Goal: Information Seeking & Learning: Check status

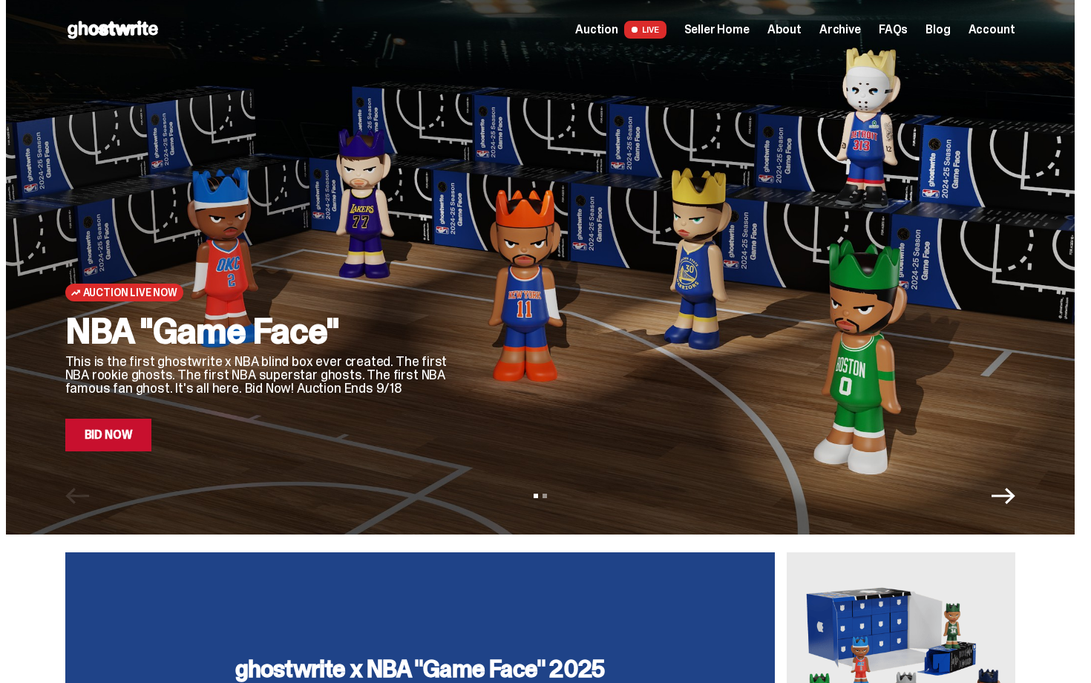
click at [132, 446] on link "Bid Now" at bounding box center [108, 434] width 87 height 33
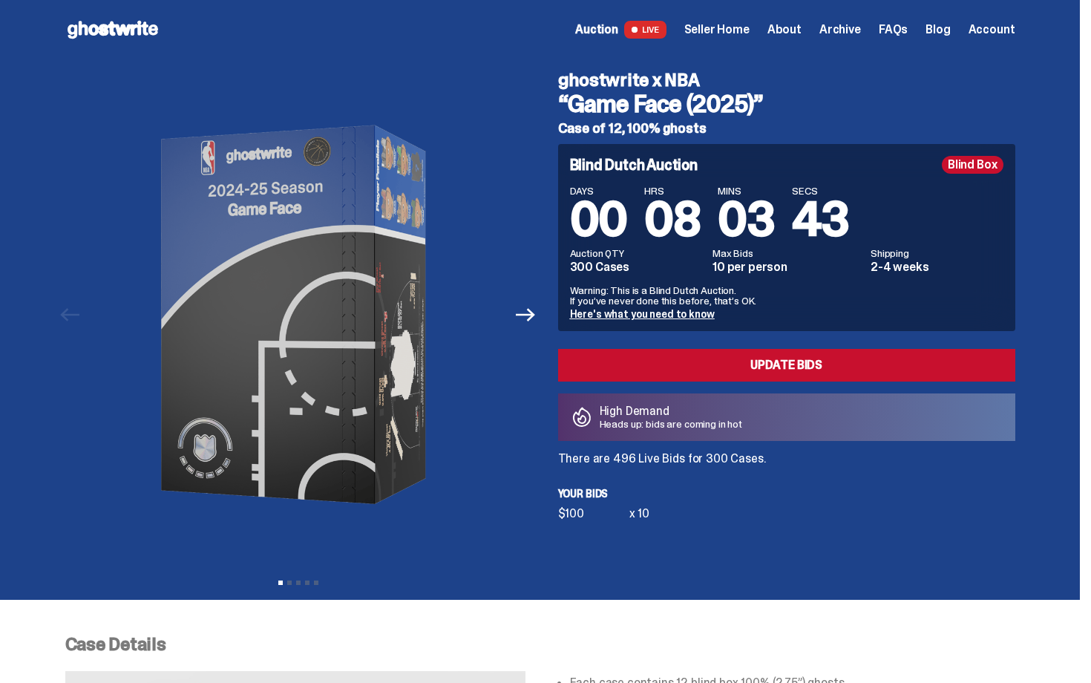
click at [740, 31] on span "Seller Home" at bounding box center [716, 30] width 65 height 12
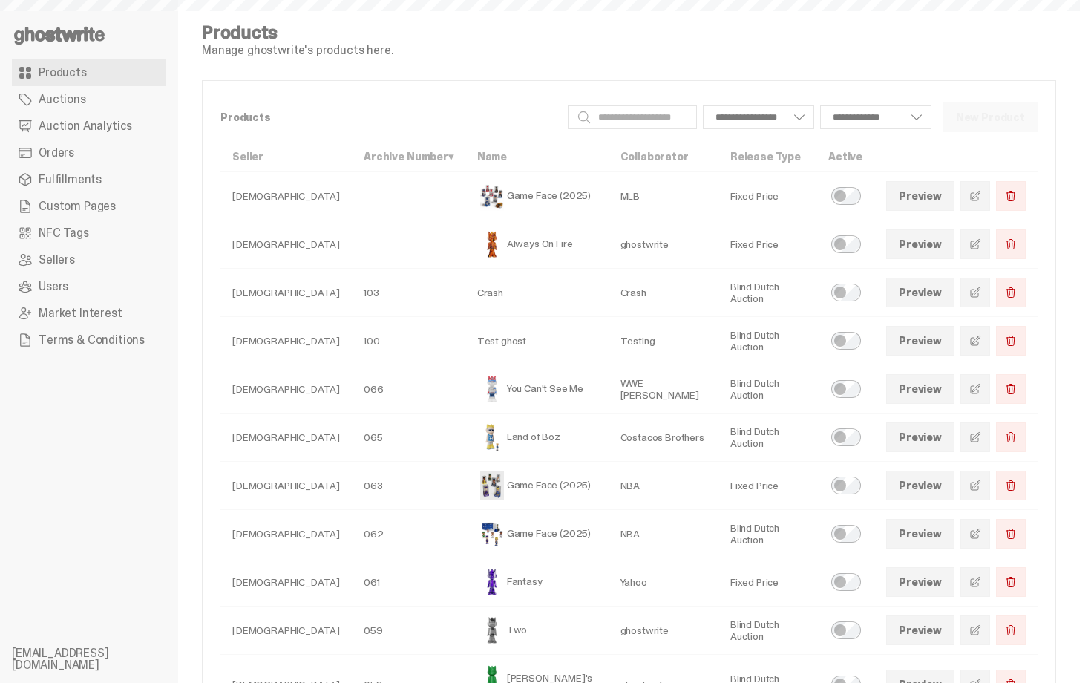
select select
click at [82, 120] on span "Auction Analytics" at bounding box center [85, 126] width 93 height 12
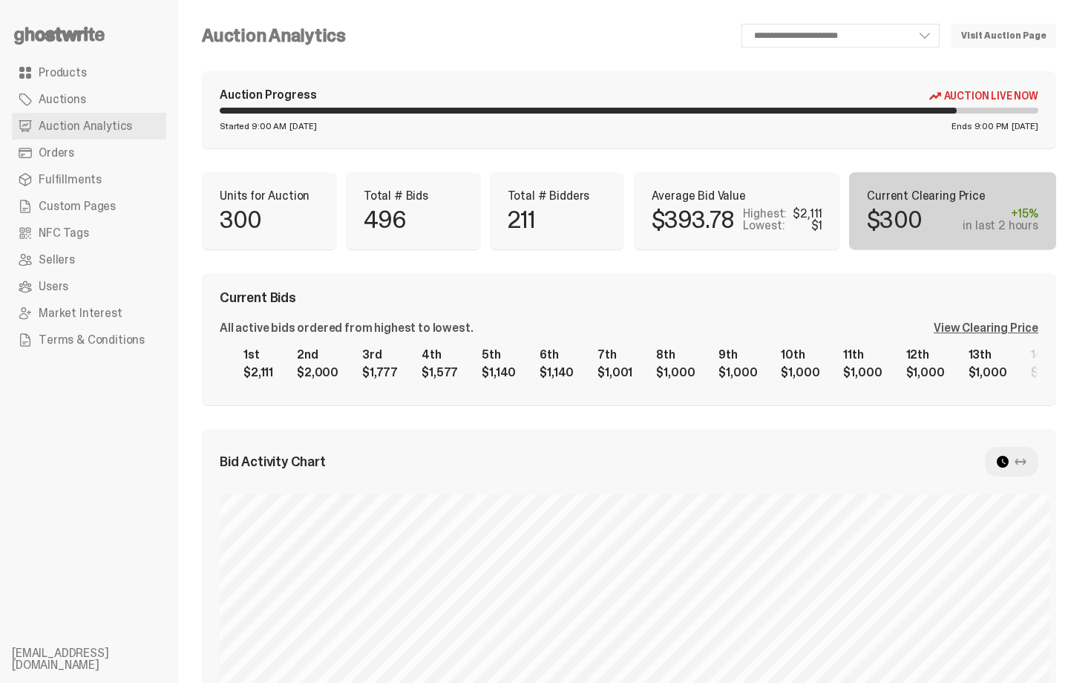
click at [901, 293] on div "Current Bids" at bounding box center [629, 297] width 818 height 13
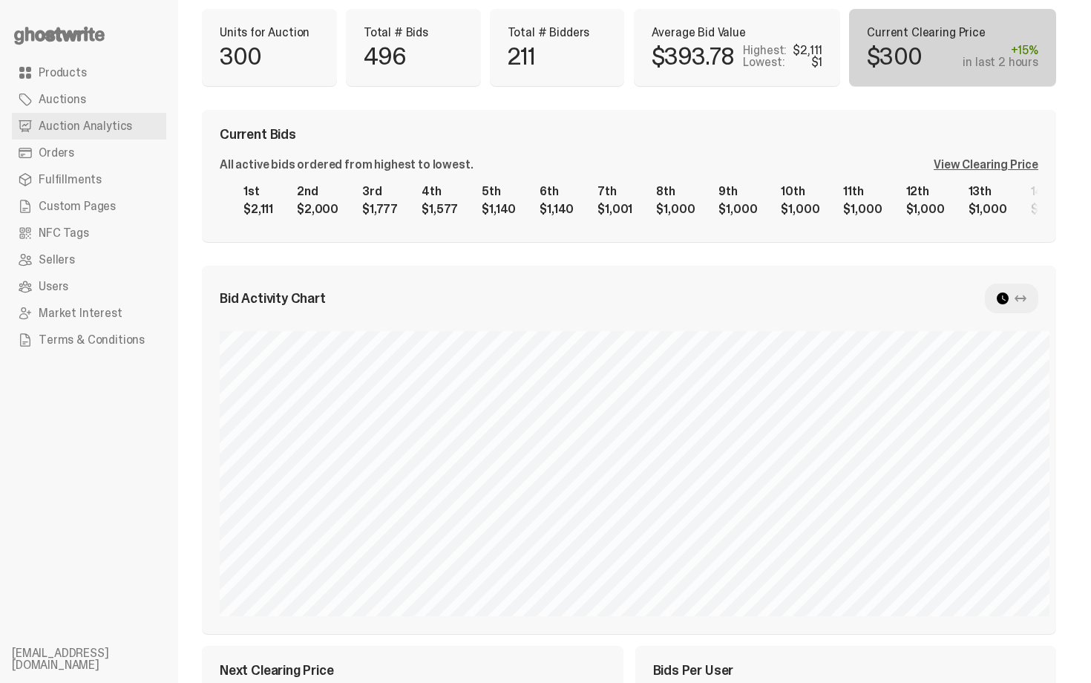
scroll to position [145, 0]
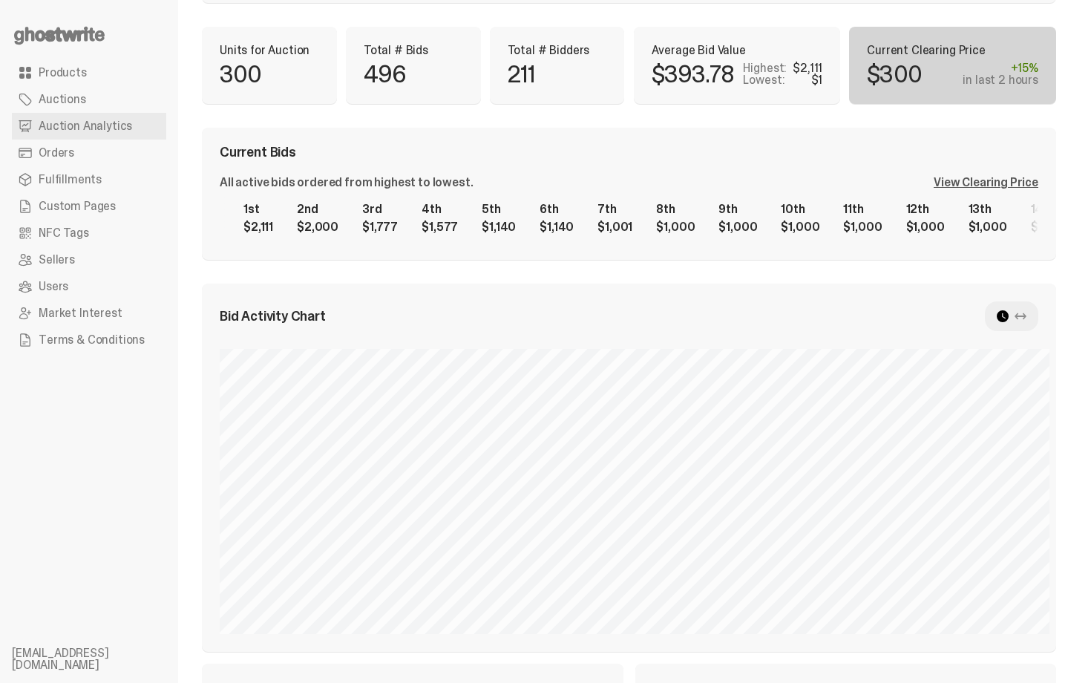
click at [1030, 185] on div "View Clearing Price" at bounding box center [985, 183] width 105 height 12
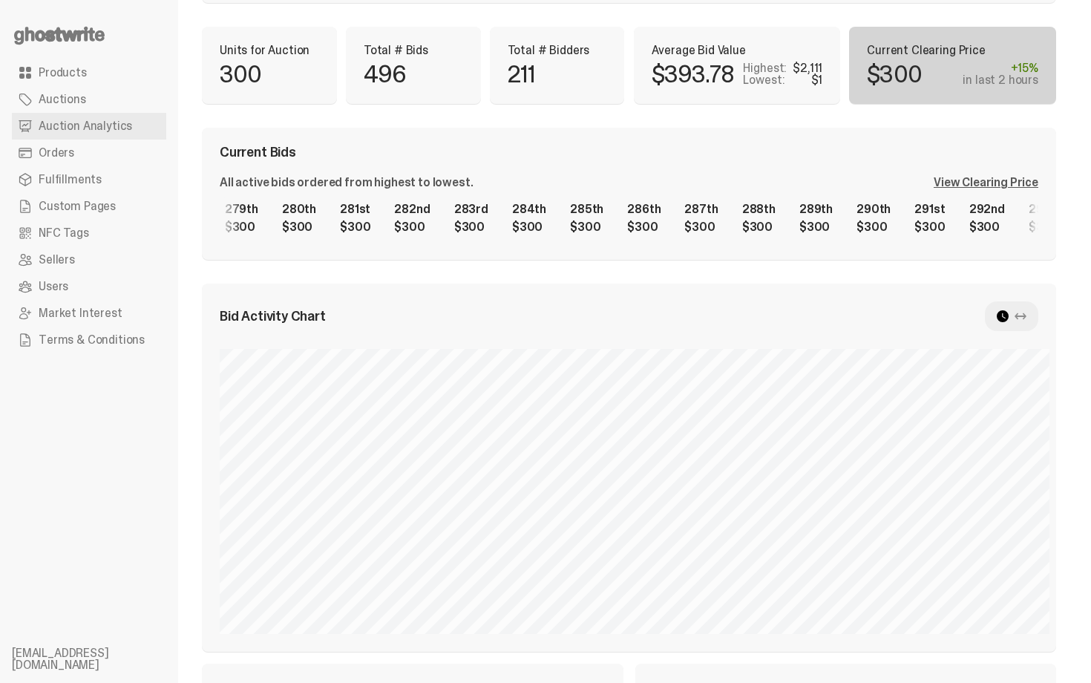
click at [892, 194] on div "1st $2,111 2nd $2,000 3rd $1,777 4th $1,577 5th $1,140 6th $1,140 7th $1,001 8t…" at bounding box center [629, 217] width 818 height 47
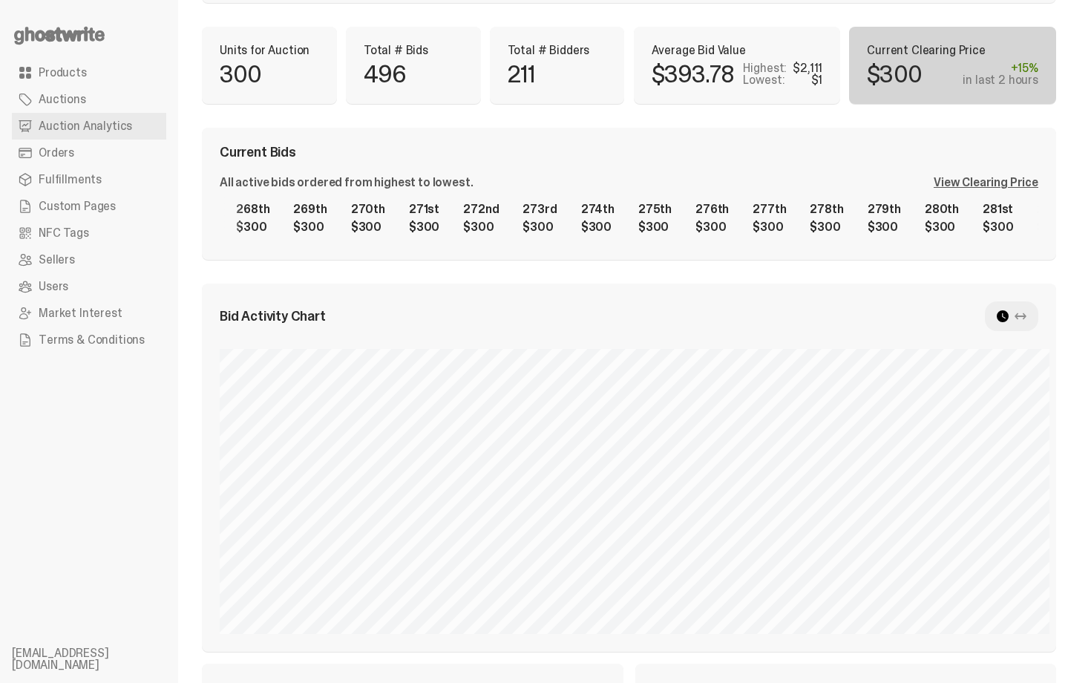
click at [989, 242] on div "1st $2,111 2nd $2,000 3rd $1,777 4th $1,577 5th $1,140 6th $1,140 7th $1,001 8t…" at bounding box center [629, 217] width 818 height 47
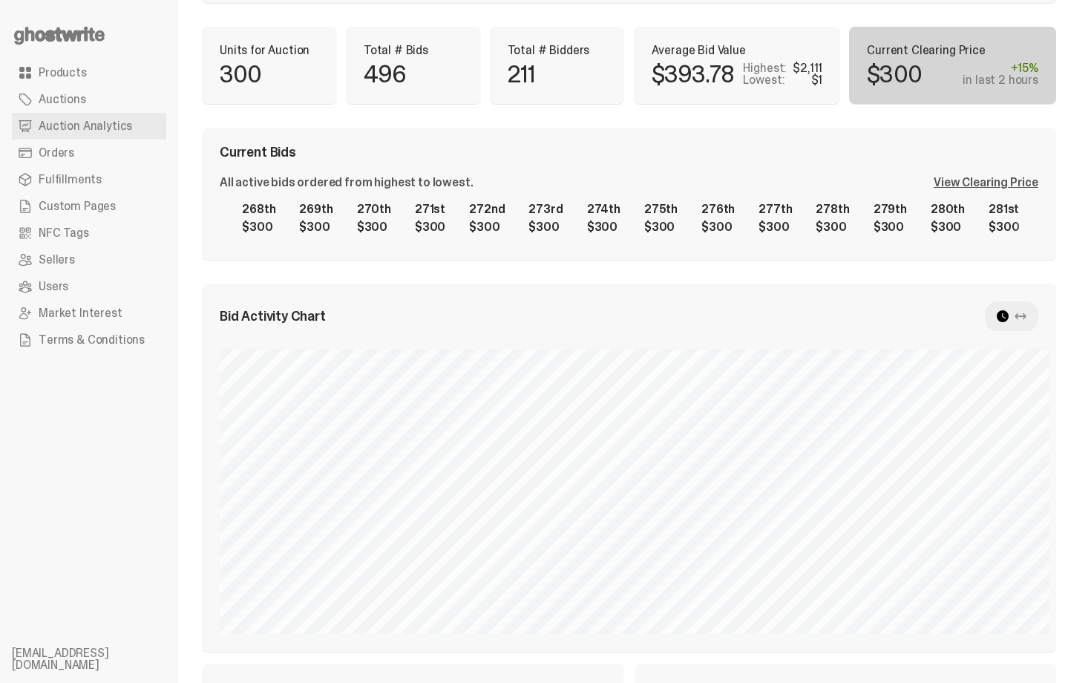
drag, startPoint x: 556, startPoint y: 245, endPoint x: 939, endPoint y: 238, distance: 383.6
click at [939, 242] on div "Current Bids All active bids ordered from highest to lowest. View Clearing Pric…" at bounding box center [629, 194] width 854 height 132
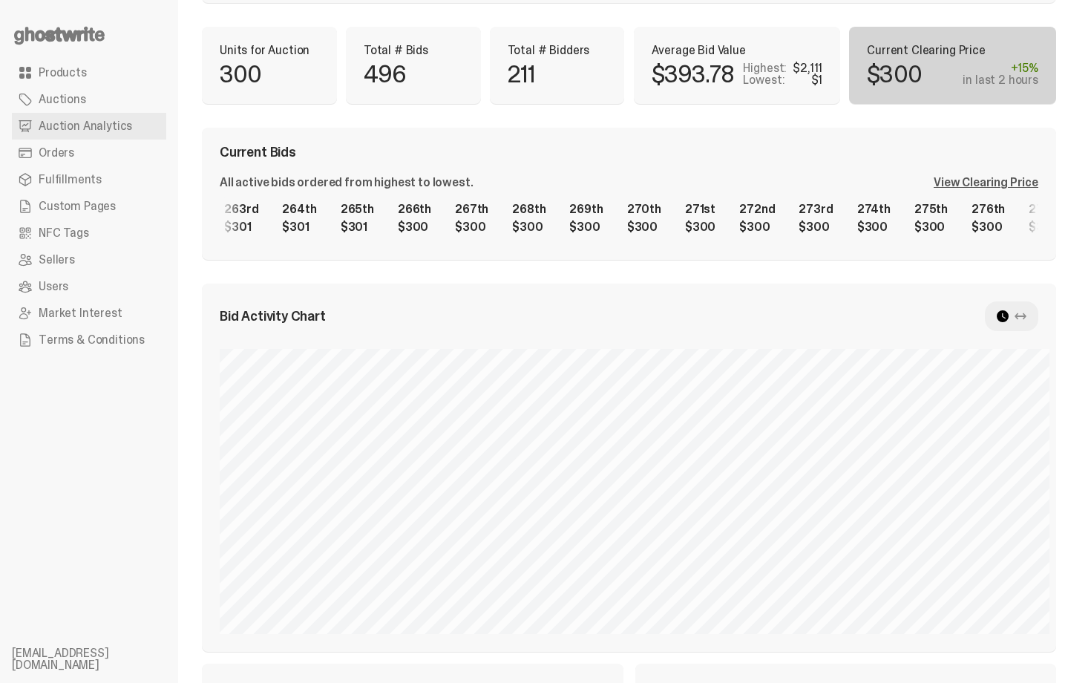
click at [1038, 221] on div "1st $2,111 2nd $2,000 3rd $1,777 4th $1,577 5th $1,140 6th $1,140 7th $1,001 8t…" at bounding box center [629, 217] width 818 height 47
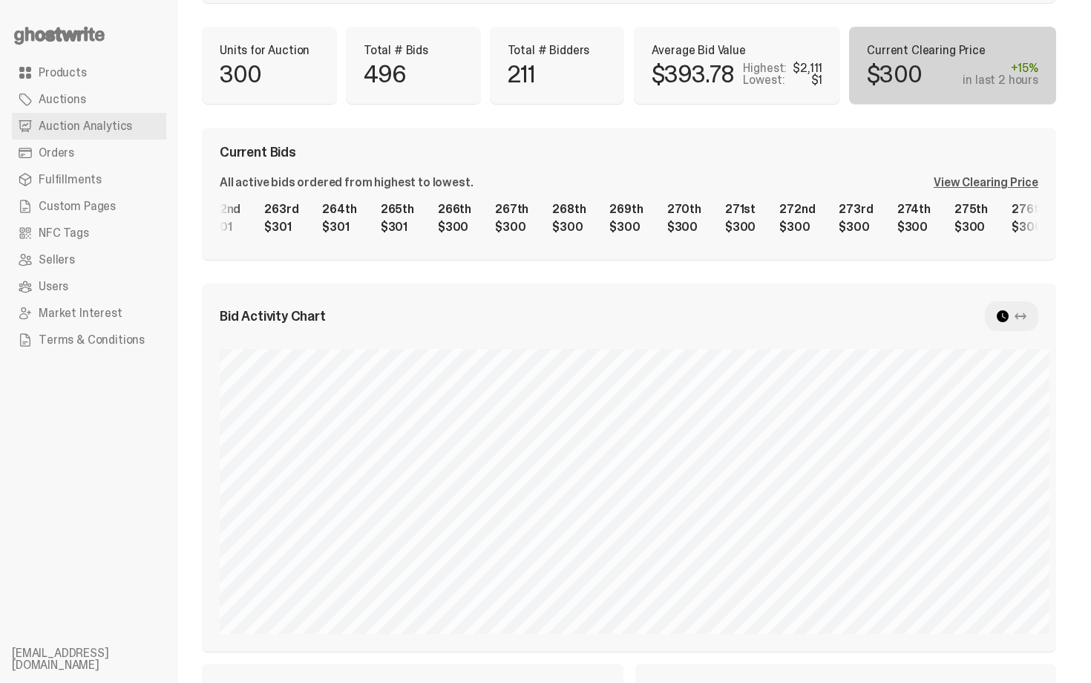
scroll to position [0, 14300]
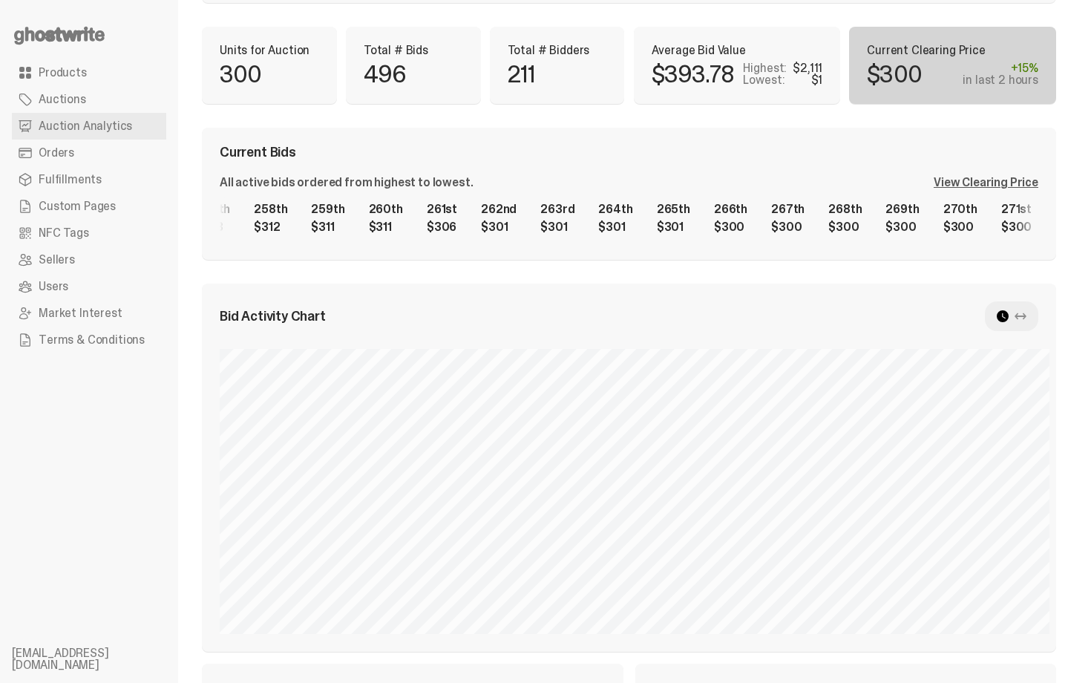
click at [1026, 209] on div "1st $2,111 2nd $2,000 3rd $1,777 4th $1,577 5th $1,140 6th $1,140 7th $1,001 8t…" at bounding box center [629, 217] width 818 height 47
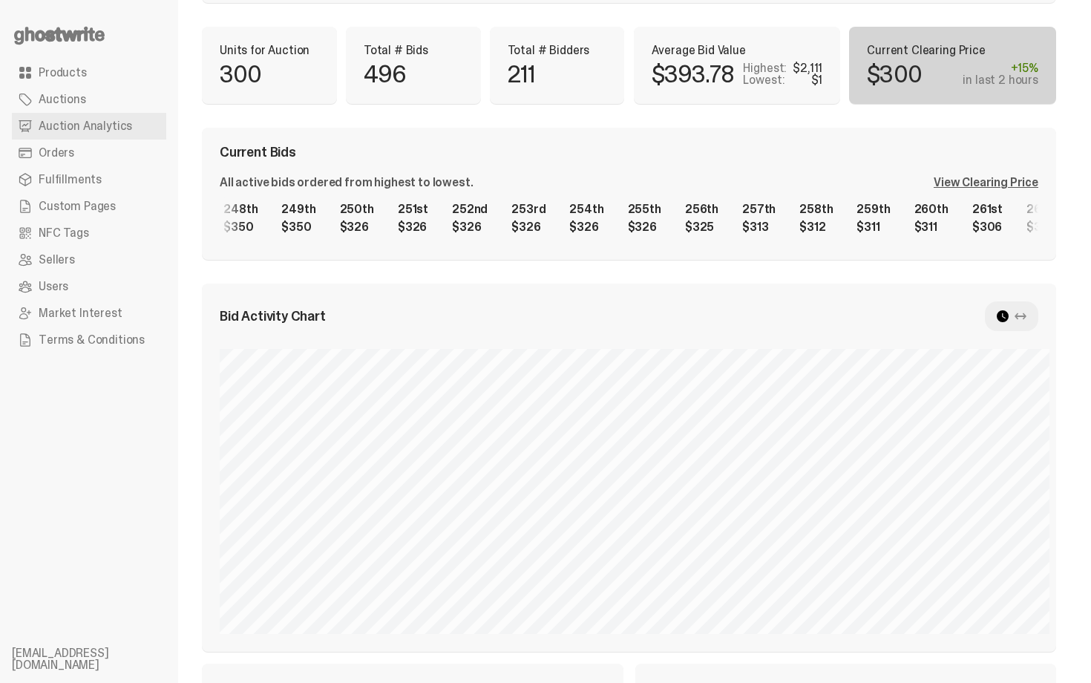
click at [878, 239] on div "1st $2,111 2nd $2,000 3rd $1,777 4th $1,577 5th $1,140 6th $1,140 7th $1,001 8t…" at bounding box center [629, 217] width 818 height 47
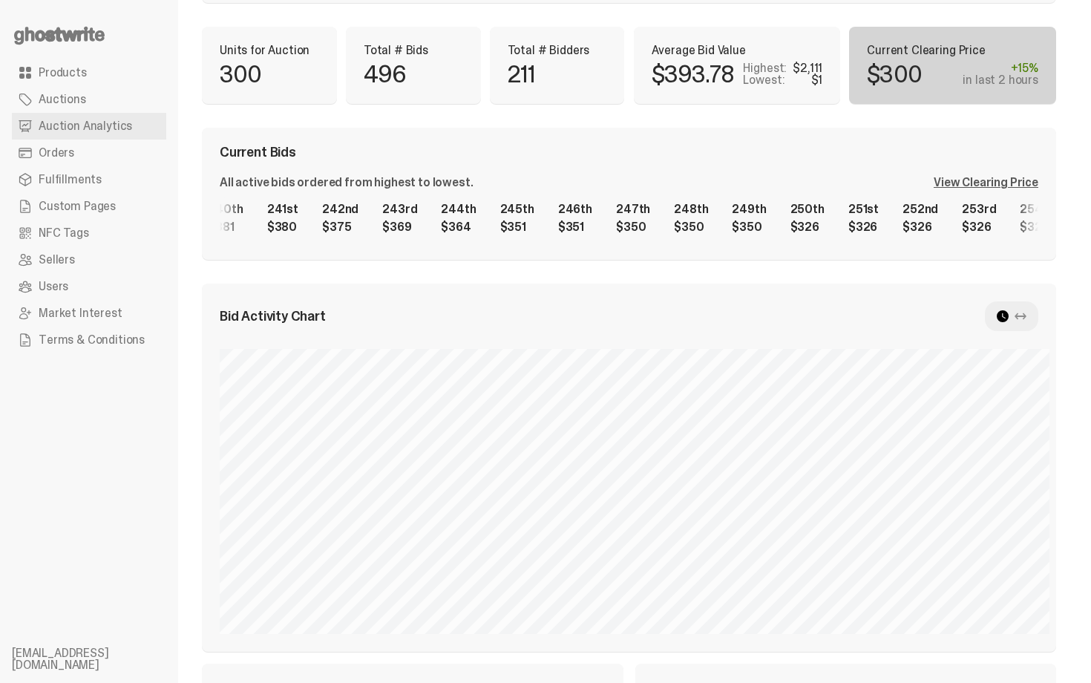
click at [726, 242] on div "1st $2,111 2nd $2,000 3rd $1,777 4th $1,577 5th $1,140 6th $1,140 7th $1,001 8t…" at bounding box center [629, 217] width 818 height 47
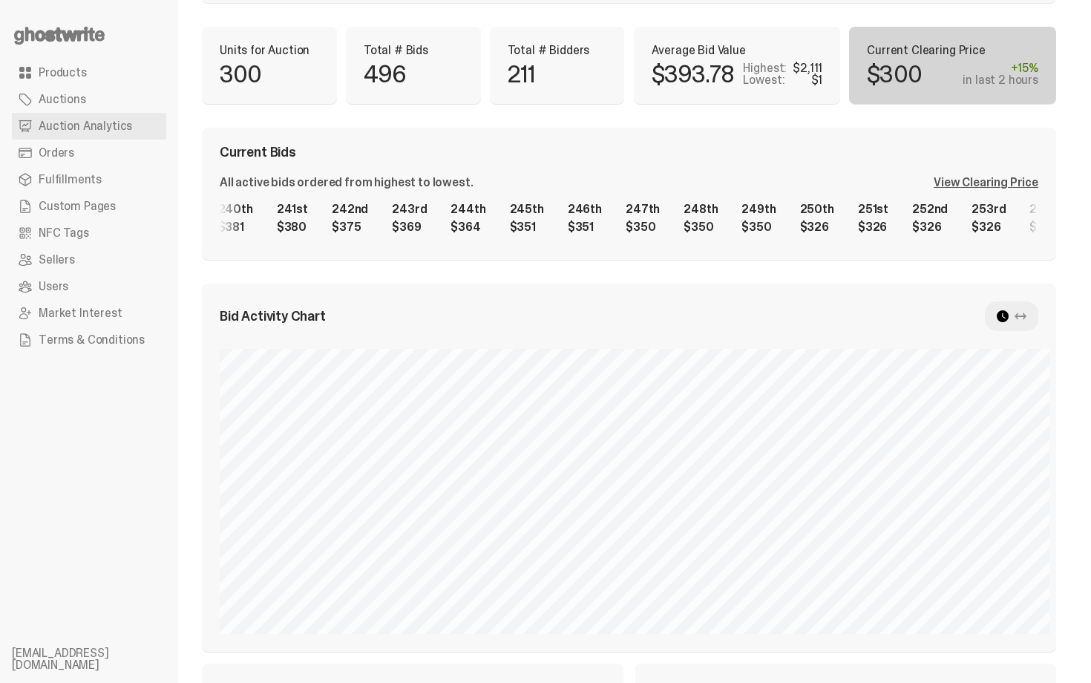
drag, startPoint x: 280, startPoint y: 242, endPoint x: 704, endPoint y: 228, distance: 423.8
click at [714, 228] on div "Current Bids All active bids ordered from highest to lowest. View Clearing Pric…" at bounding box center [629, 194] width 854 height 132
click at [901, 223] on div "1st $2,111 2nd $2,000 3rd $1,777 4th $1,577 5th $1,140 6th $1,140 7th $1,001 8t…" at bounding box center [629, 217] width 818 height 47
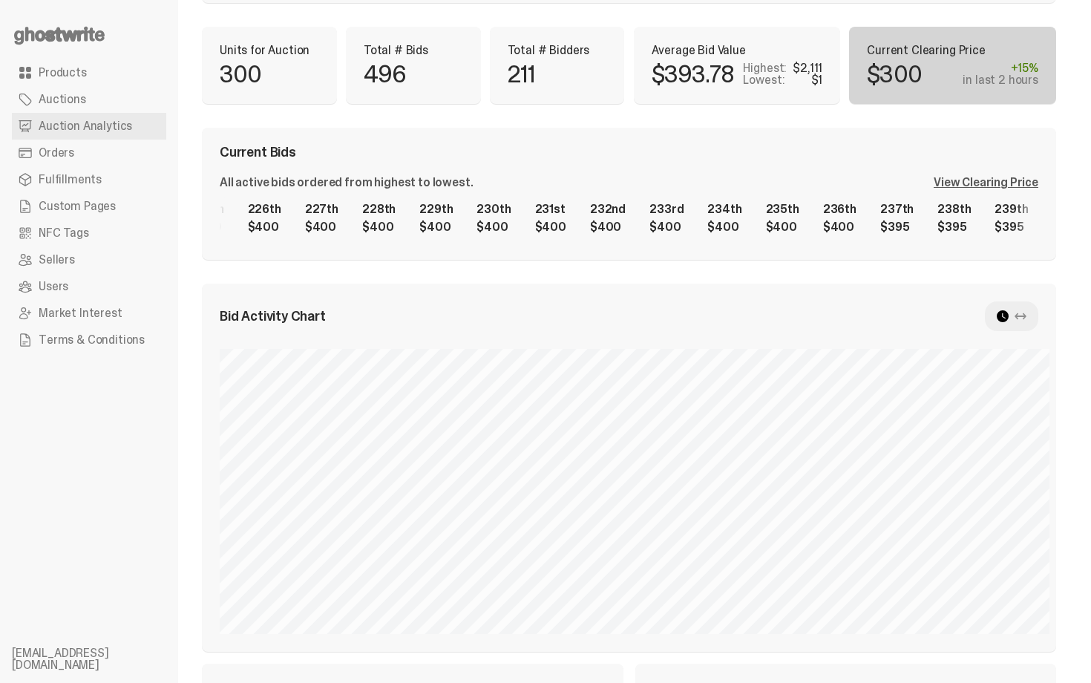
click at [791, 226] on div "1st $2,111 2nd $2,000 3rd $1,777 4th $1,577 5th $1,140 6th $1,140 7th $1,001 8t…" at bounding box center [629, 217] width 818 height 47
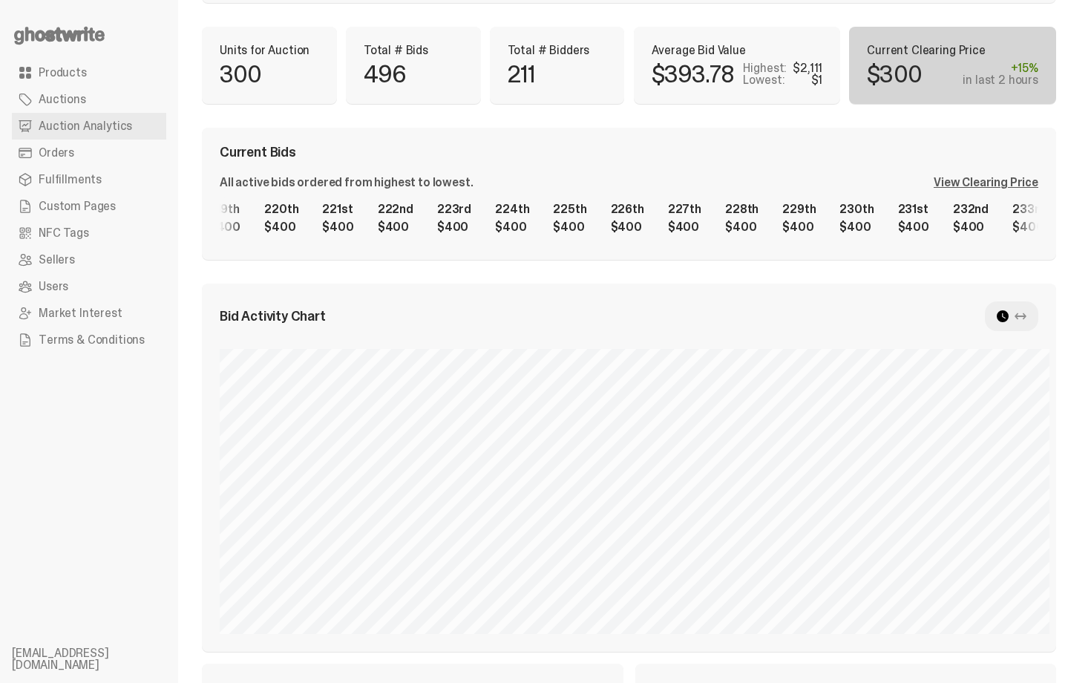
click at [824, 214] on div "1st $2,111 2nd $2,000 3rd $1,777 4th $1,577 5th $1,140 6th $1,140 7th $1,001 8t…" at bounding box center [629, 217] width 818 height 47
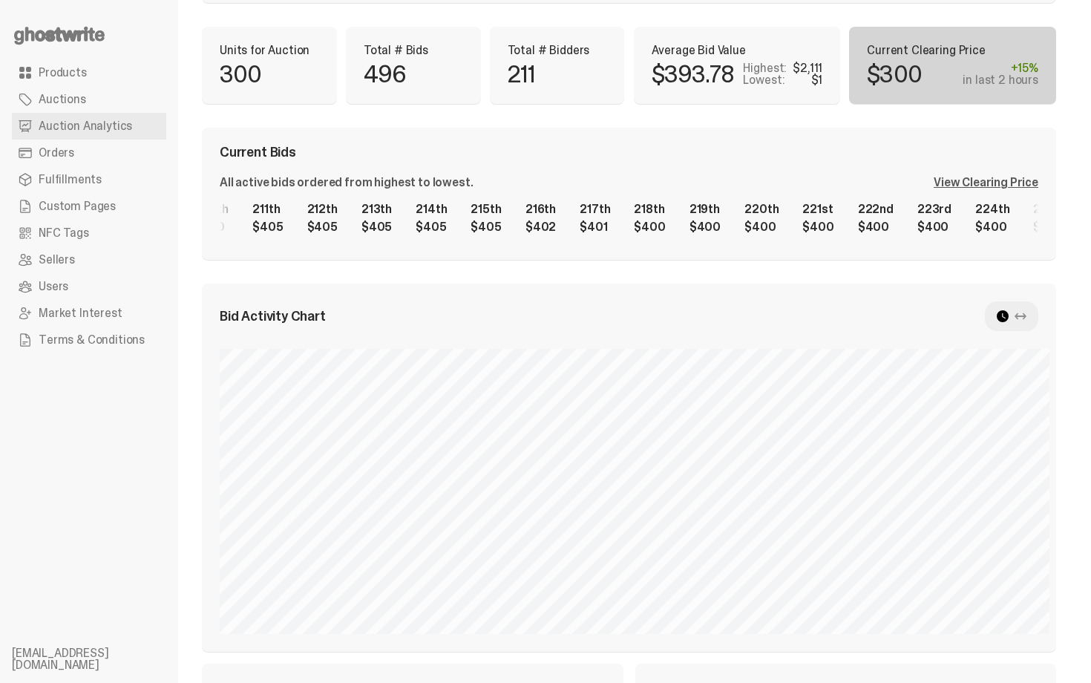
click at [806, 226] on div "1st $2,111 2nd $2,000 3rd $1,777 4th $1,577 5th $1,140 6th $1,140 7th $1,001 8t…" at bounding box center [629, 217] width 818 height 47
click at [776, 214] on div "1st $2,111 2nd $2,000 3rd $1,777 4th $1,577 5th $1,140 6th $1,140 7th $1,001 8t…" at bounding box center [629, 217] width 818 height 47
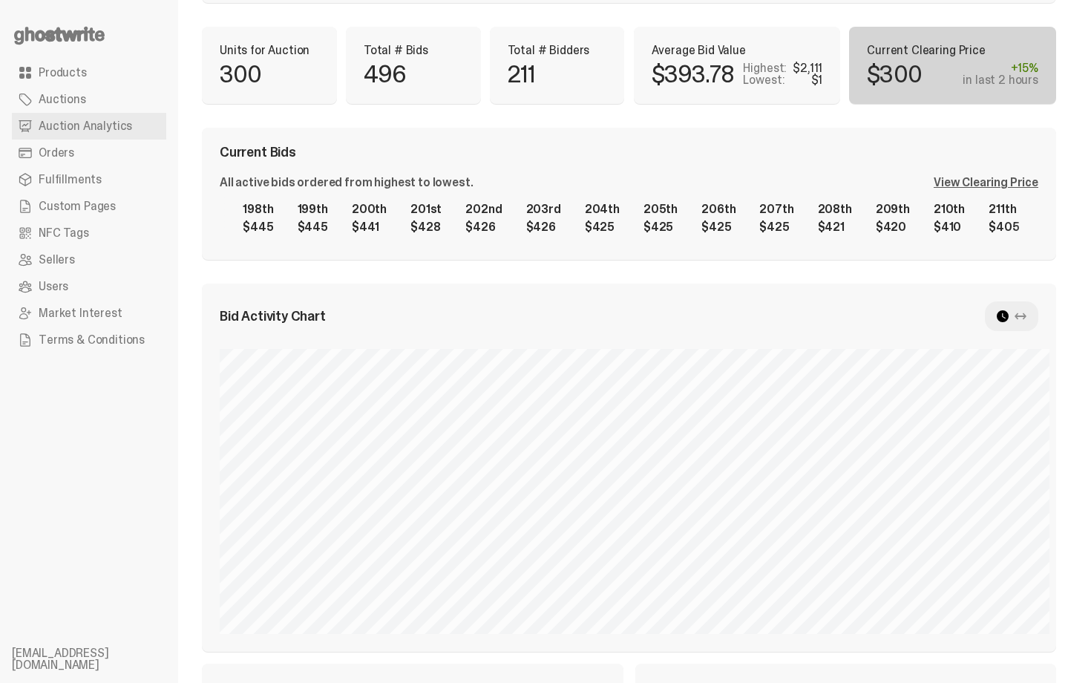
click at [752, 214] on div "1st $2,111 2nd $2,000 3rd $1,777 4th $1,577 5th $1,140 6th $1,140 7th $1,001 8t…" at bounding box center [629, 217] width 818 height 47
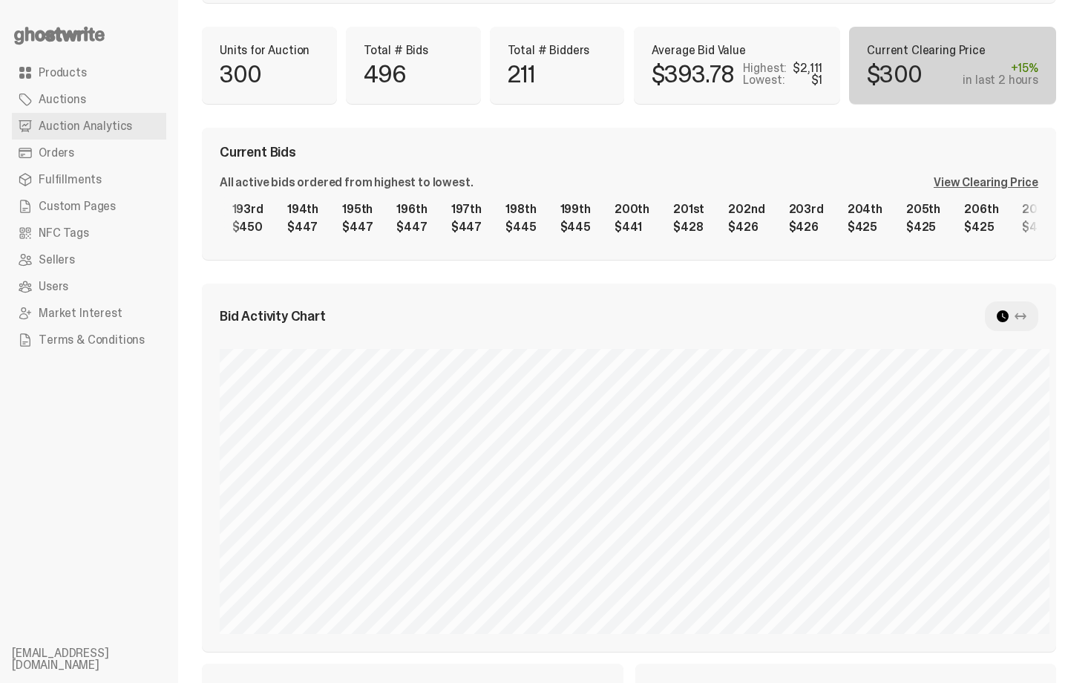
click at [700, 219] on div "1st $2,111 2nd $2,000 3rd $1,777 4th $1,577 5th $1,140 6th $1,140 7th $1,001 8t…" at bounding box center [629, 217] width 818 height 47
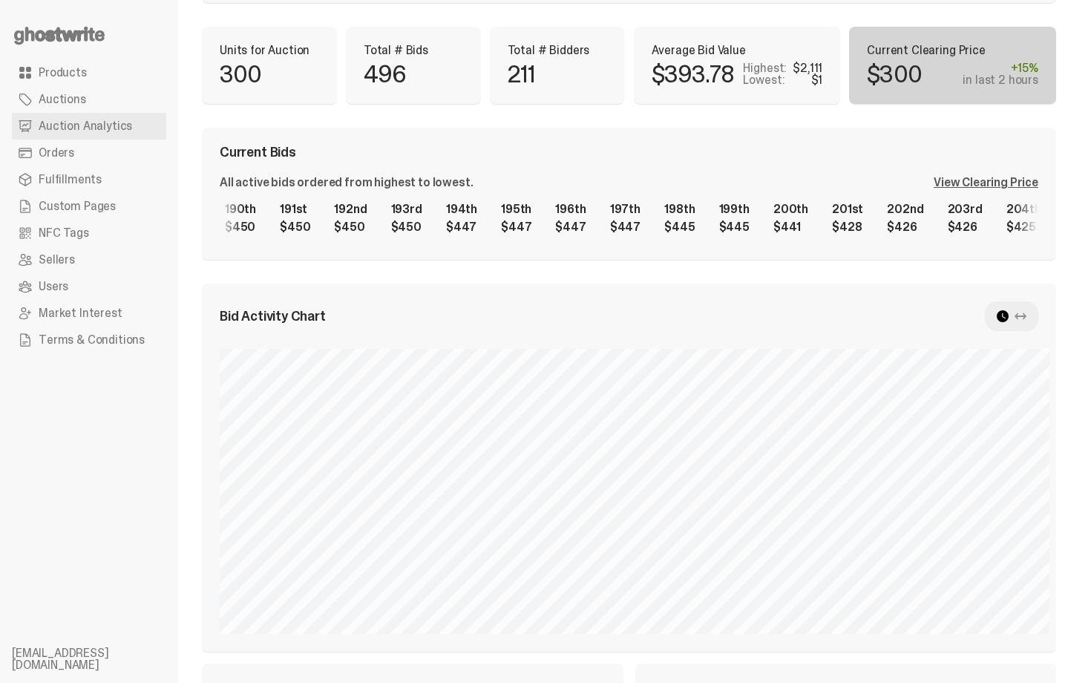
click at [698, 226] on div "1st $2,111 2nd $2,000 3rd $1,777 4th $1,577 5th $1,140 6th $1,140 7th $1,001 8t…" at bounding box center [629, 217] width 818 height 47
click at [666, 122] on div "**********" at bounding box center [629, 446] width 854 height 1137
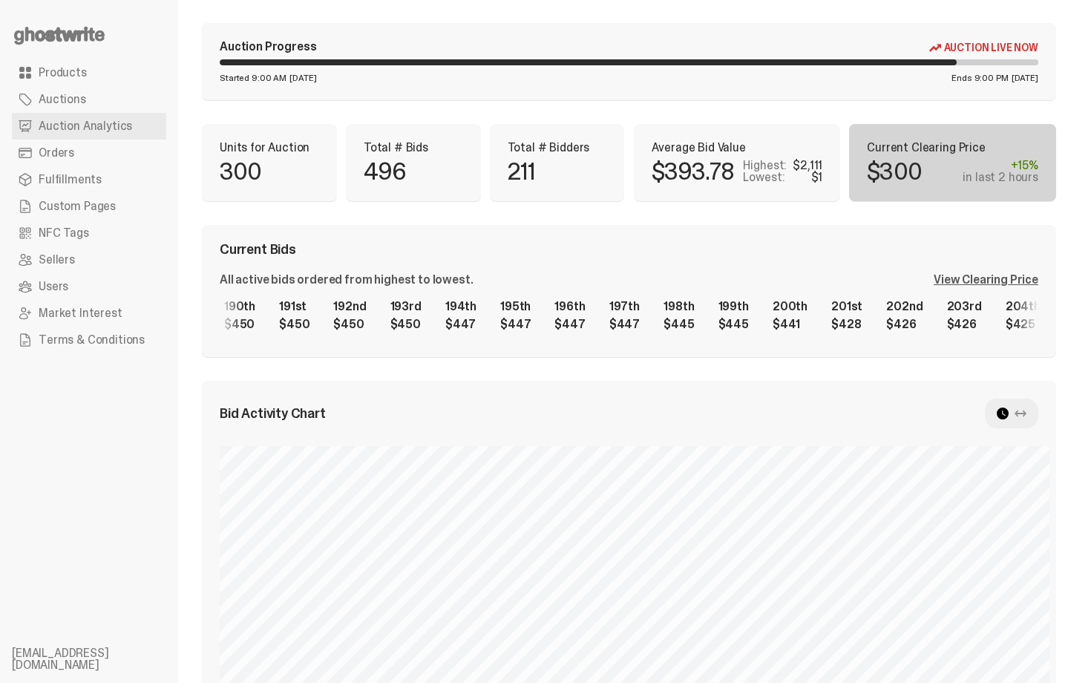
scroll to position [0, 0]
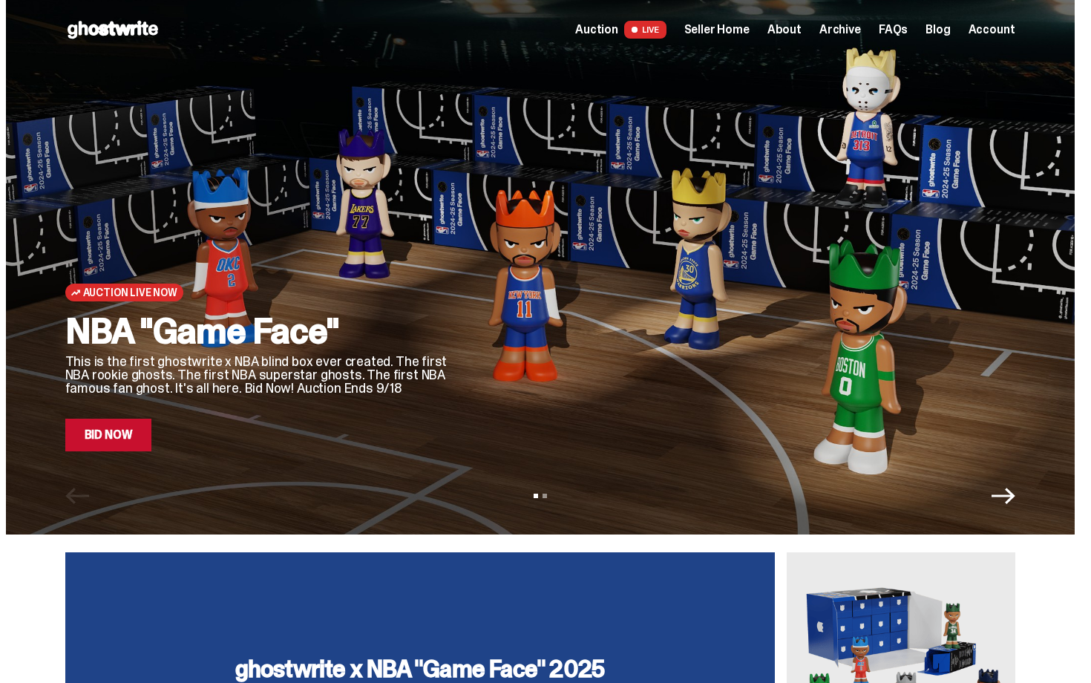
click at [732, 42] on div "Open main menu Home Auction LIVE Seller Home About Archive FAQs Blog Account" at bounding box center [540, 29] width 950 height 59
click at [731, 21] on div "Auction LIVE Seller Home About Archive FAQs Blog Account" at bounding box center [794, 30] width 439 height 18
click at [731, 27] on span "Seller Home" at bounding box center [716, 30] width 65 height 12
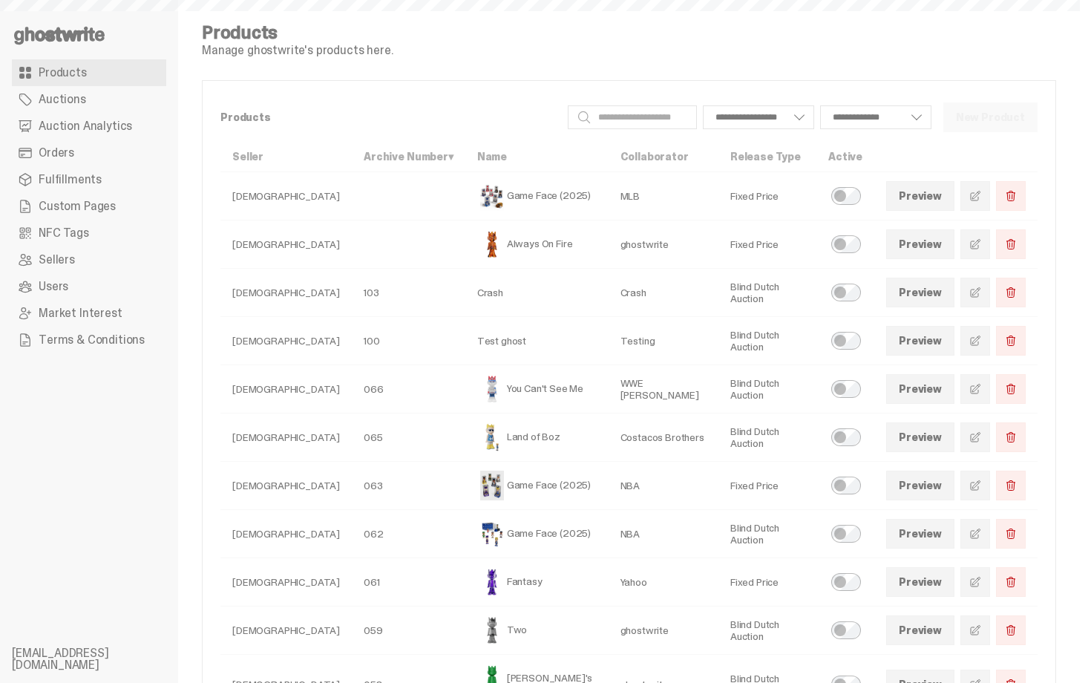
select select
click at [102, 121] on span "Auction Analytics" at bounding box center [85, 126] width 93 height 12
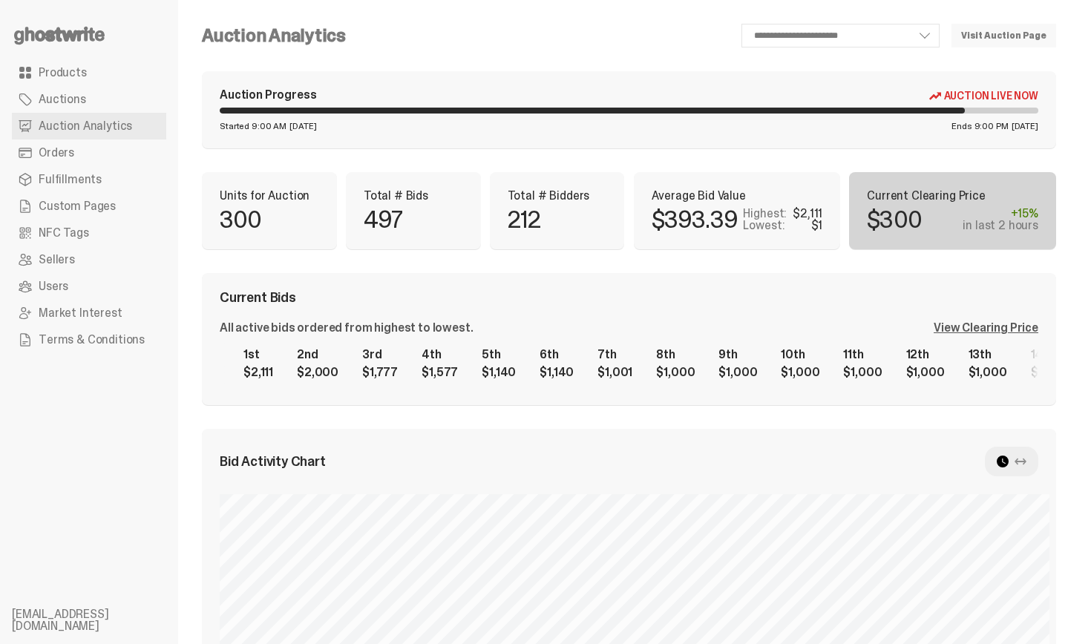
click at [993, 329] on div "View Clearing Price" at bounding box center [985, 328] width 105 height 12
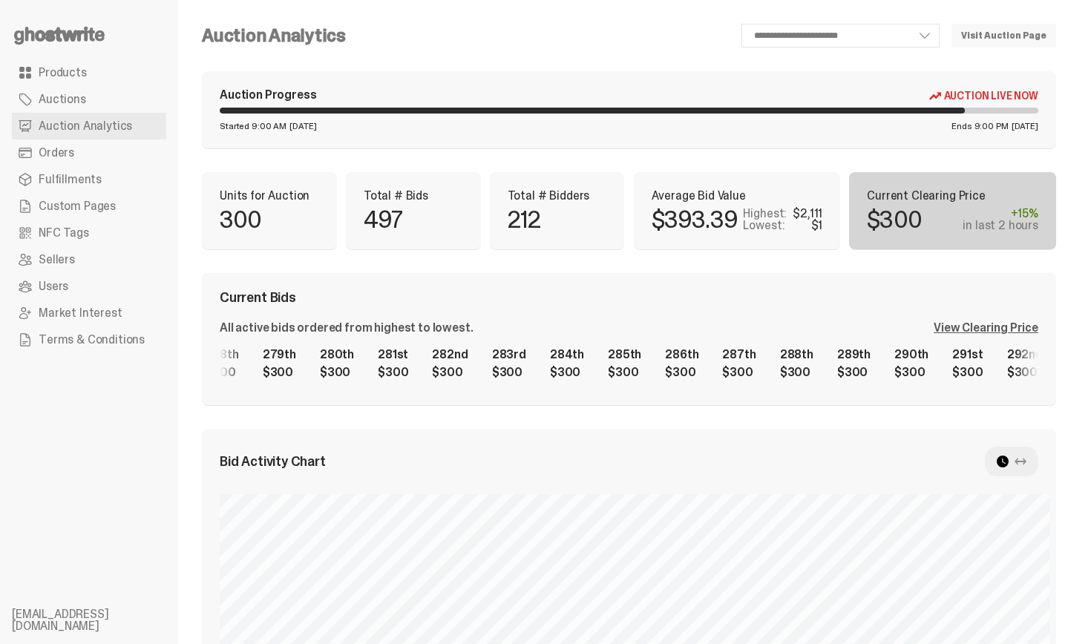
click at [1004, 373] on div "1st $2,111 2nd $2,000 3rd $1,777 4th $1,577 5th $1,140 6th $1,140 7th $1,001 8t…" at bounding box center [629, 363] width 818 height 47
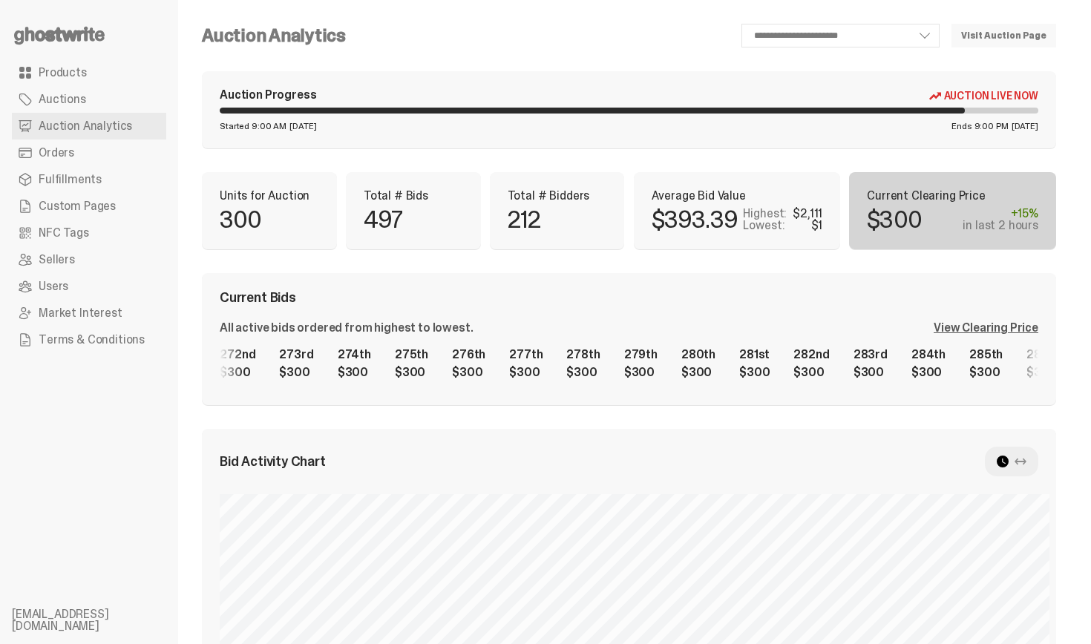
click at [967, 365] on div "1st $2,111 2nd $2,000 3rd $1,777 4th $1,577 5th $1,140 6th $1,140 7th $1,001 8t…" at bounding box center [629, 363] width 818 height 47
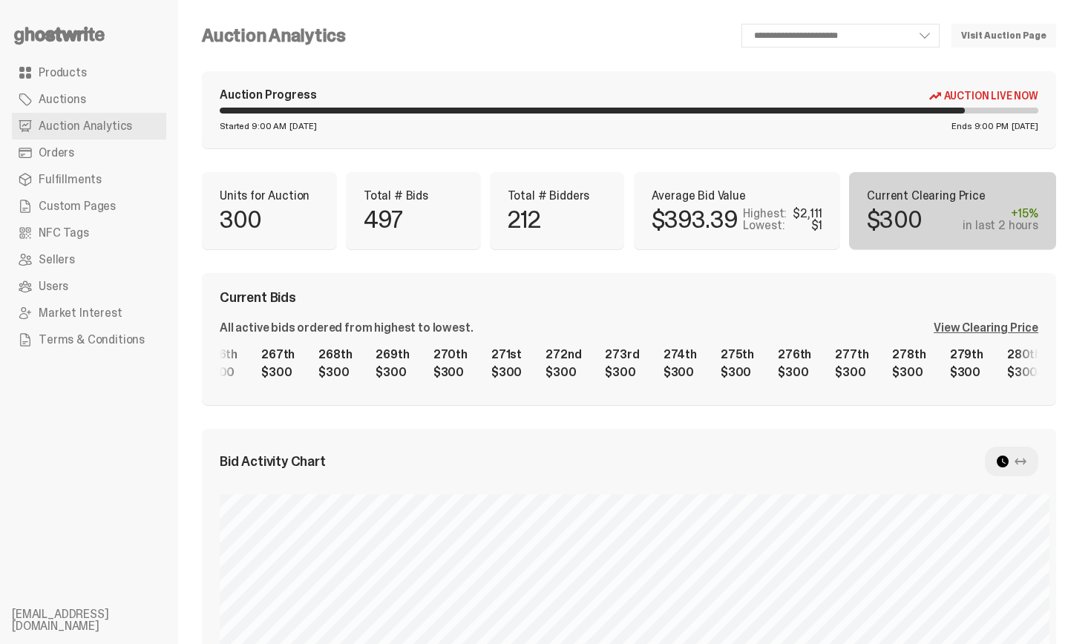
click at [827, 364] on div "1st $2,111 2nd $2,000 3rd $1,777 4th $1,577 5th $1,140 6th $1,140 7th $1,001 8t…" at bounding box center [629, 363] width 818 height 47
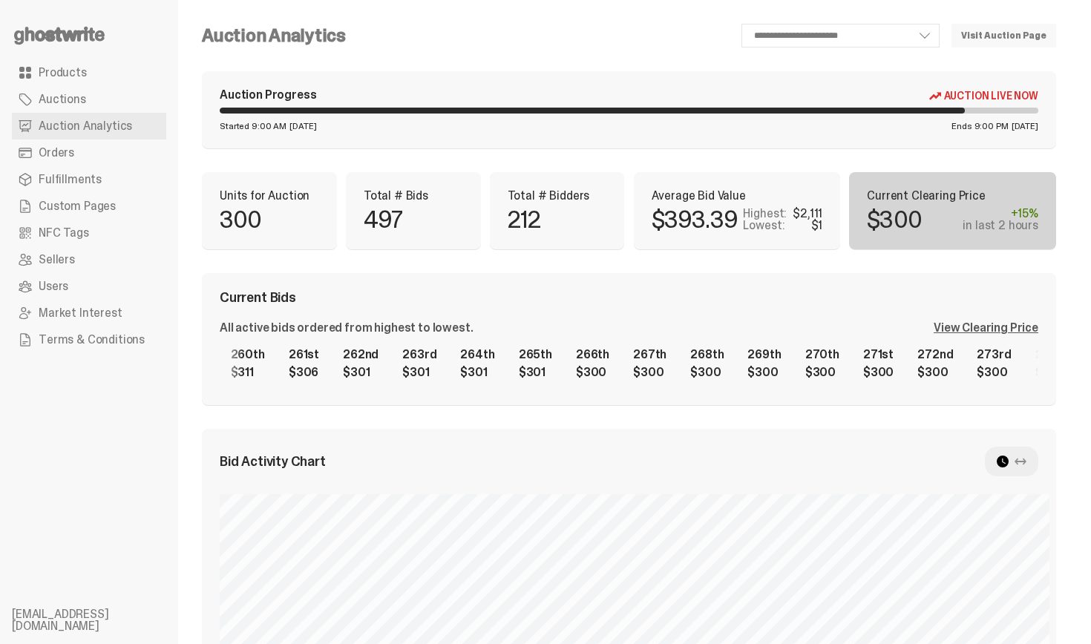
click at [861, 386] on div "1st $2,111 2nd $2,000 3rd $1,777 4th $1,577 5th $1,140 6th $1,140 7th $1,001 8t…" at bounding box center [629, 363] width 818 height 47
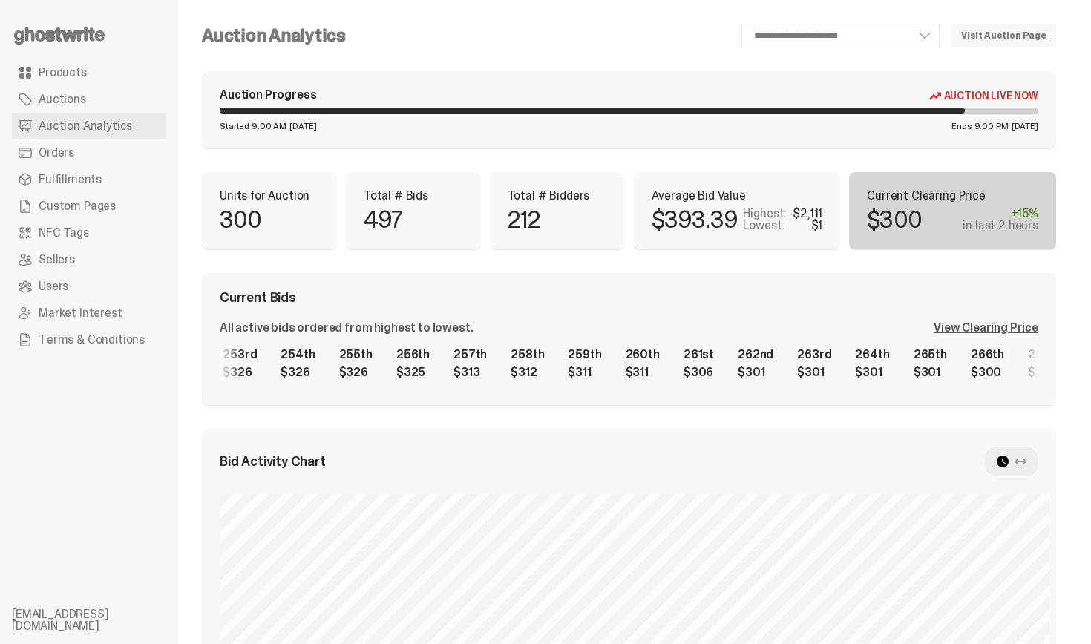
click at [875, 352] on div "1st $2,111 2nd $2,000 3rd $1,777 4th $1,577 5th $1,140 6th $1,140 7th $1,001 8t…" at bounding box center [629, 363] width 818 height 47
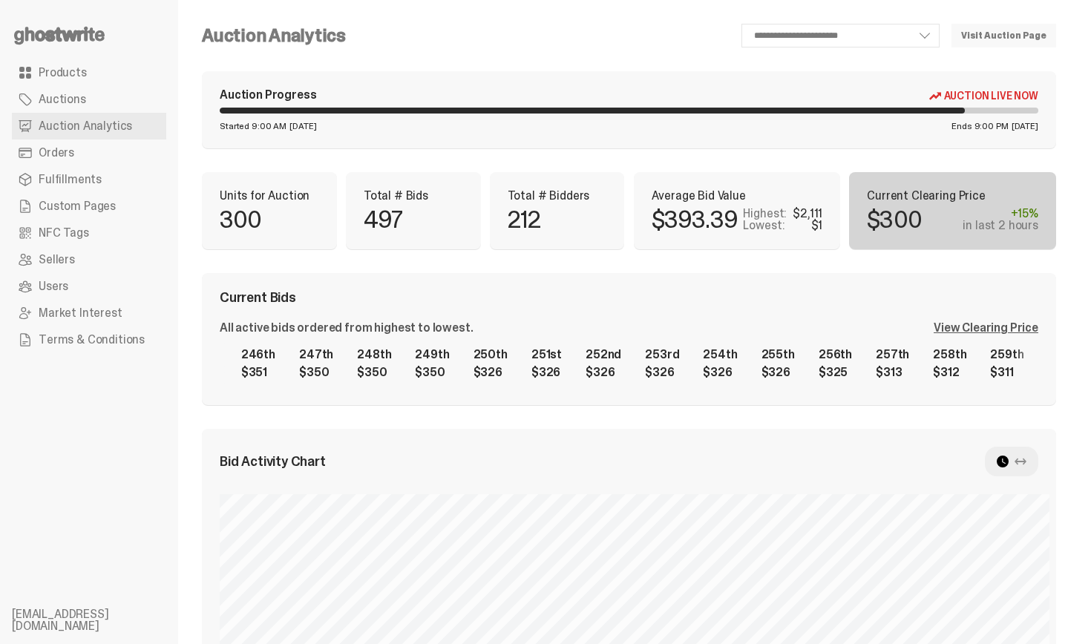
click at [874, 361] on div "1st $2,111 2nd $2,000 3rd $1,777 4th $1,577 5th $1,140 6th $1,140 7th $1,001 8t…" at bounding box center [629, 363] width 818 height 47
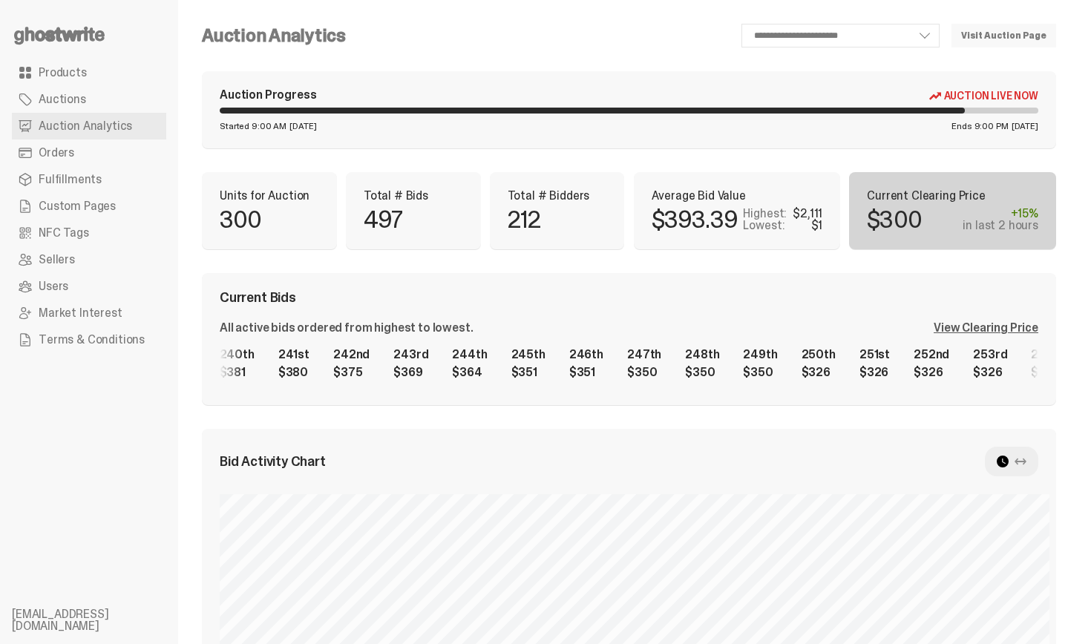
click at [774, 364] on div "1st $2,111 2nd $2,000 3rd $1,777 4th $1,577 5th $1,140 6th $1,140 7th $1,001 8t…" at bounding box center [629, 363] width 818 height 47
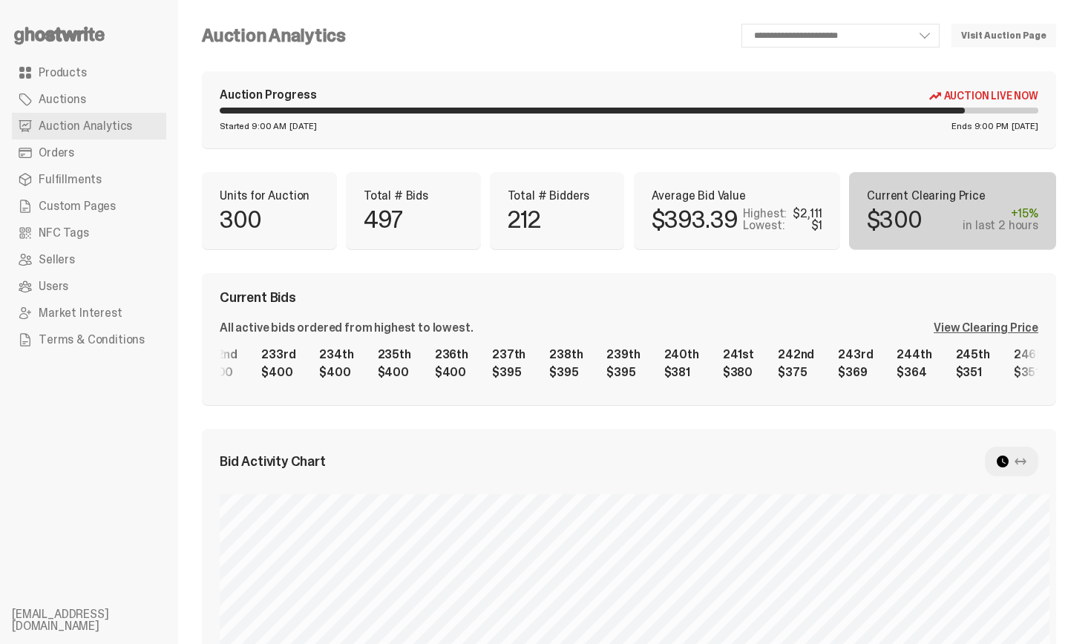
click at [864, 370] on div "1st $2,111 2nd $2,000 3rd $1,777 4th $1,577 5th $1,140 6th $1,140 7th $1,001 8t…" at bounding box center [629, 363] width 818 height 47
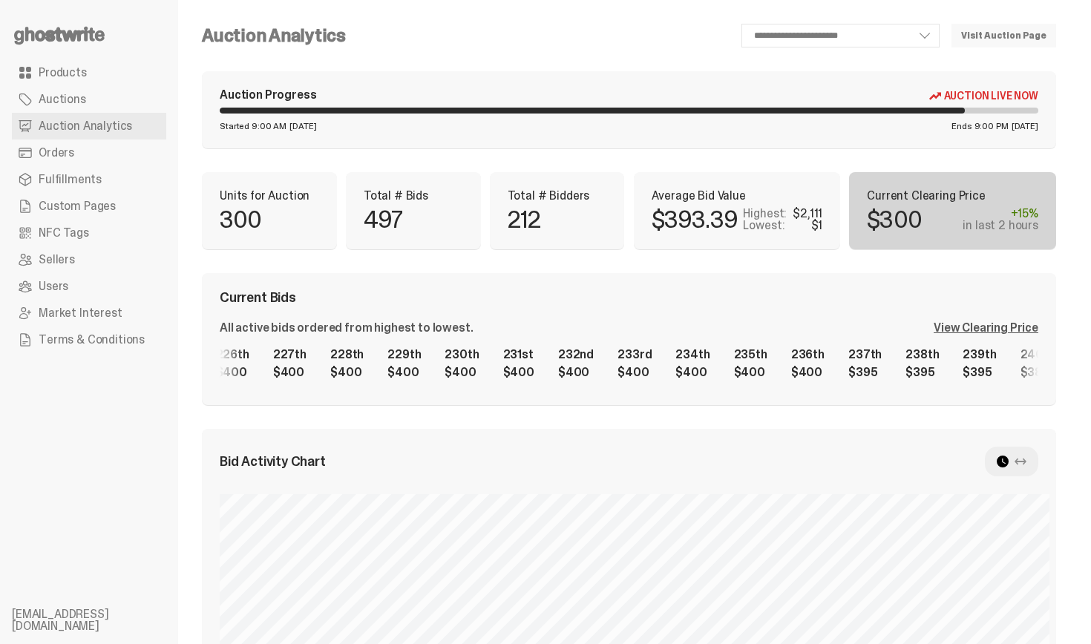
click at [819, 382] on div "1st $2,111 2nd $2,000 3rd $1,777 4th $1,577 5th $1,140 6th $1,140 7th $1,001 8t…" at bounding box center [629, 363] width 818 height 47
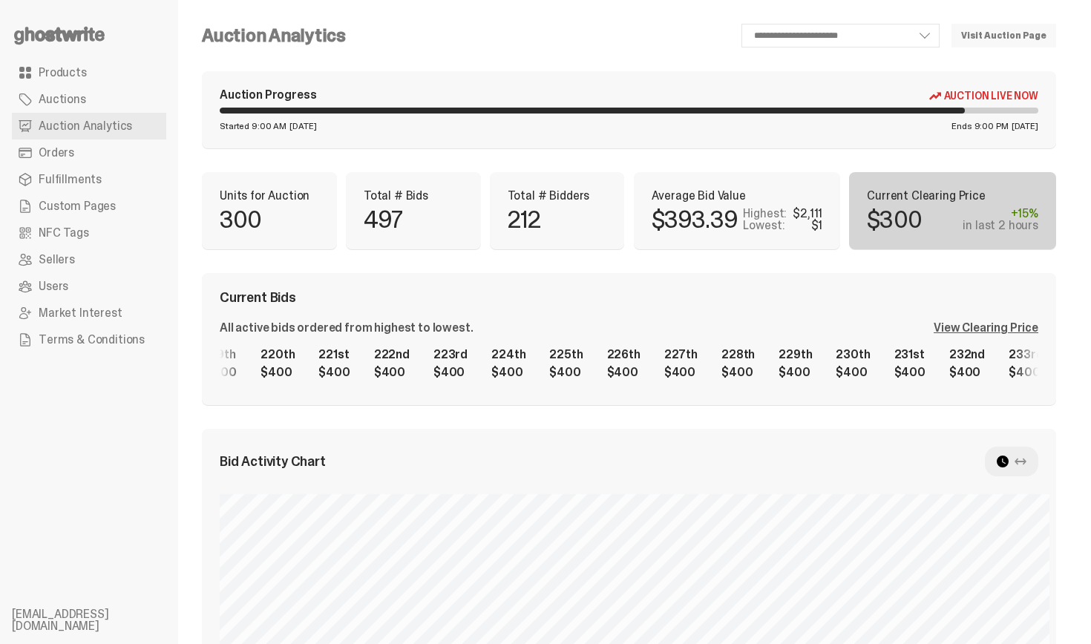
click at [911, 365] on div "1st $2,111 2nd $2,000 3rd $1,777 4th $1,577 5th $1,140 6th $1,140 7th $1,001 8t…" at bounding box center [629, 363] width 818 height 47
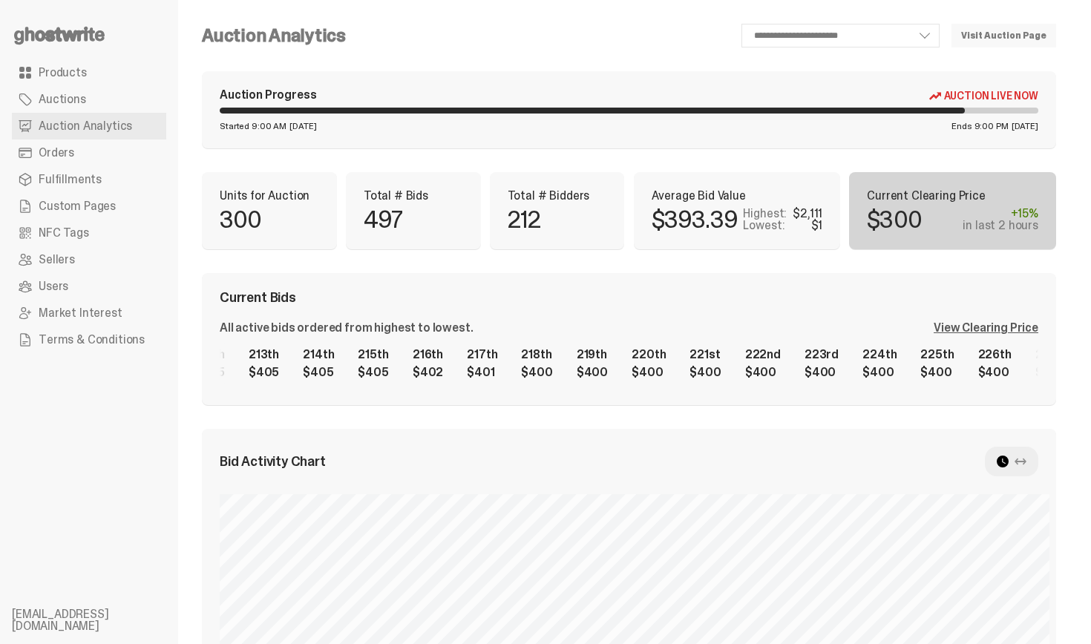
click at [916, 363] on div "1st $2,111 2nd $2,000 3rd $1,777 4th $1,577 5th $1,140 6th $1,140 7th $1,001 8t…" at bounding box center [629, 363] width 818 height 47
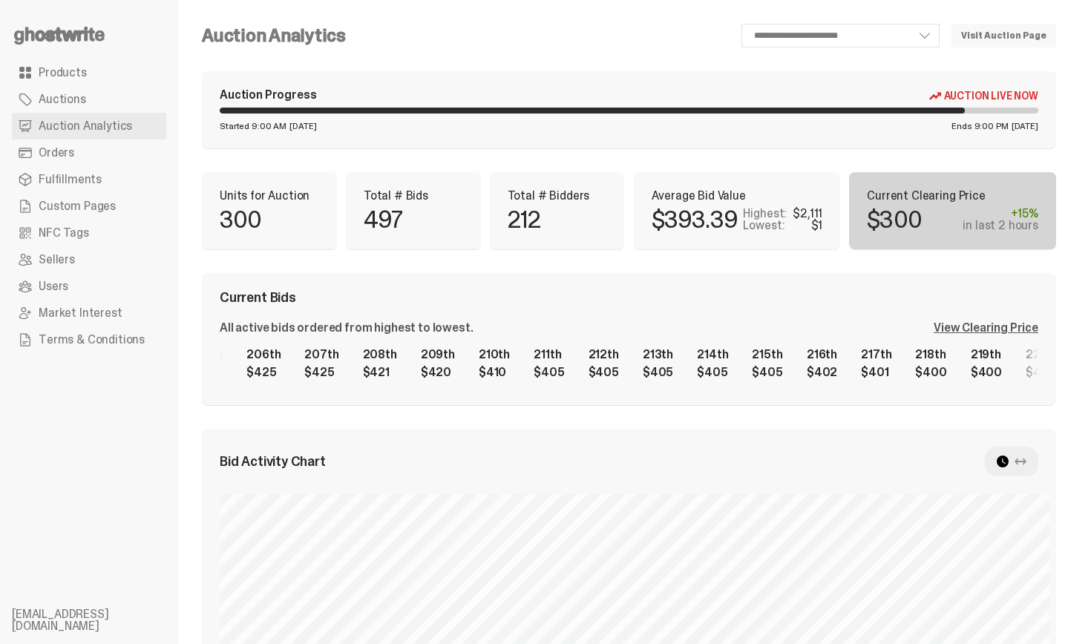
click at [854, 366] on div "1st $2,111 2nd $2,000 3rd $1,777 4th $1,577 5th $1,140 6th $1,140 7th $1,001 8t…" at bounding box center [629, 363] width 818 height 47
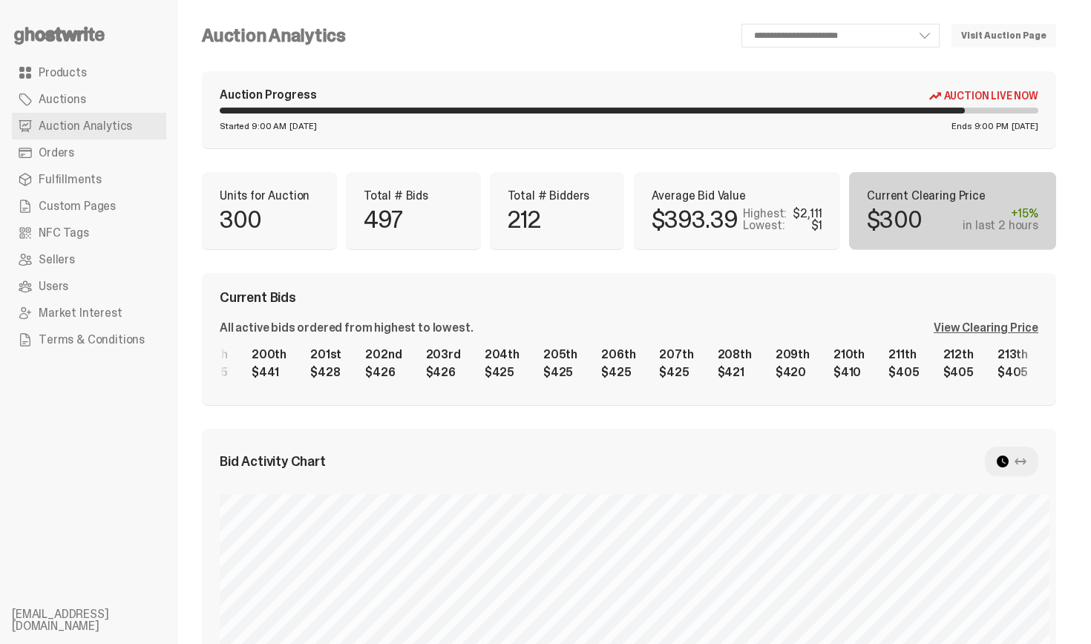
click at [875, 369] on div "1st $2,111 2nd $2,000 3rd $1,777 4th $1,577 5th $1,140 6th $1,140 7th $1,001 8t…" at bounding box center [629, 363] width 818 height 47
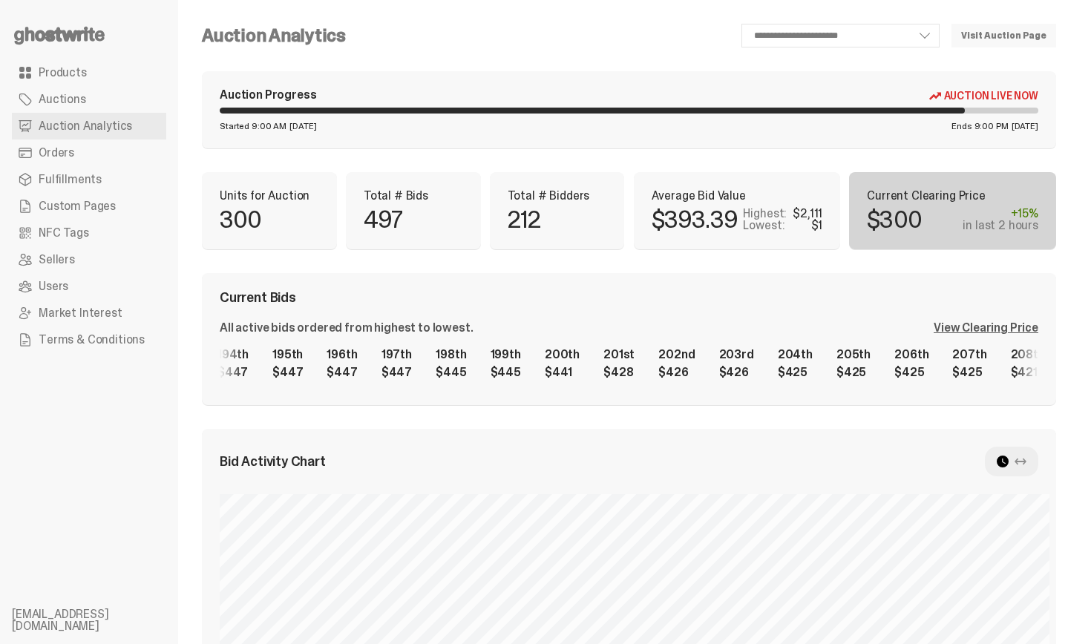
click at [913, 370] on div "1st $2,111 2nd $2,000 3rd $1,777 4th $1,577 5th $1,140 6th $1,140 7th $1,001 8t…" at bounding box center [629, 363] width 818 height 47
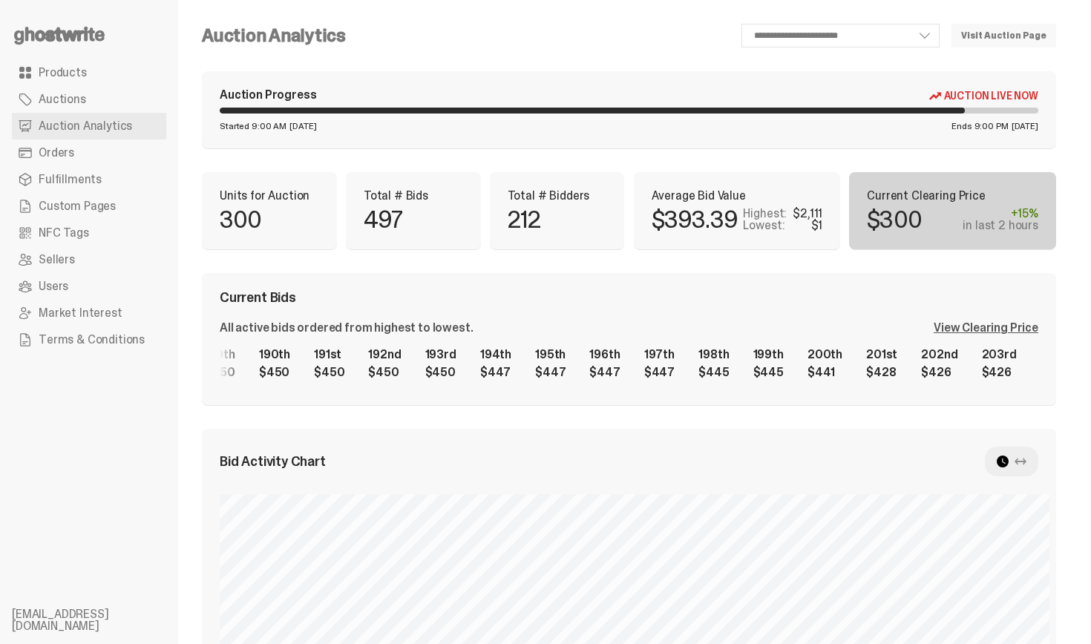
click at [812, 359] on div "1st $2,111 2nd $2,000 3rd $1,777 4th $1,577 5th $1,140 6th $1,140 7th $1,001 8t…" at bounding box center [629, 363] width 818 height 47
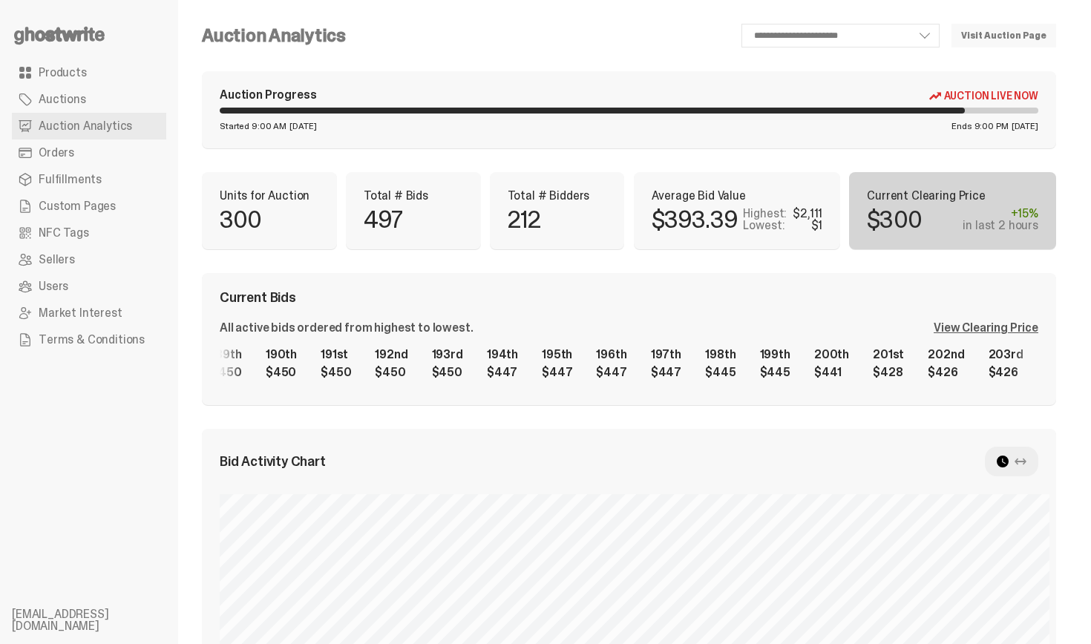
scroll to position [0, 10397]
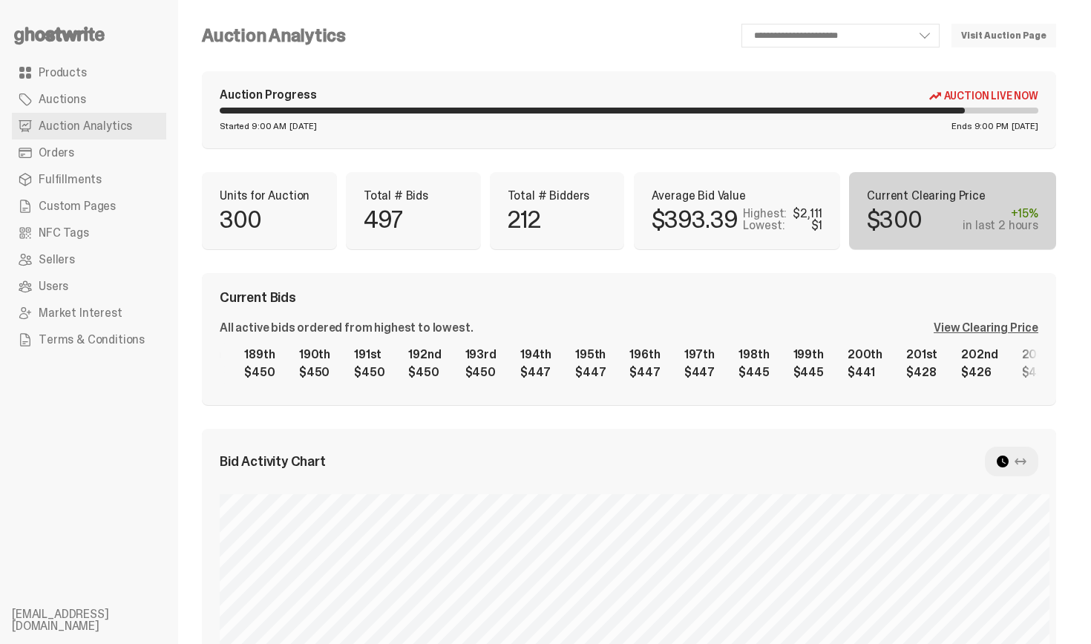
click at [550, 369] on div "1st $2,111 2nd $2,000 3rd $1,777 4th $1,577 5th $1,140 6th $1,140 7th $1,001 8t…" at bounding box center [629, 363] width 818 height 47
click at [561, 282] on div "Current Bids All active bids ordered from highest to lowest. View Clearing Pric…" at bounding box center [629, 339] width 854 height 132
click at [976, 154] on div "**********" at bounding box center [629, 592] width 854 height 1137
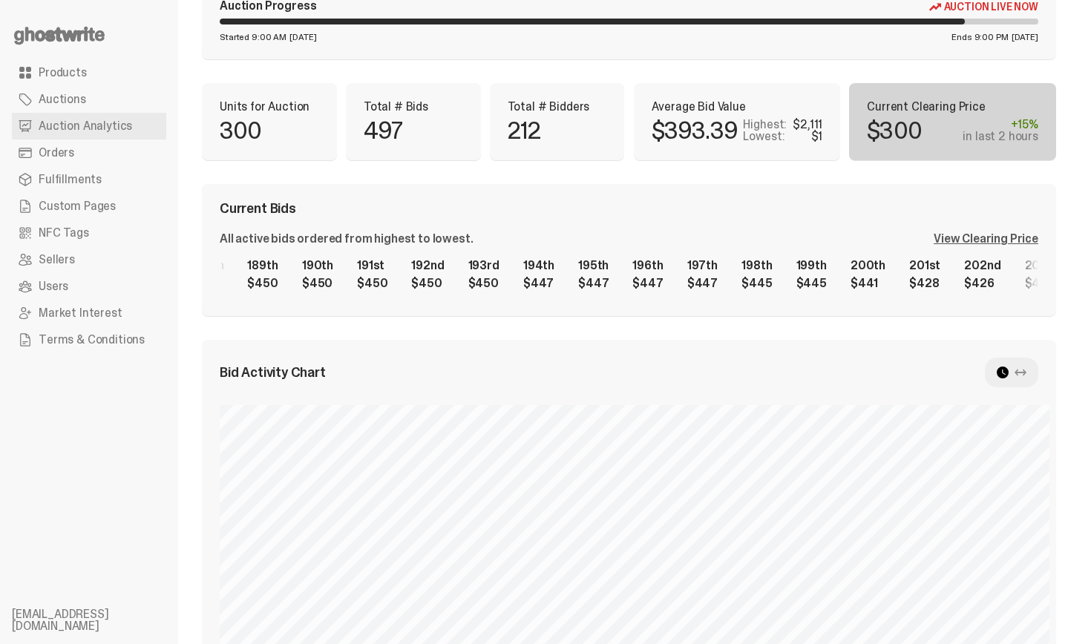
scroll to position [119, 0]
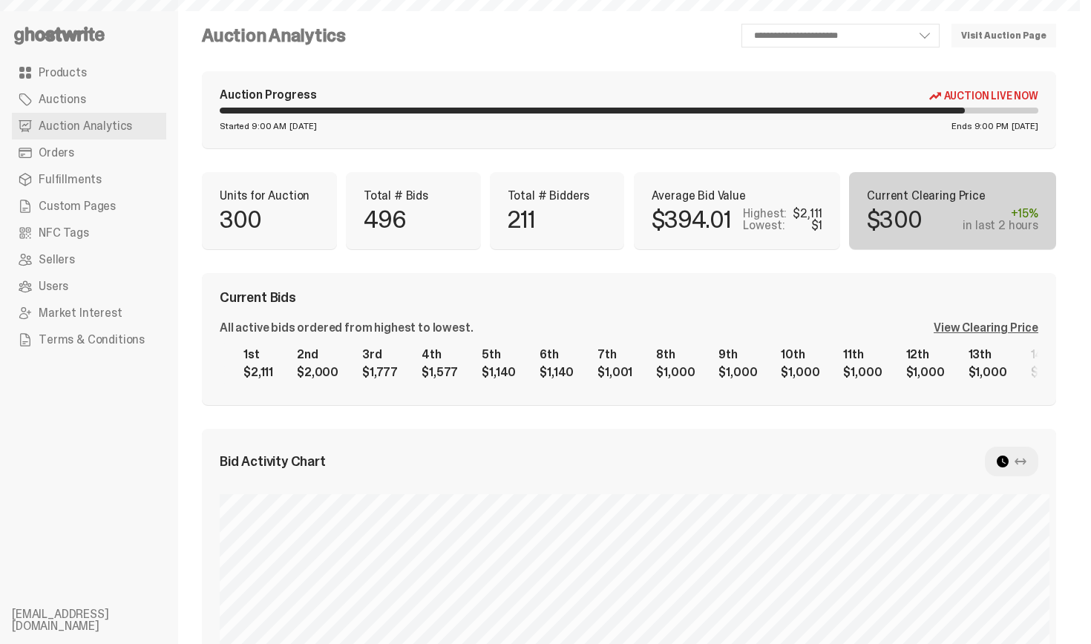
scroll to position [119, 0]
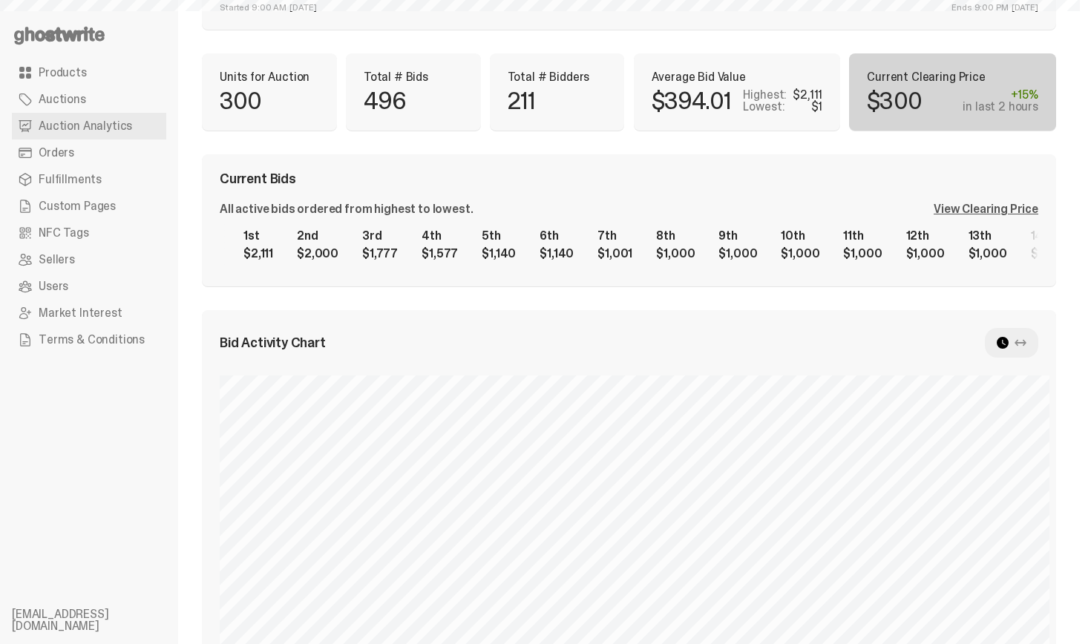
select select "**"
click at [658, 178] on div "Current Bids" at bounding box center [629, 178] width 818 height 13
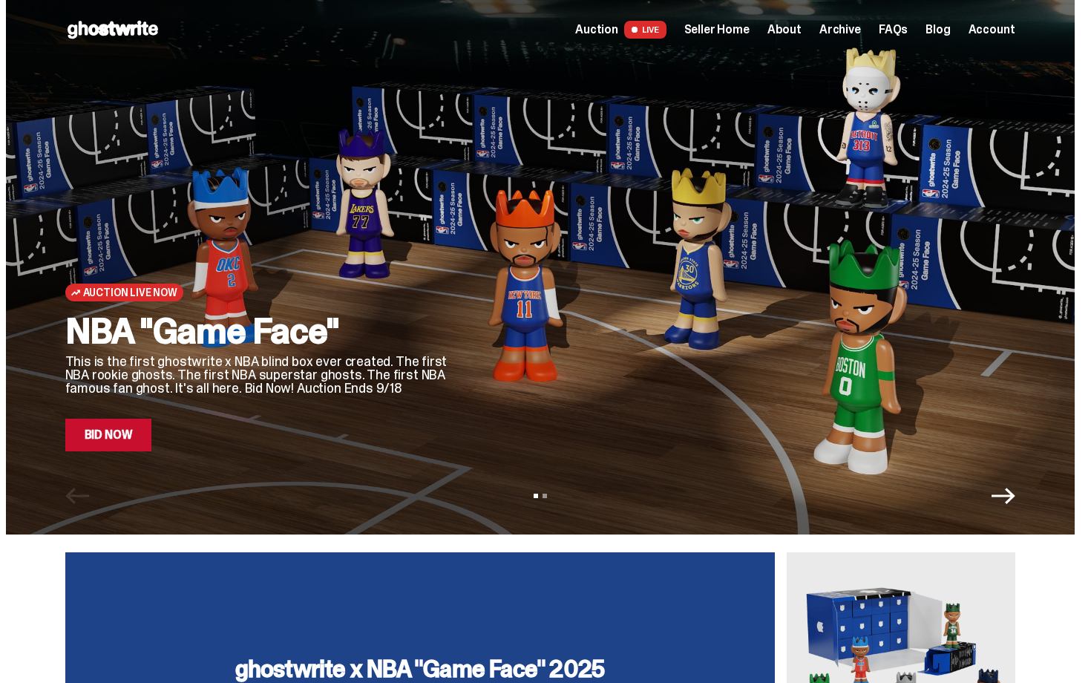
click at [722, 31] on span "Seller Home" at bounding box center [716, 30] width 65 height 12
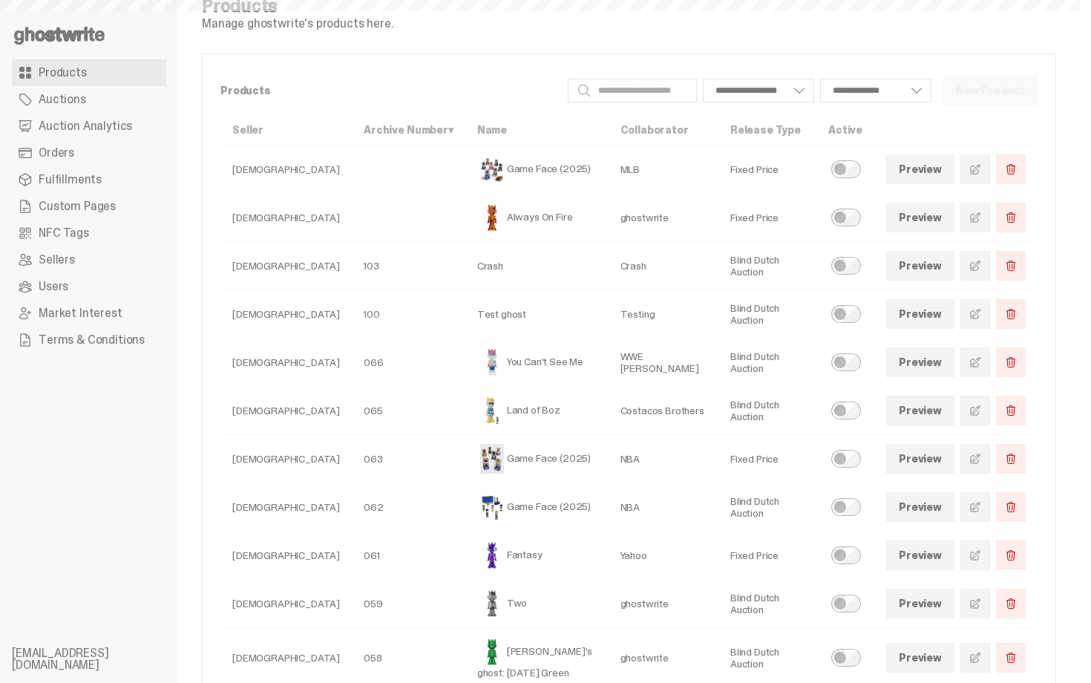
select select
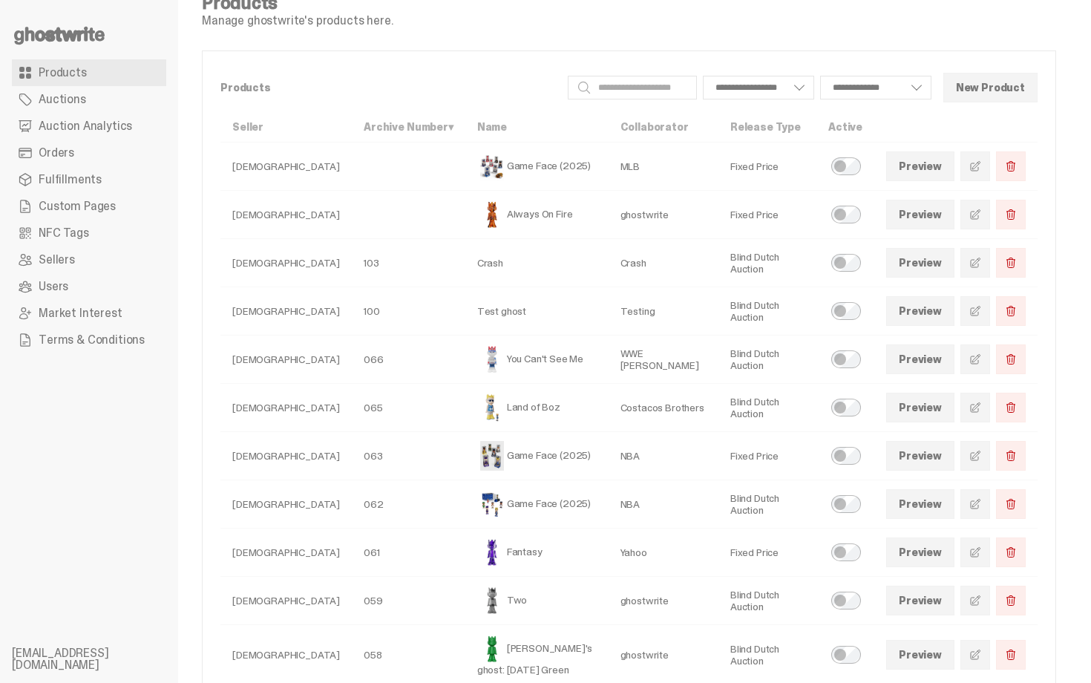
click at [93, 132] on span "Auction Analytics" at bounding box center [85, 126] width 93 height 12
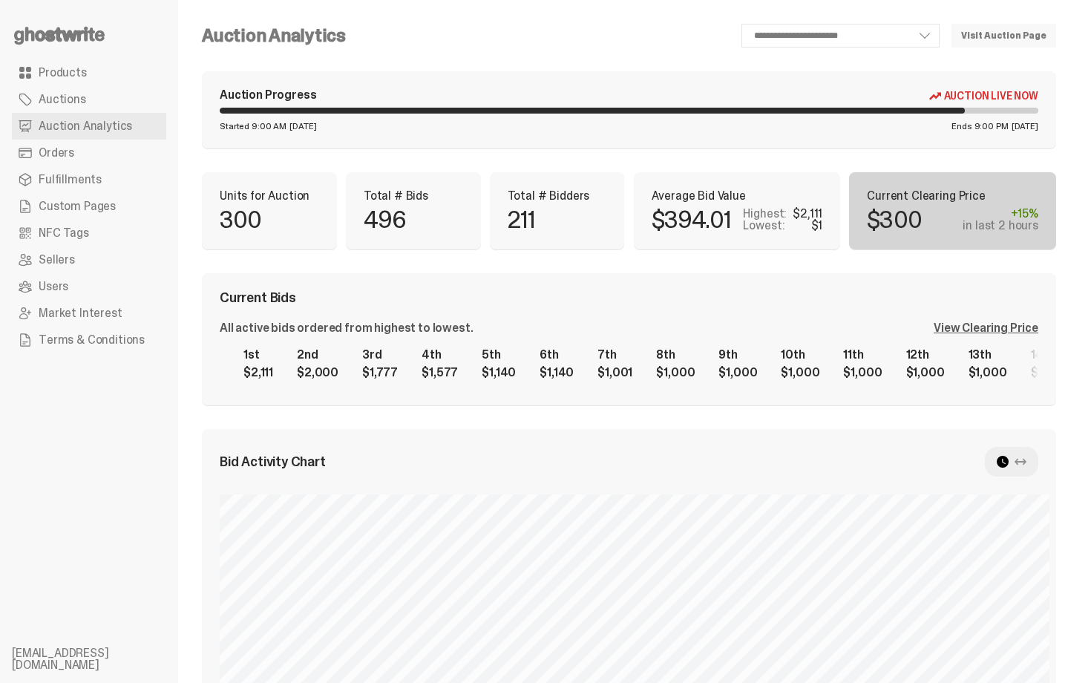
click at [510, 88] on div "Auction Progress Auction Live Now Started 9:00 AM [DATE] Ends 9:00 PM [DATE]" at bounding box center [629, 109] width 854 height 77
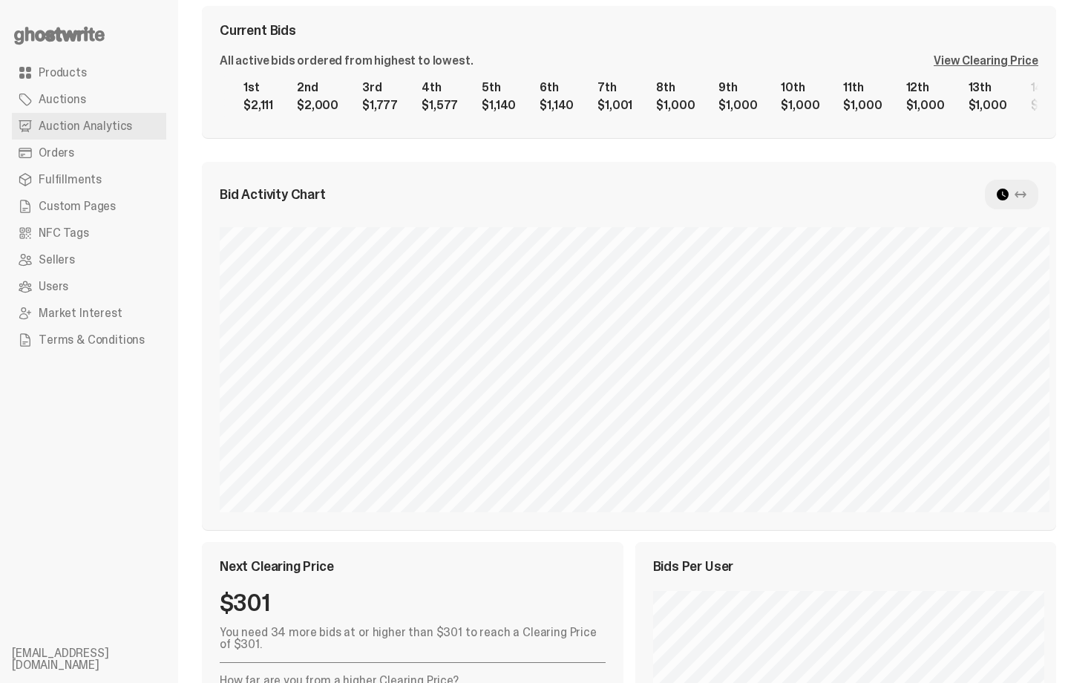
scroll to position [237, 0]
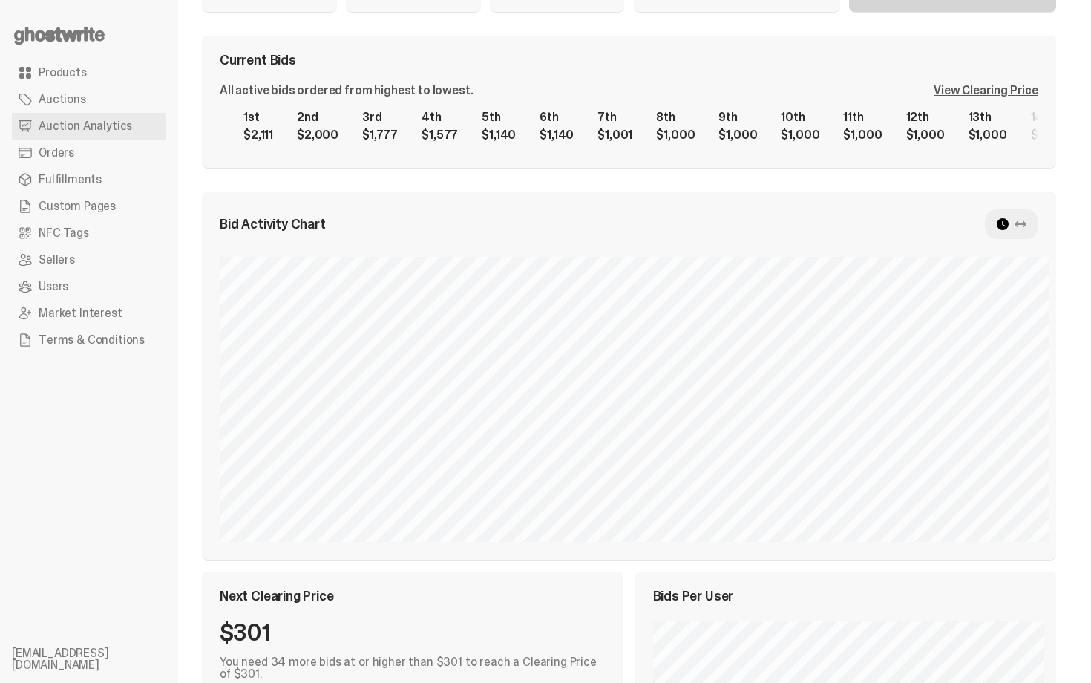
click at [1029, 232] on div at bounding box center [1010, 224] width 53 height 30
click at [1031, 231] on div at bounding box center [1010, 224] width 53 height 30
click at [1026, 221] on icon at bounding box center [1020, 224] width 12 height 12
click at [1007, 224] on use at bounding box center [1002, 224] width 12 height 12
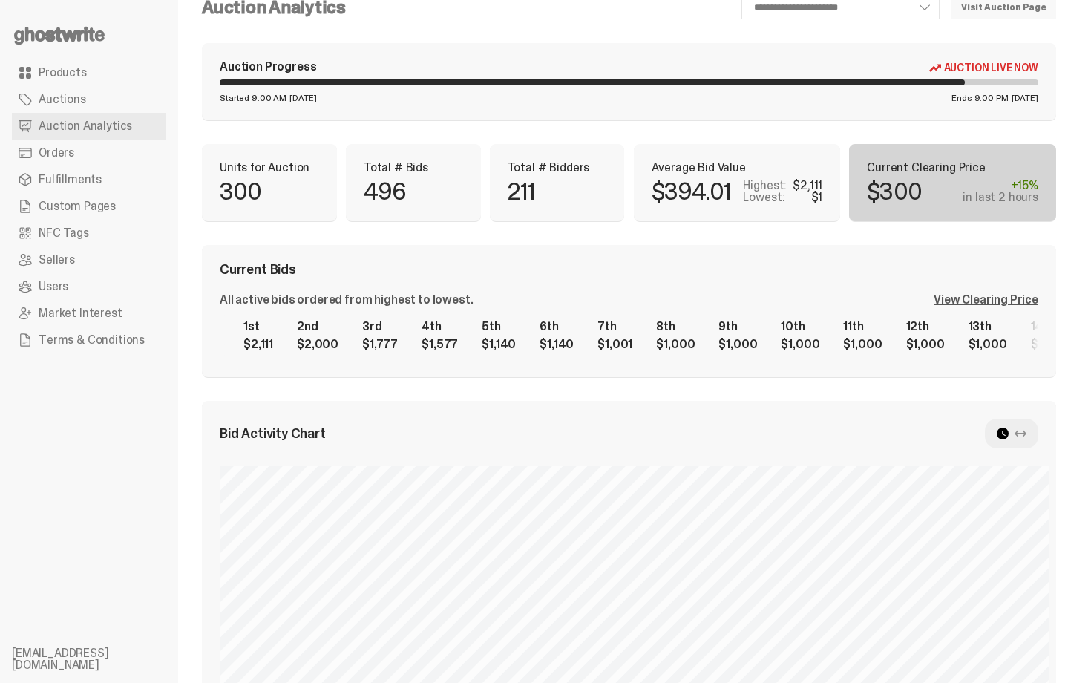
scroll to position [0, 0]
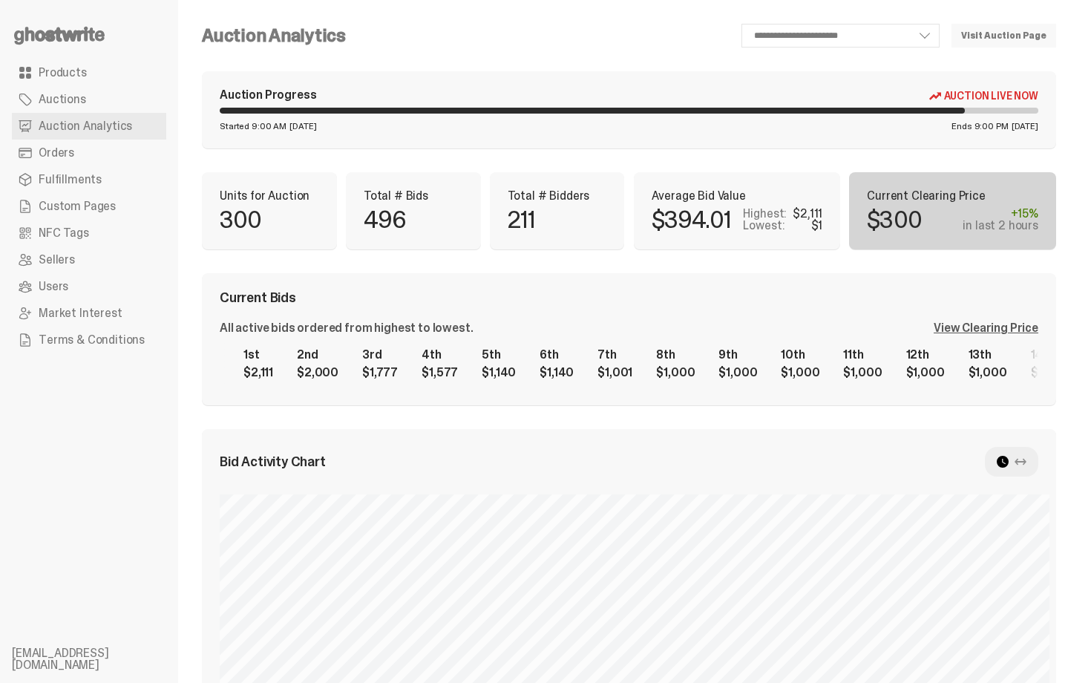
click at [54, 100] on span "Auctions" at bounding box center [62, 99] width 47 height 12
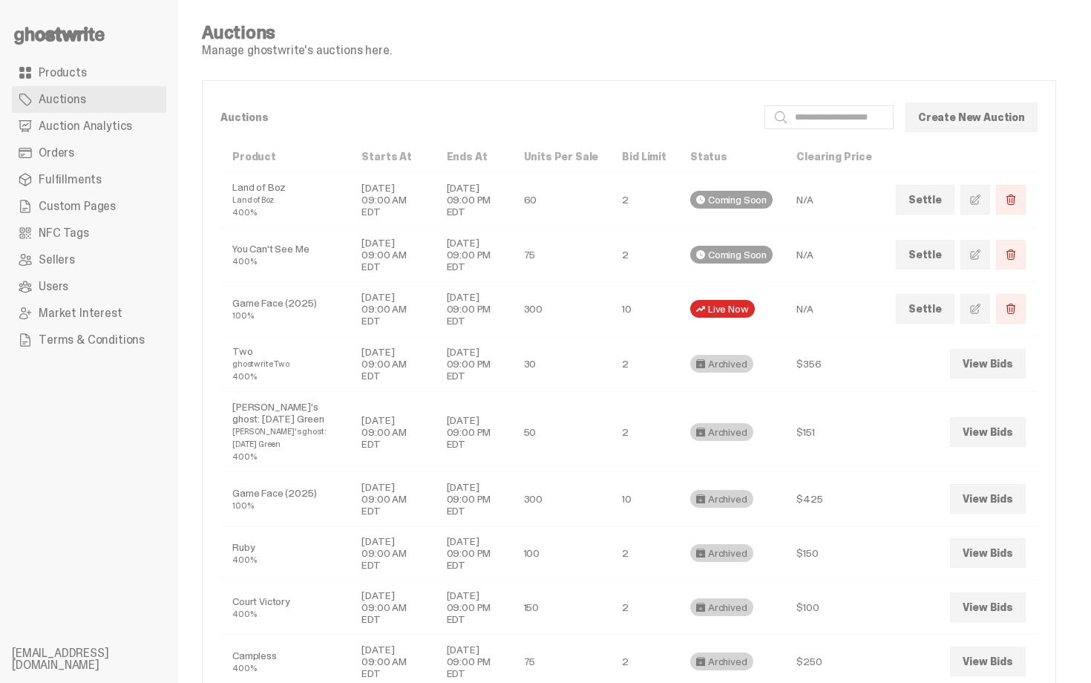
click at [69, 69] on span "Products" at bounding box center [63, 73] width 48 height 12
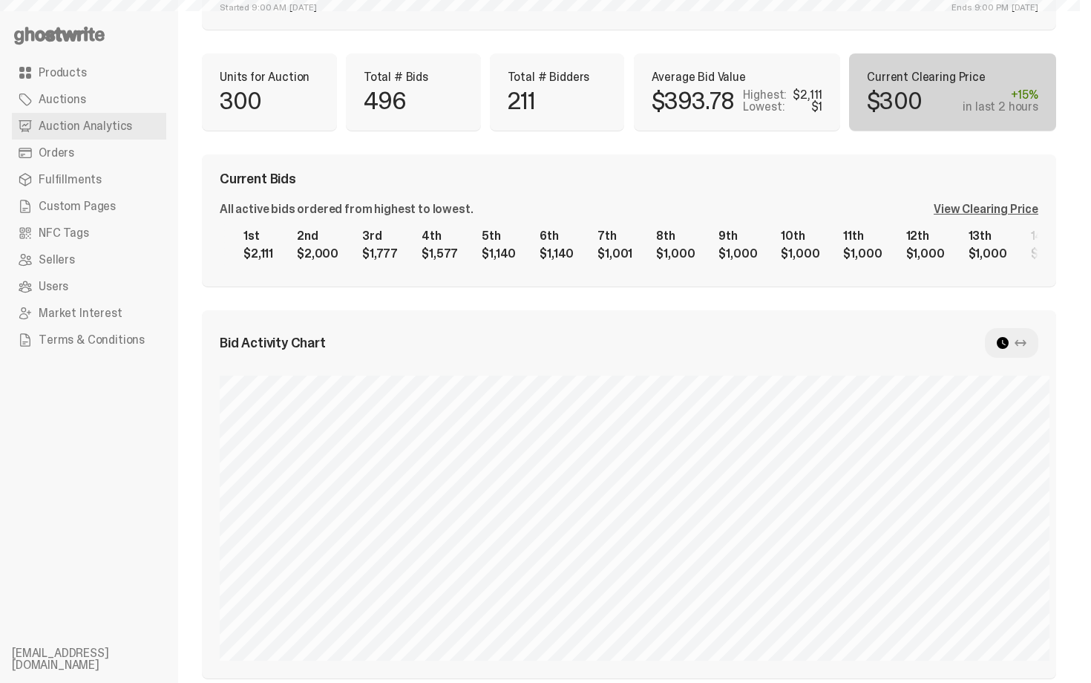
scroll to position [0, 9519]
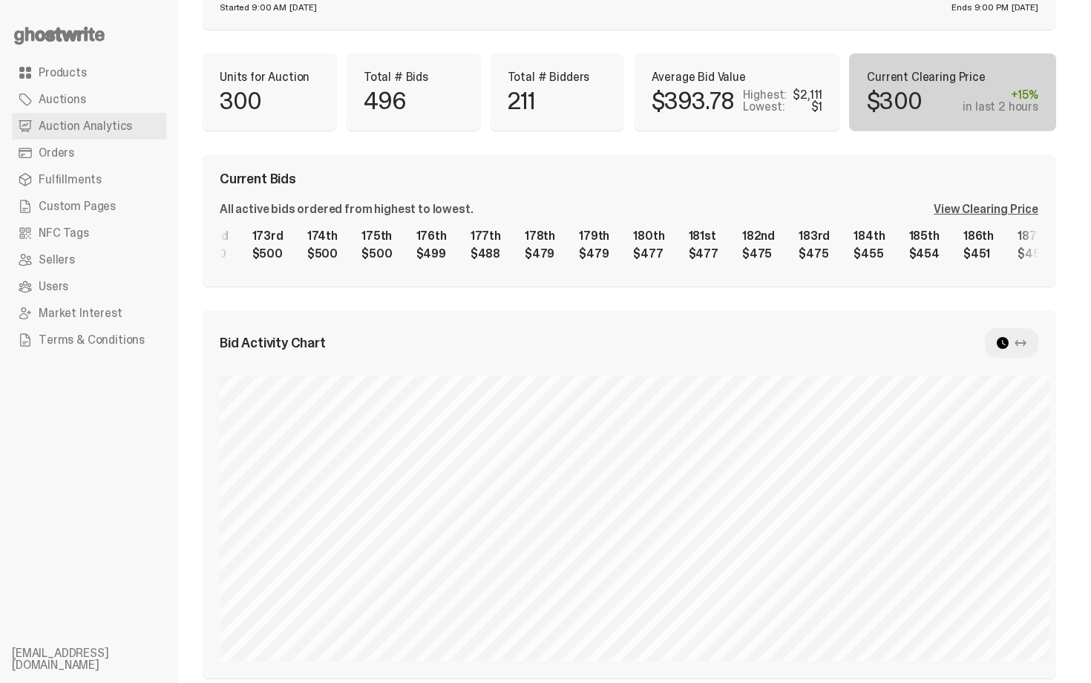
select select "**"
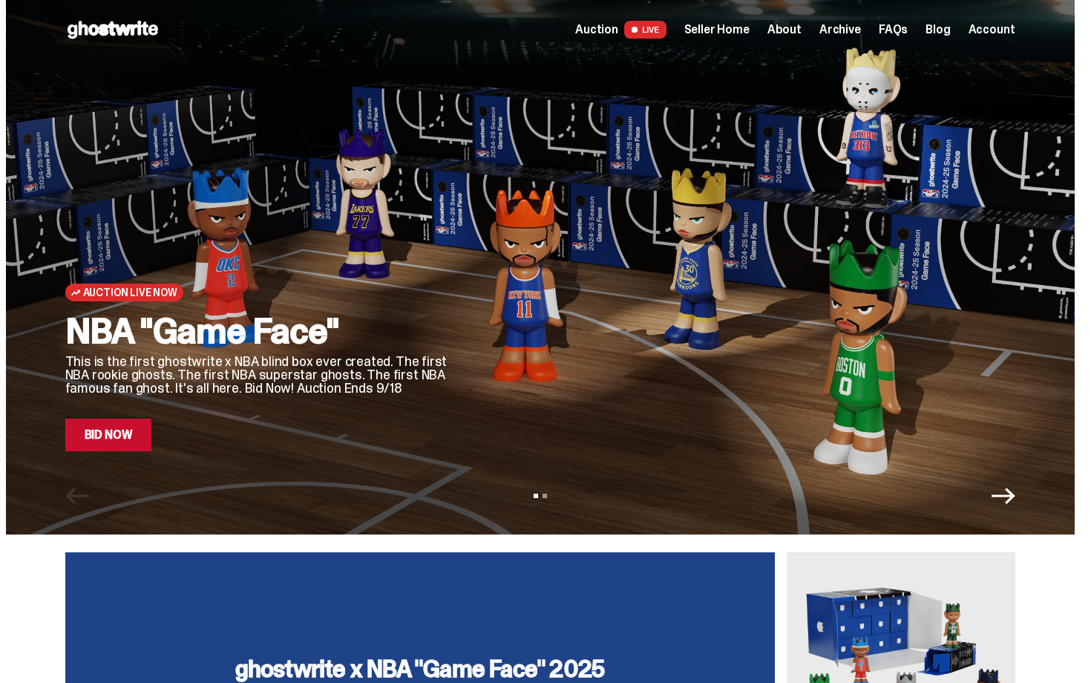
click at [749, 33] on span "Seller Home" at bounding box center [716, 30] width 65 height 12
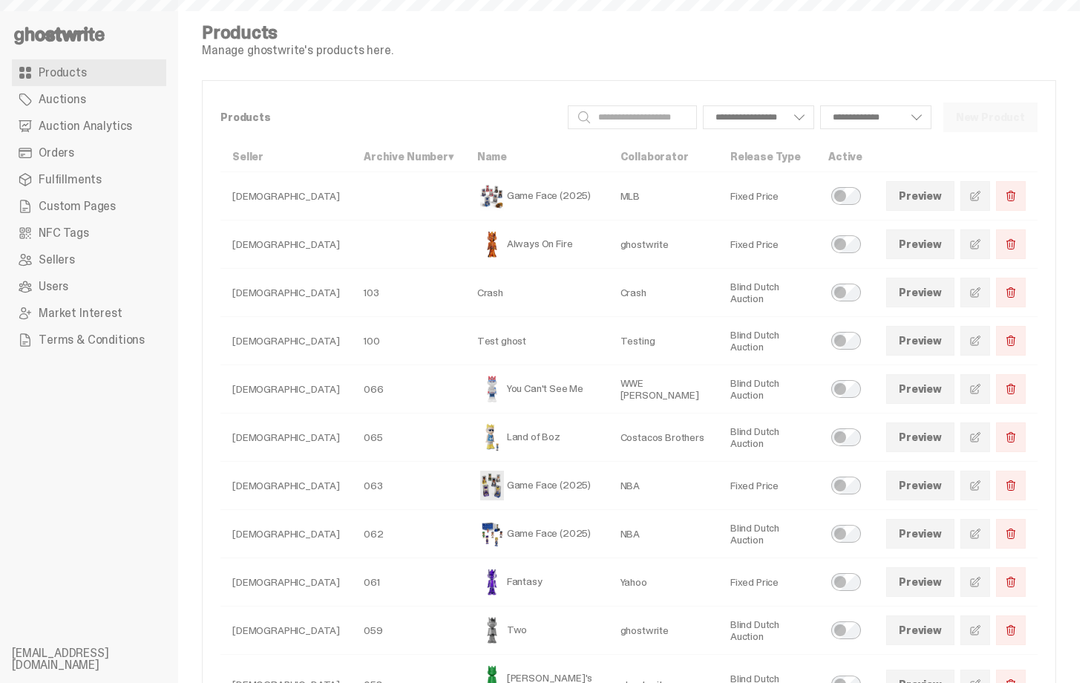
select select
click at [90, 128] on span "Auction Analytics" at bounding box center [85, 126] width 93 height 12
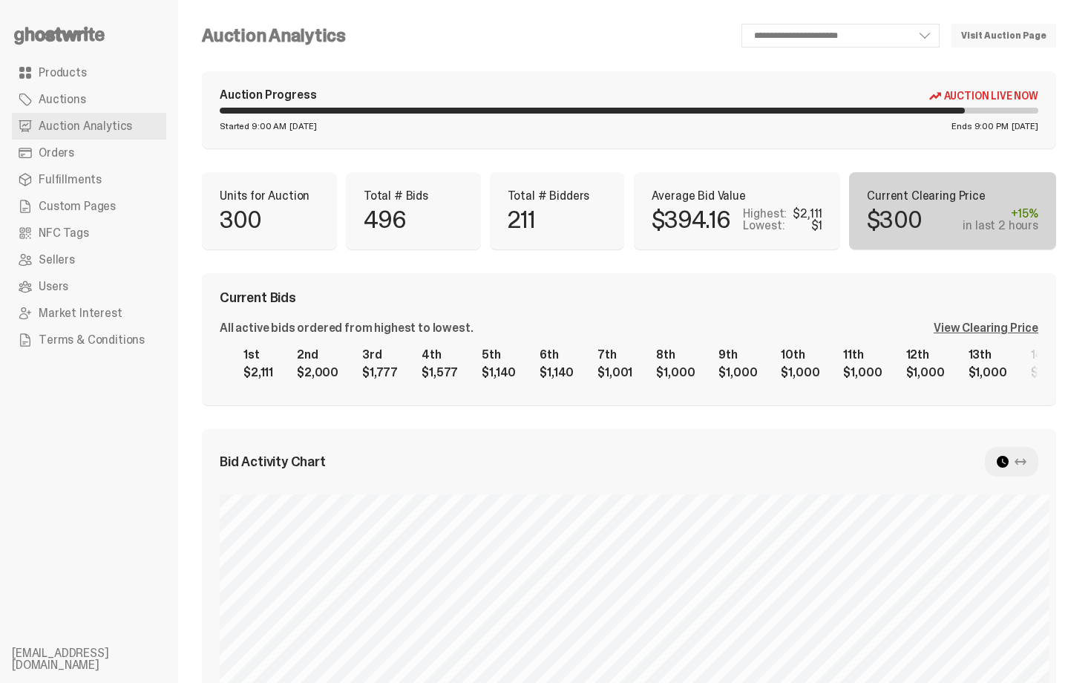
click at [930, 200] on p "Current Clearing Price" at bounding box center [952, 196] width 171 height 12
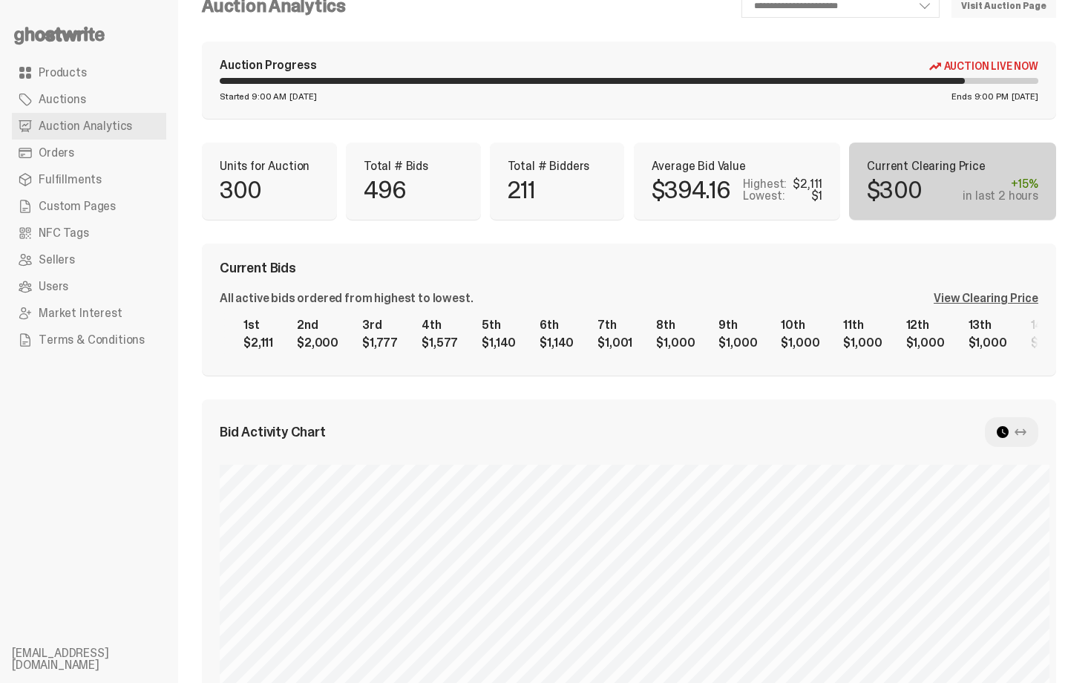
click at [706, 208] on div "Average Bid Value $394.16 Highest: $2,111 Lowest: $1" at bounding box center [737, 180] width 207 height 77
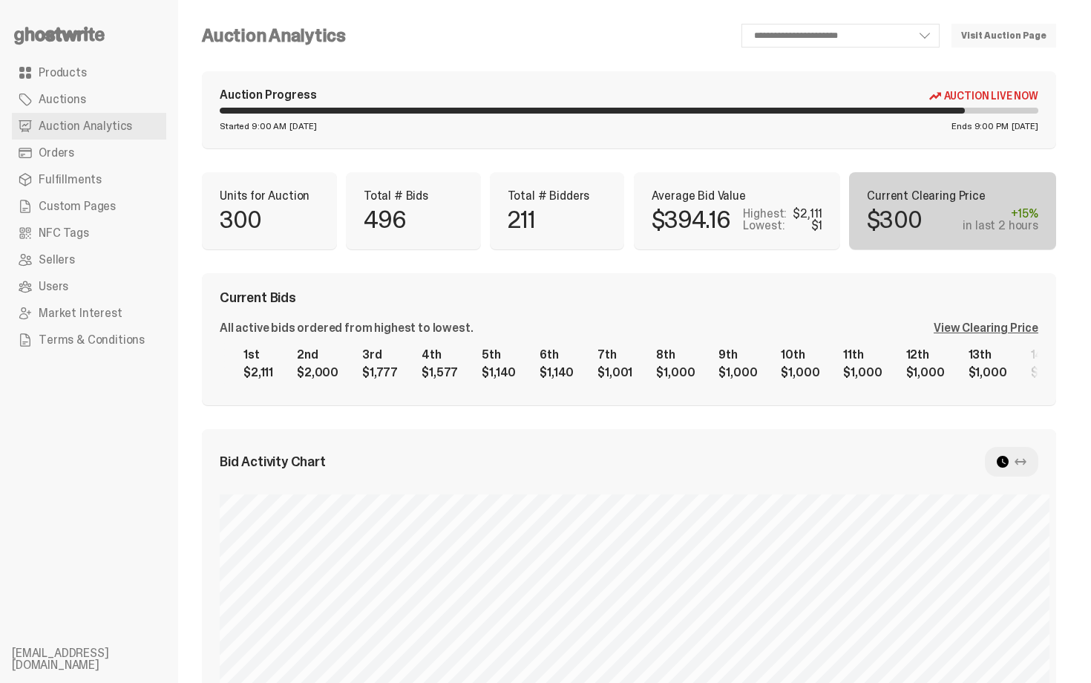
click at [683, 178] on div "Average Bid Value $394.16 Highest: $2,111 Lowest: $1" at bounding box center [737, 210] width 207 height 77
select select "**"
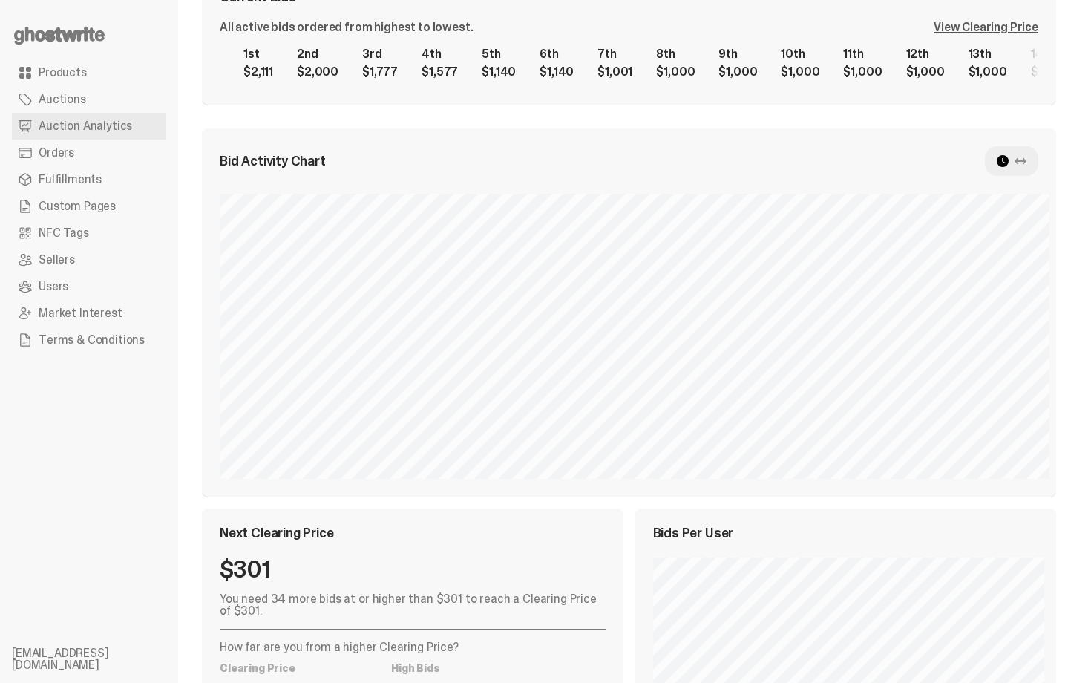
scroll to position [326, 0]
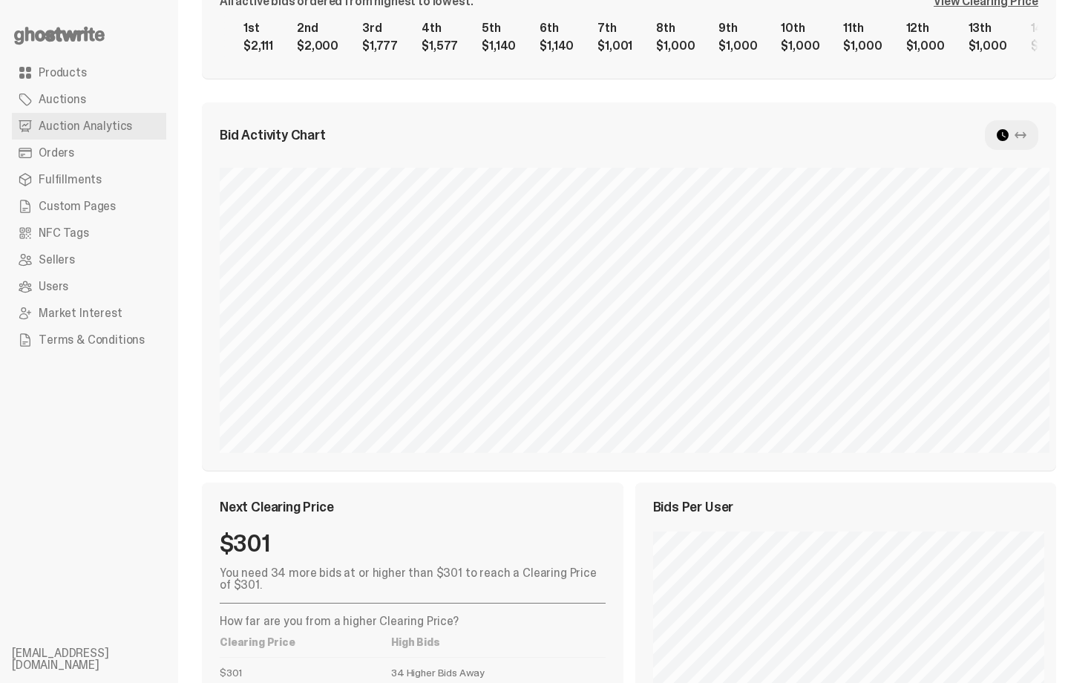
click at [1079, 185] on div "**********" at bounding box center [628, 266] width 901 height 1184
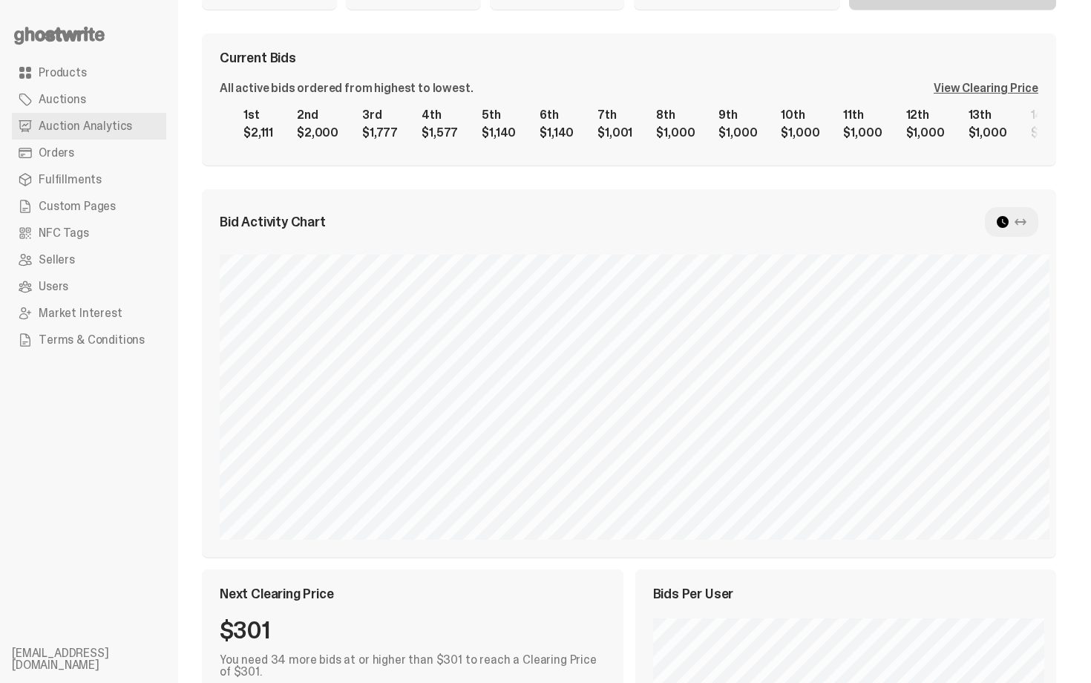
scroll to position [237, 0]
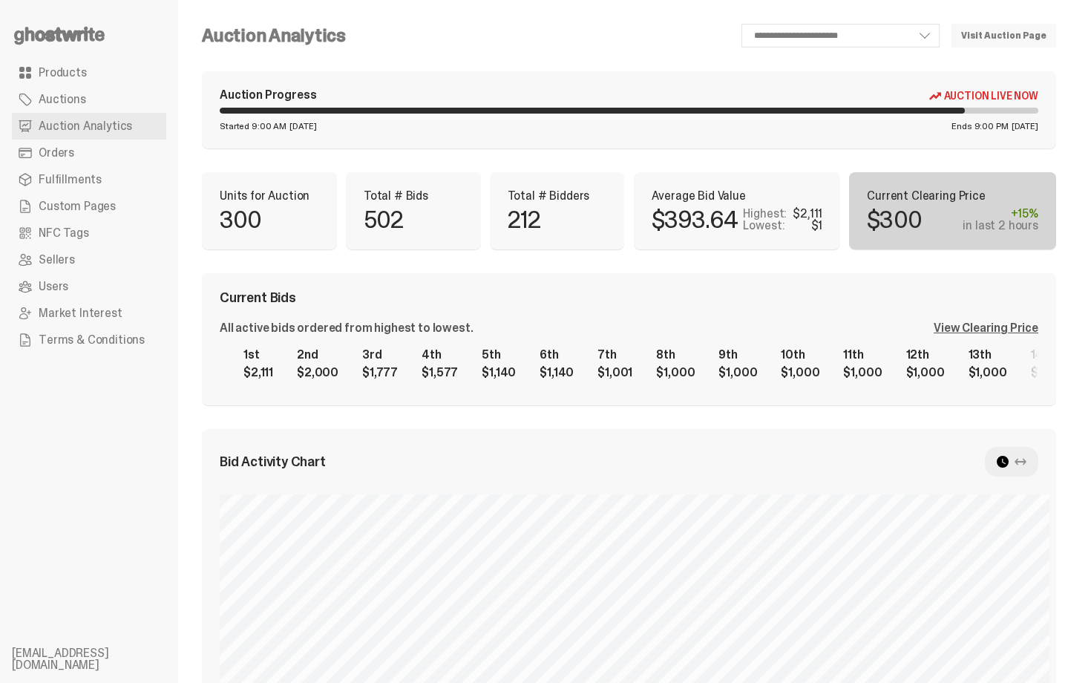
scroll to position [237, 0]
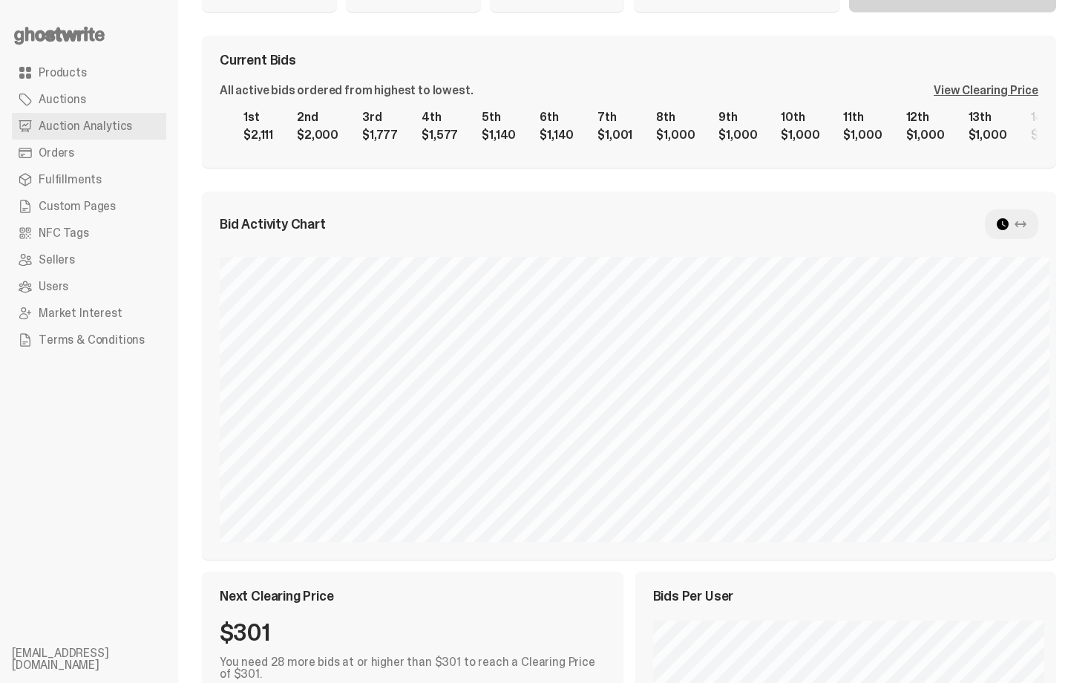
click at [757, 192] on div "Bid Activity Chart" at bounding box center [629, 375] width 854 height 368
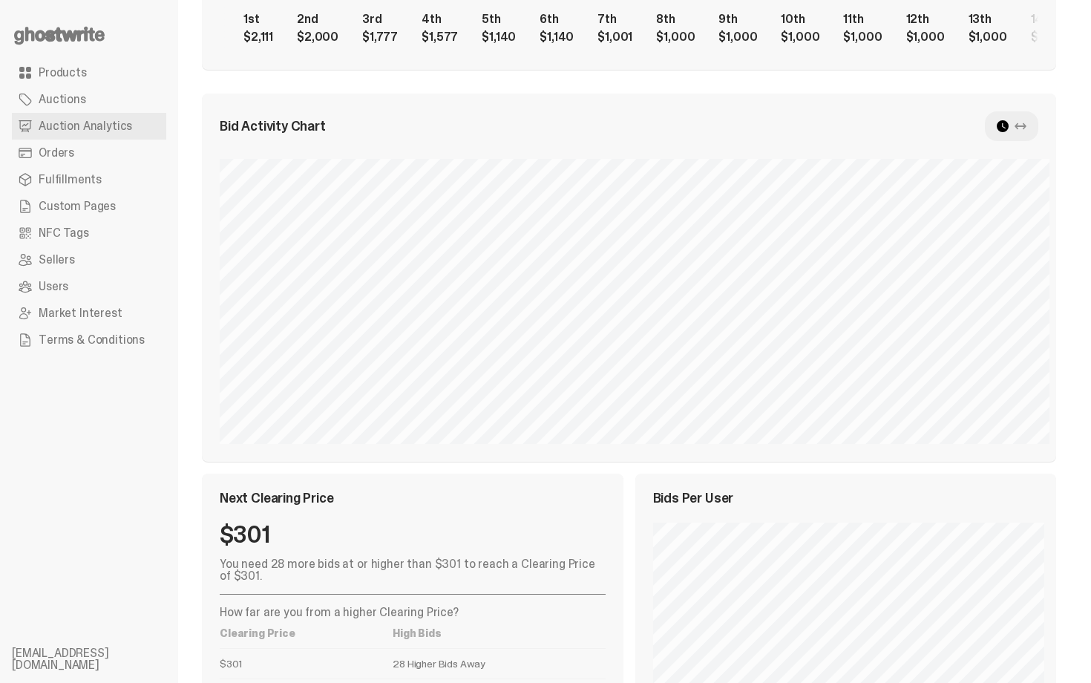
drag, startPoint x: 1090, startPoint y: 246, endPoint x: 1090, endPoint y: 400, distance: 154.3
click at [1079, 347] on html "**********" at bounding box center [539, 6] width 1079 height 683
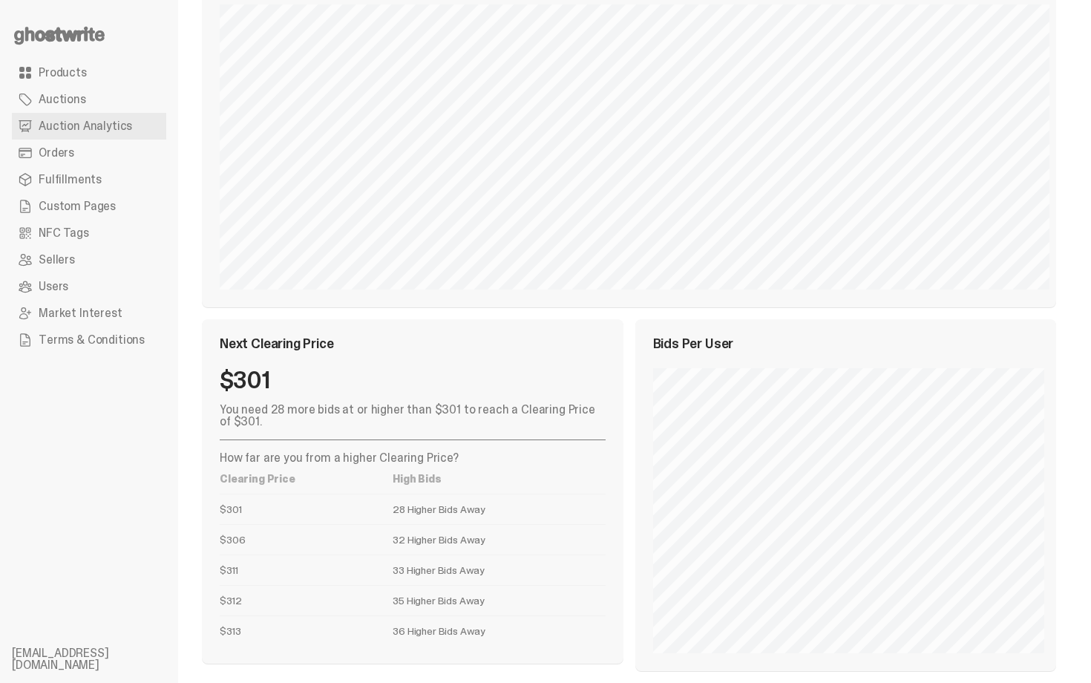
scroll to position [502, 0]
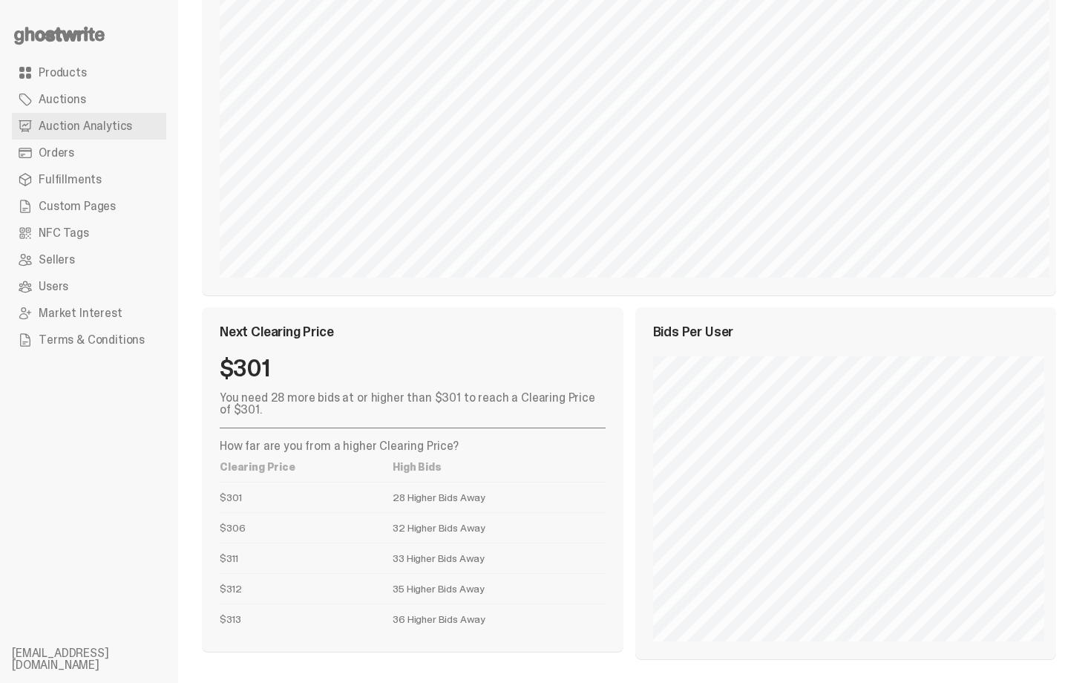
drag, startPoint x: 471, startPoint y: 540, endPoint x: 455, endPoint y: 477, distance: 65.1
click at [455, 482] on tbody "$301 28 Higher Bids Away $306 32 Higher Bids Away $311 33 Higher Bids Away $312…" at bounding box center [413, 557] width 386 height 152
click at [455, 479] on th "High Bids" at bounding box center [498, 467] width 212 height 30
click at [456, 472] on th "High Bids" at bounding box center [498, 467] width 212 height 30
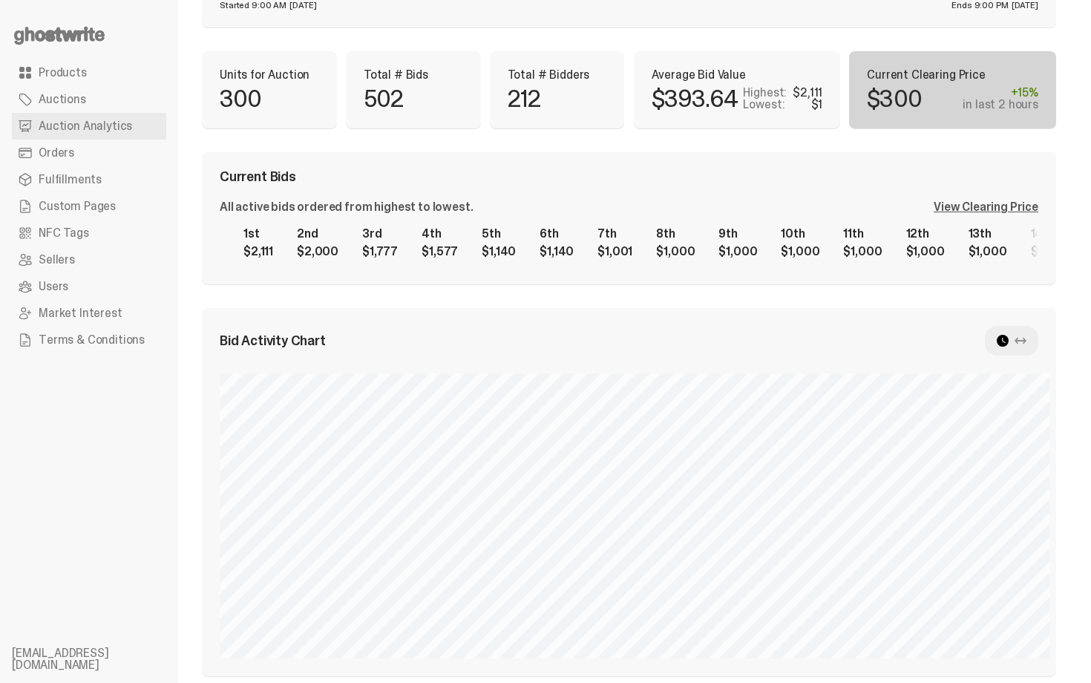
scroll to position [116, 0]
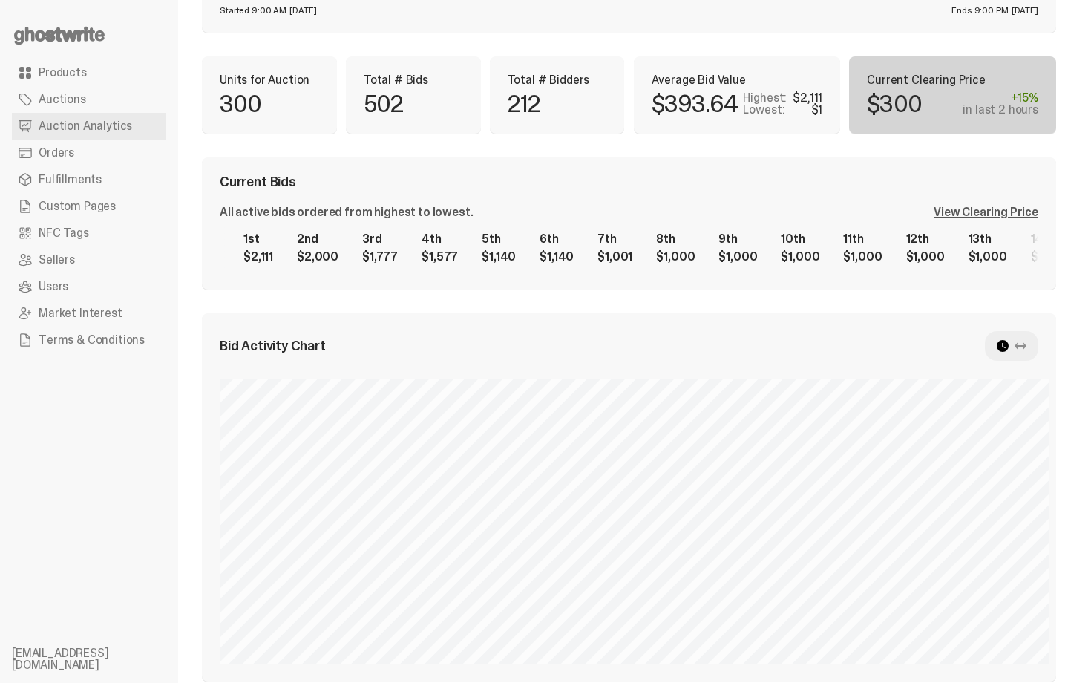
click at [992, 215] on div "View Clearing Price" at bounding box center [985, 212] width 105 height 12
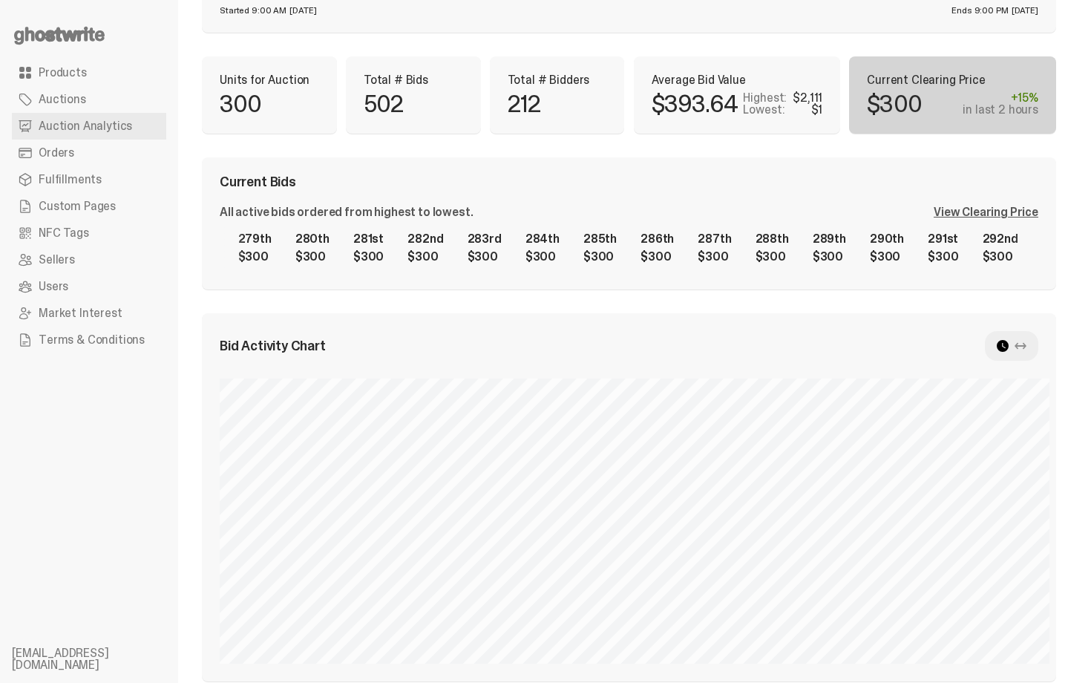
click at [979, 224] on div "1st $2,111 2nd $2,000 3rd $1,777 4th $1,577 5th $1,140 6th $1,140 7th $1,001 8t…" at bounding box center [629, 247] width 818 height 47
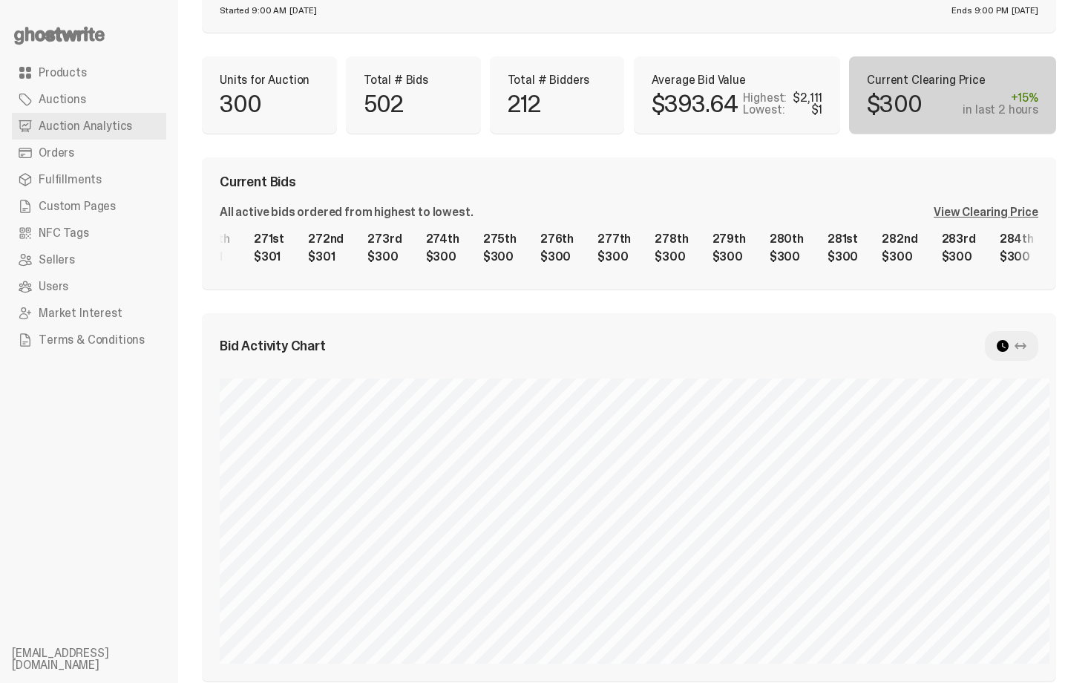
click at [1032, 239] on div "1st $2,111 2nd $2,000 3rd $1,777 4th $1,577 5th $1,140 6th $1,140 7th $1,001 8t…" at bounding box center [629, 247] width 818 height 47
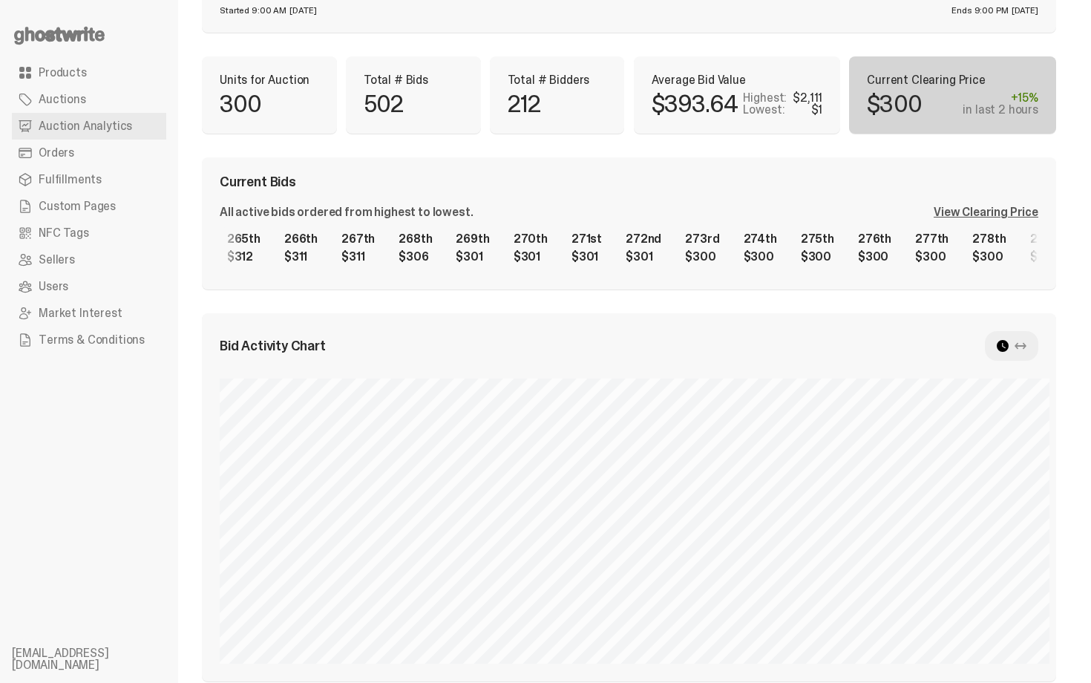
click at [1021, 252] on div "1st $2,111 2nd $2,000 3rd $1,777 4th $1,577 5th $1,140 6th $1,140 7th $1,001 8t…" at bounding box center [629, 247] width 818 height 47
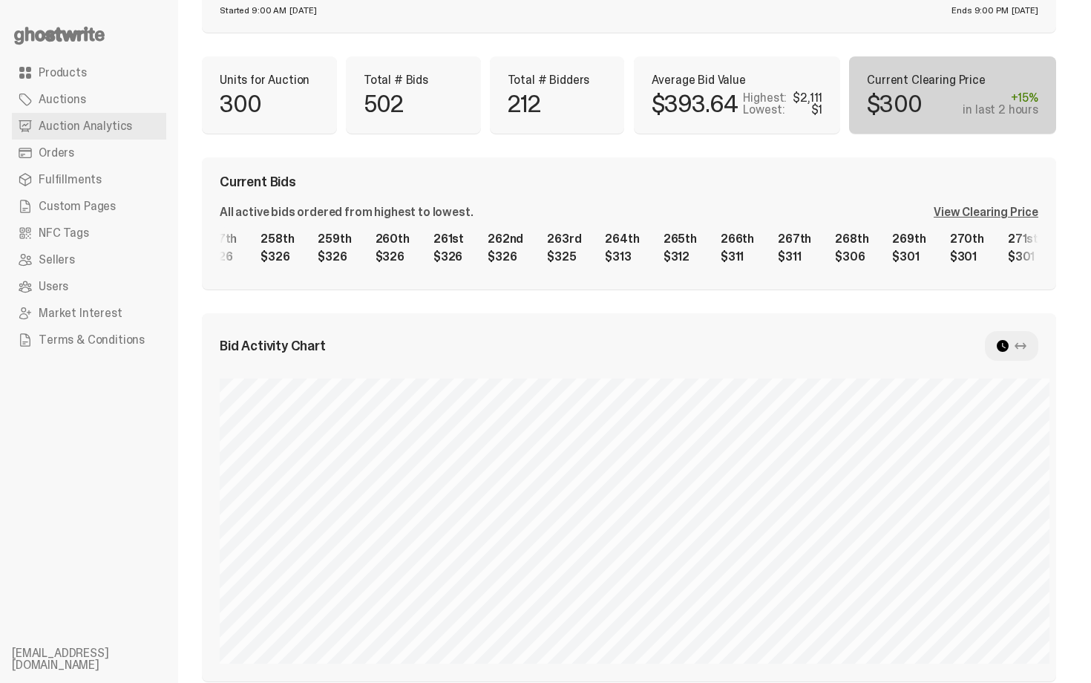
click at [1021, 240] on div "1st $2,111 2nd $2,000 3rd $1,777 4th $1,577 5th $1,140 6th $1,140 7th $1,001 8t…" at bounding box center [629, 247] width 818 height 47
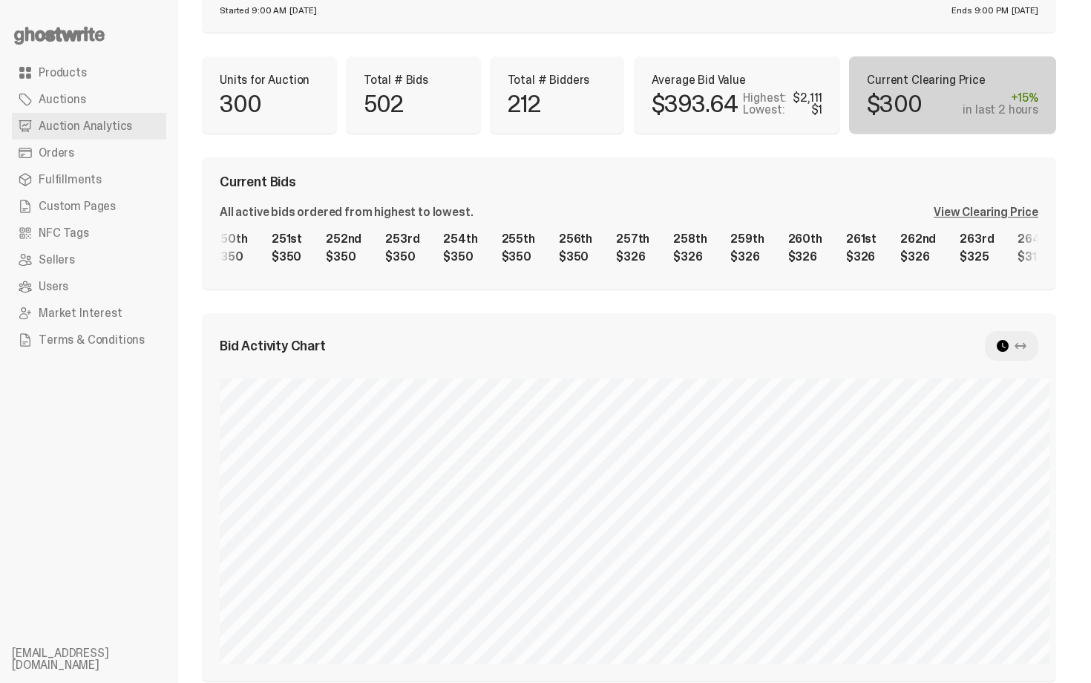
click at [1028, 266] on div "1st $2,111 2nd $2,000 3rd $1,777 4th $1,577 5th $1,140 6th $1,140 7th $1,001 8t…" at bounding box center [629, 247] width 818 height 47
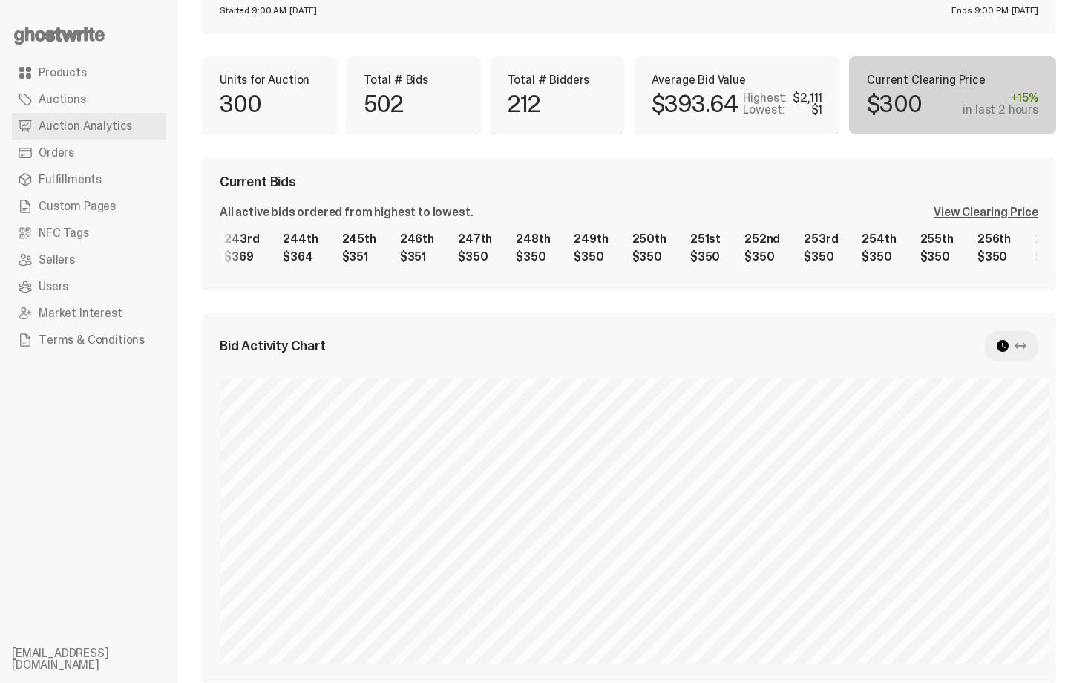
click at [1038, 251] on div "1st $2,111 2nd $2,000 3rd $1,777 4th $1,577 5th $1,140 6th $1,140 7th $1,001 8t…" at bounding box center [629, 247] width 818 height 47
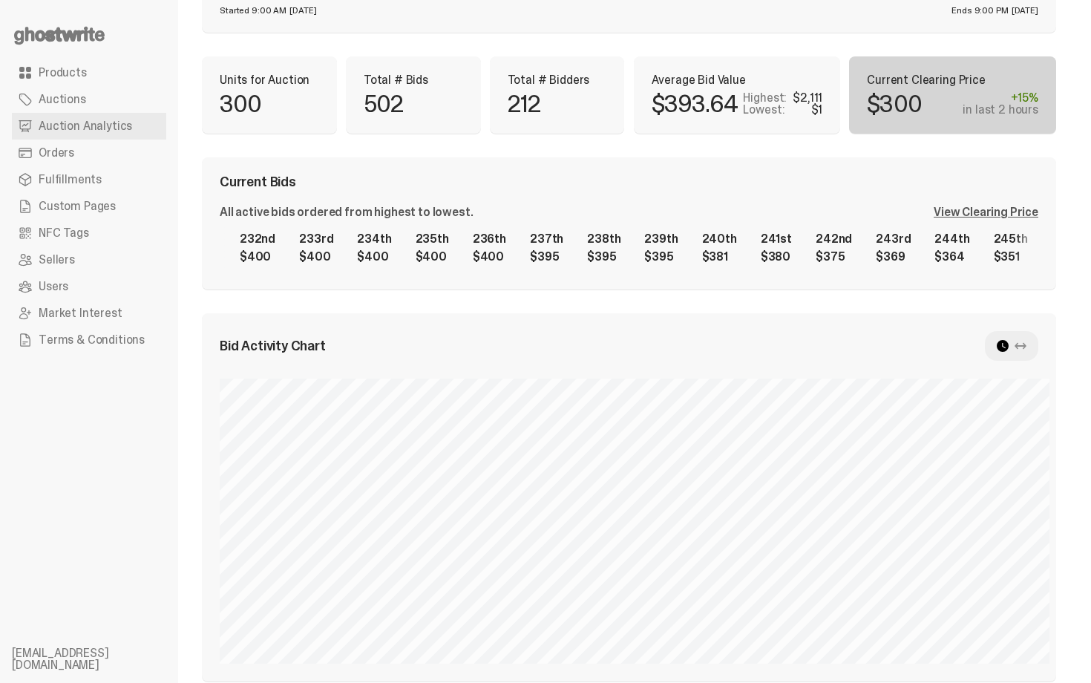
click at [997, 224] on div "1st $2,111 2nd $2,000 3rd $1,777 4th $1,577 5th $1,140 6th $1,140 7th $1,001 8t…" at bounding box center [629, 247] width 818 height 47
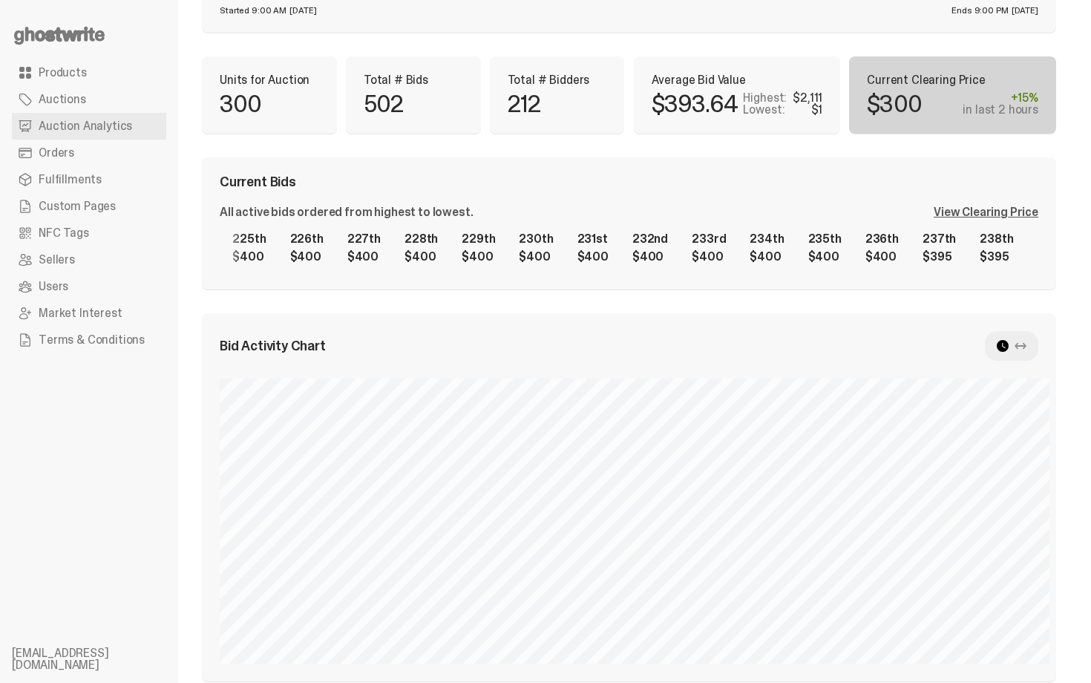
click at [759, 243] on div "1st $2,111 2nd $2,000 3rd $1,777 4th $1,577 5th $1,140 6th $1,140 7th $1,001 8t…" at bounding box center [629, 247] width 818 height 47
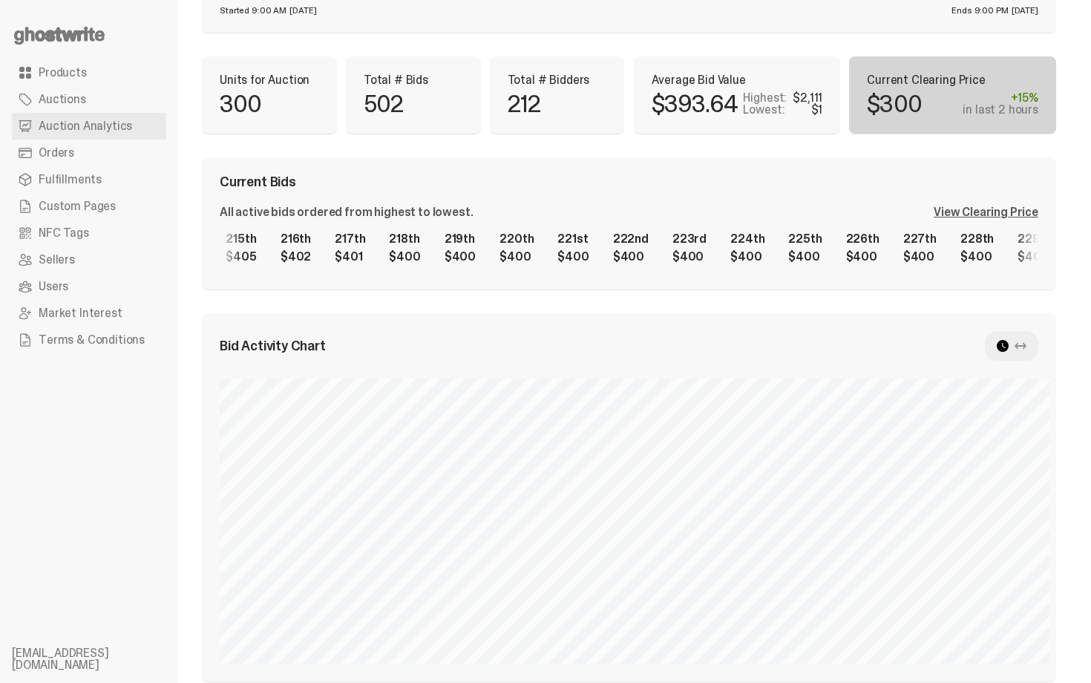
click at [938, 246] on div "1st $2,111 2nd $2,000 3rd $1,777 4th $1,577 5th $1,140 6th $1,140 7th $1,001 8t…" at bounding box center [629, 247] width 818 height 47
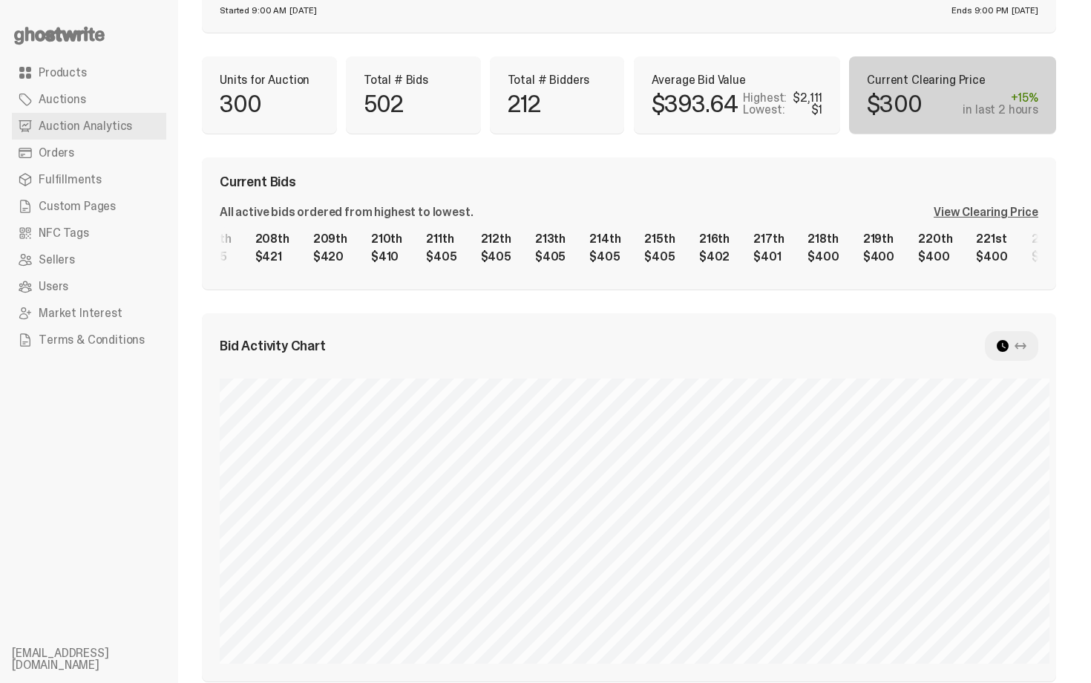
click at [940, 237] on div "1st $2,111 2nd $2,000 3rd $1,777 4th $1,577 5th $1,140 6th $1,140 7th $1,001 8t…" at bounding box center [629, 247] width 818 height 47
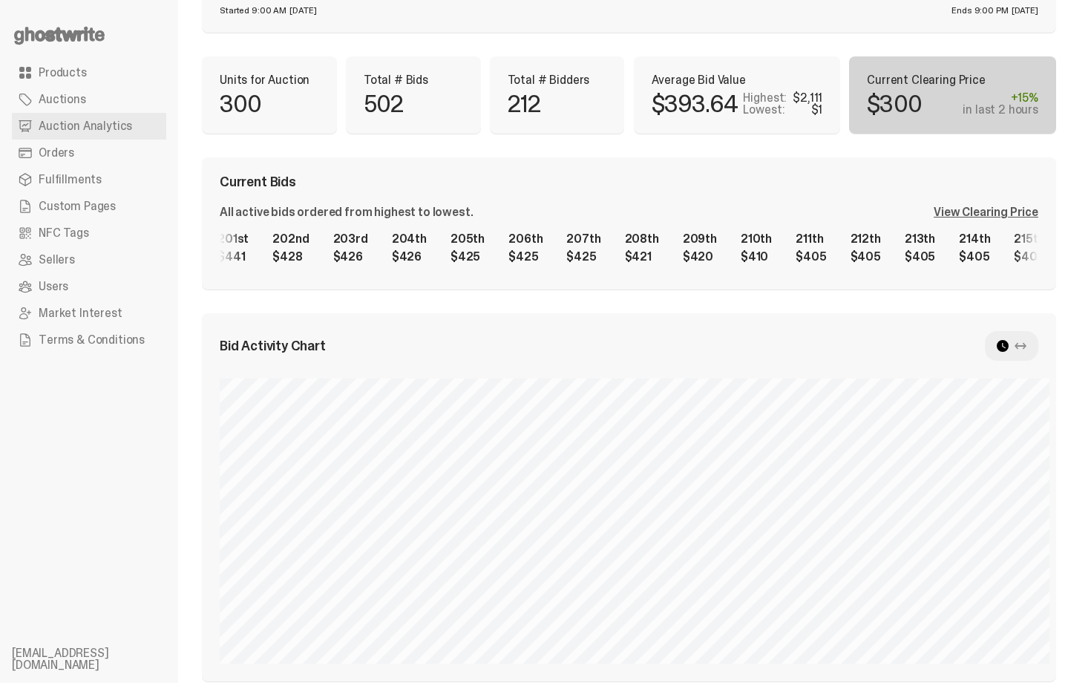
click at [938, 247] on div "1st $2,111 2nd $2,000 3rd $1,777 4th $1,577 5th $1,140 6th $1,140 7th $1,001 8t…" at bounding box center [629, 247] width 818 height 47
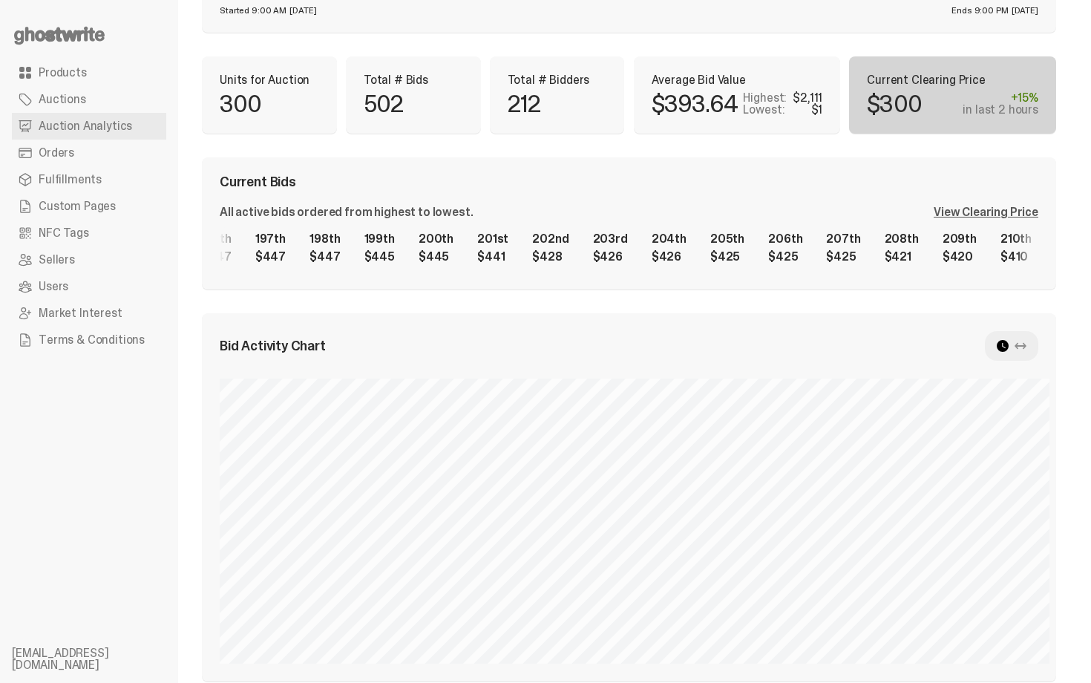
click at [883, 251] on div "1st $2,111 2nd $2,000 3rd $1,777 4th $1,577 5th $1,140 6th $1,140 7th $1,001 8t…" at bounding box center [629, 247] width 818 height 47
click at [888, 185] on div "Current Bids" at bounding box center [629, 181] width 818 height 13
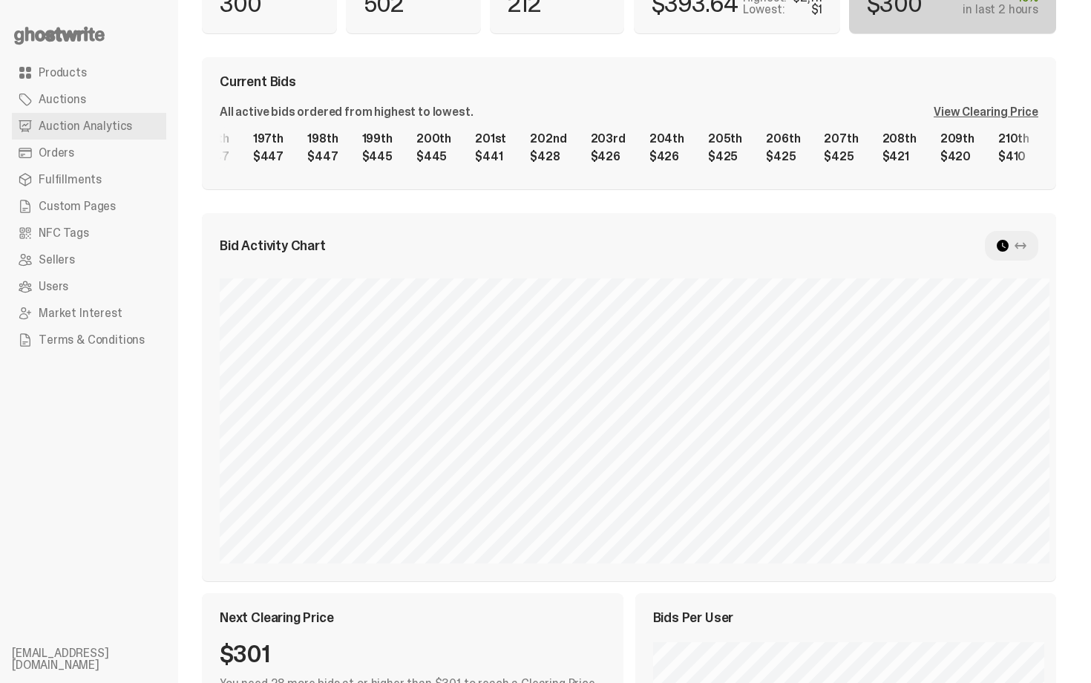
scroll to position [205, 0]
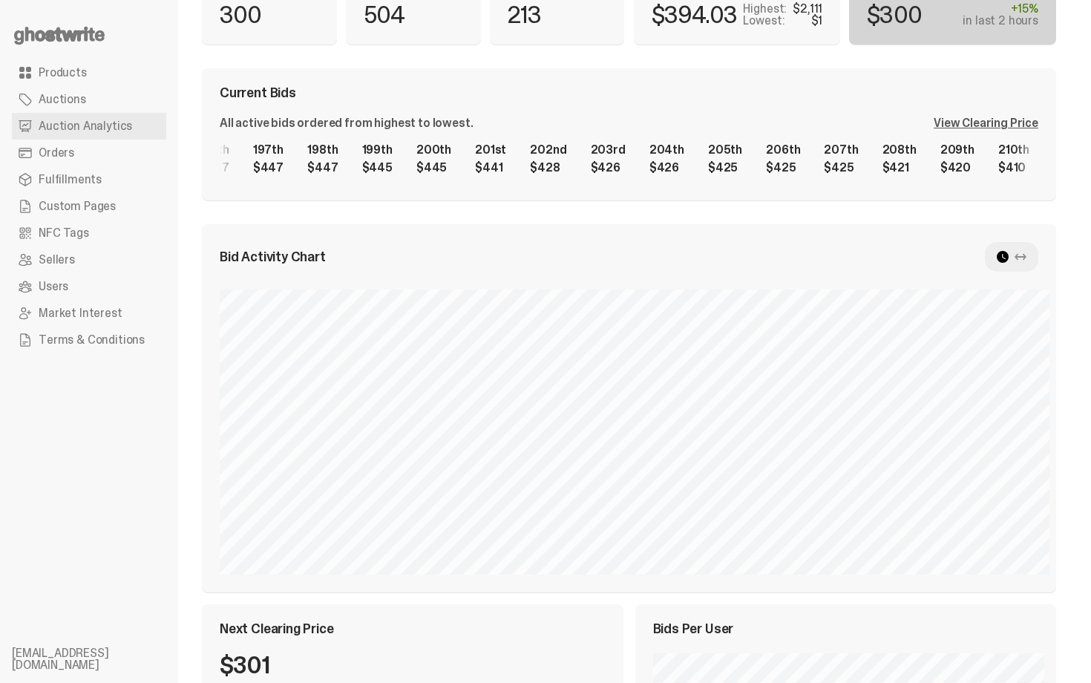
select select "**"
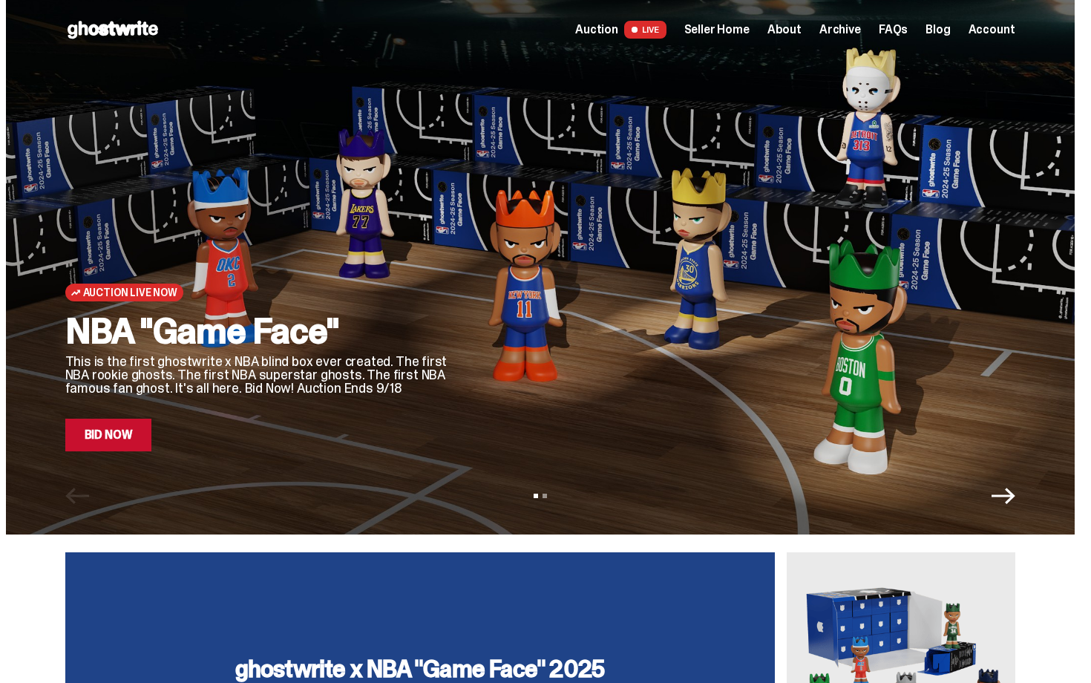
click at [109, 449] on link "Bid Now" at bounding box center [108, 434] width 87 height 33
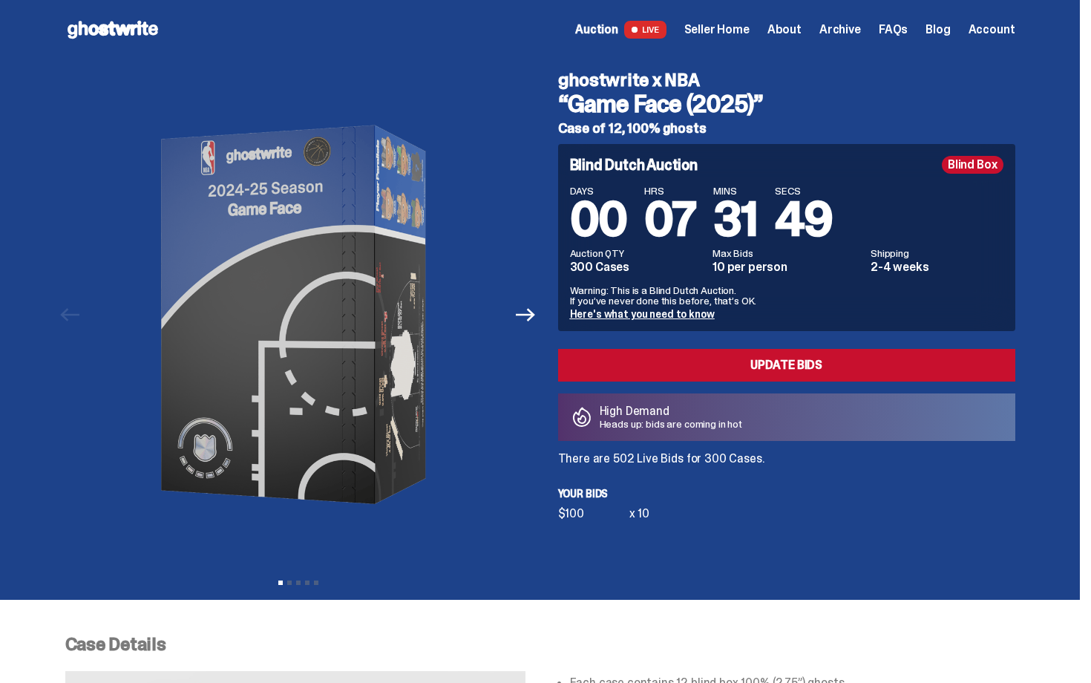
click at [748, 31] on span "Seller Home" at bounding box center [716, 30] width 65 height 12
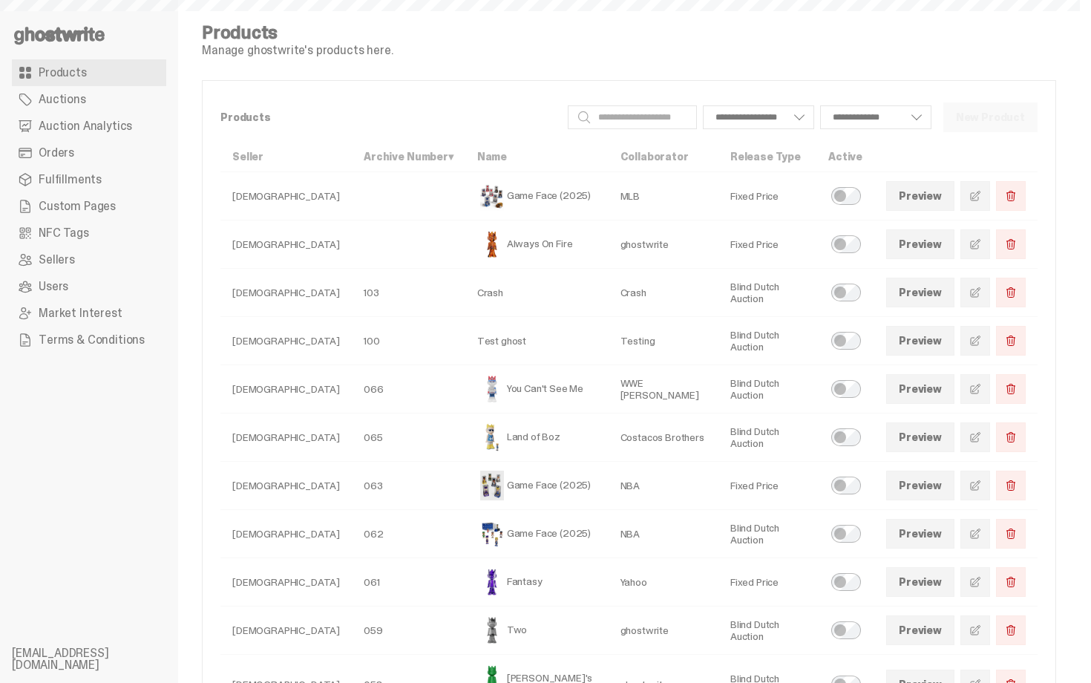
select select
click at [65, 25] on icon at bounding box center [59, 36] width 95 height 24
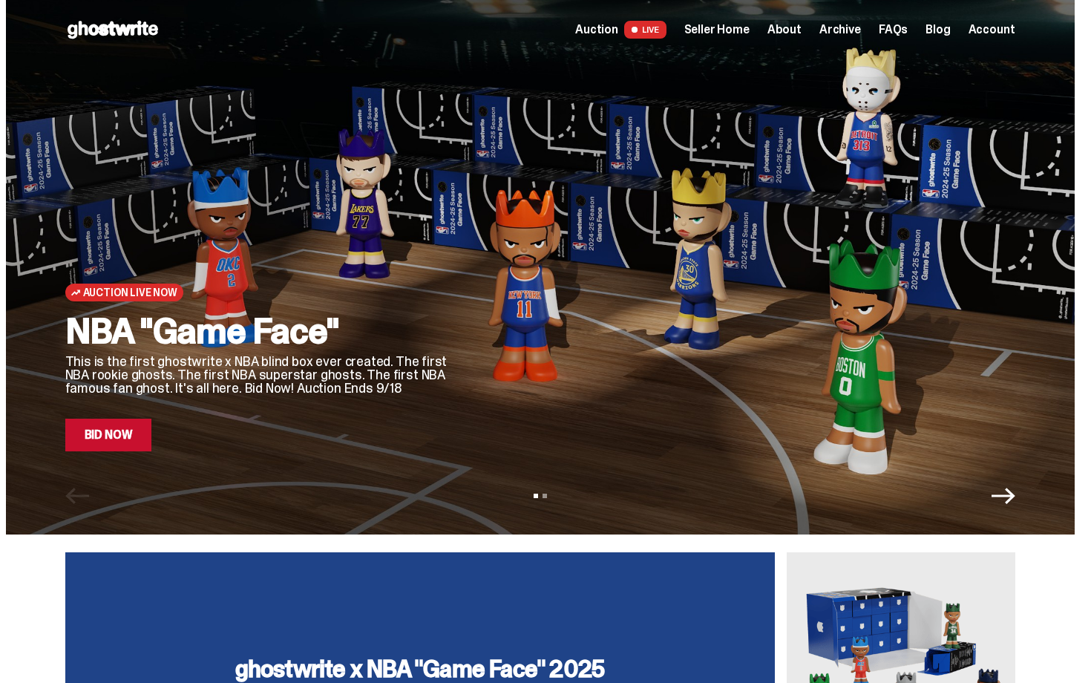
click at [852, 32] on span "Archive" at bounding box center [840, 30] width 42 height 12
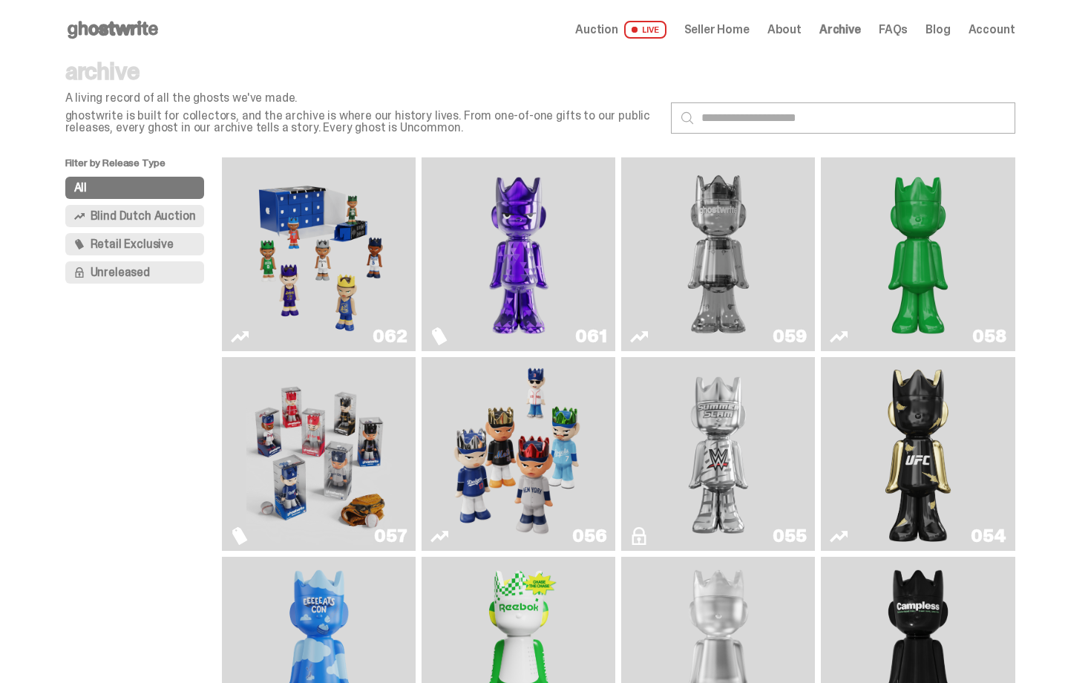
click at [322, 251] on img "Game Face (2025)" at bounding box center [318, 254] width 145 height 182
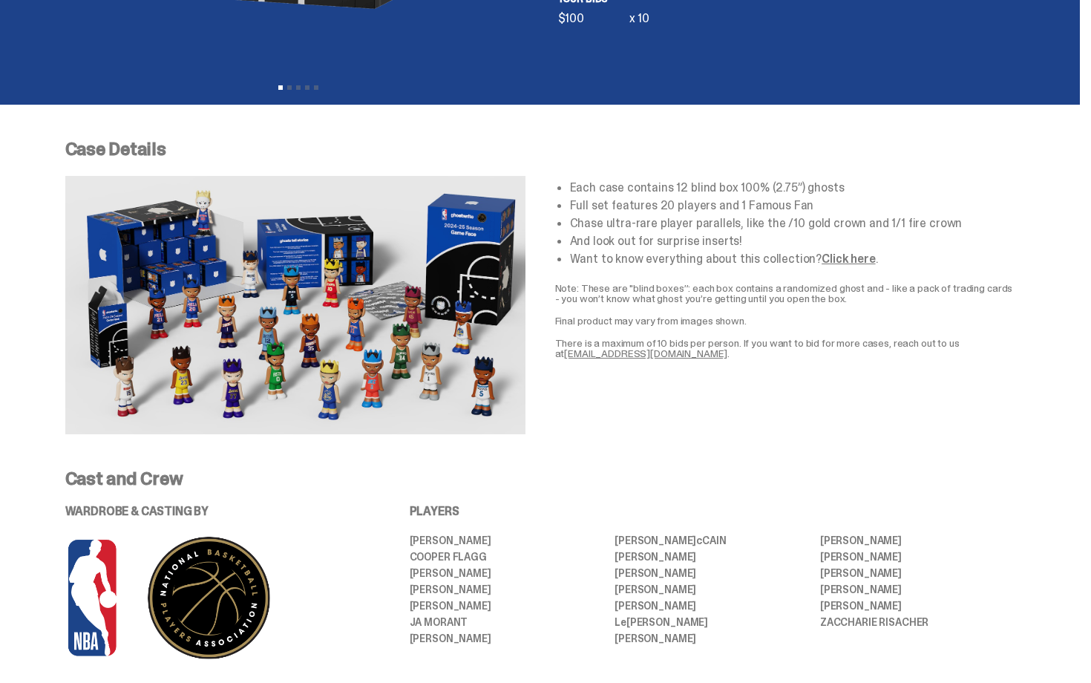
scroll to position [490, 0]
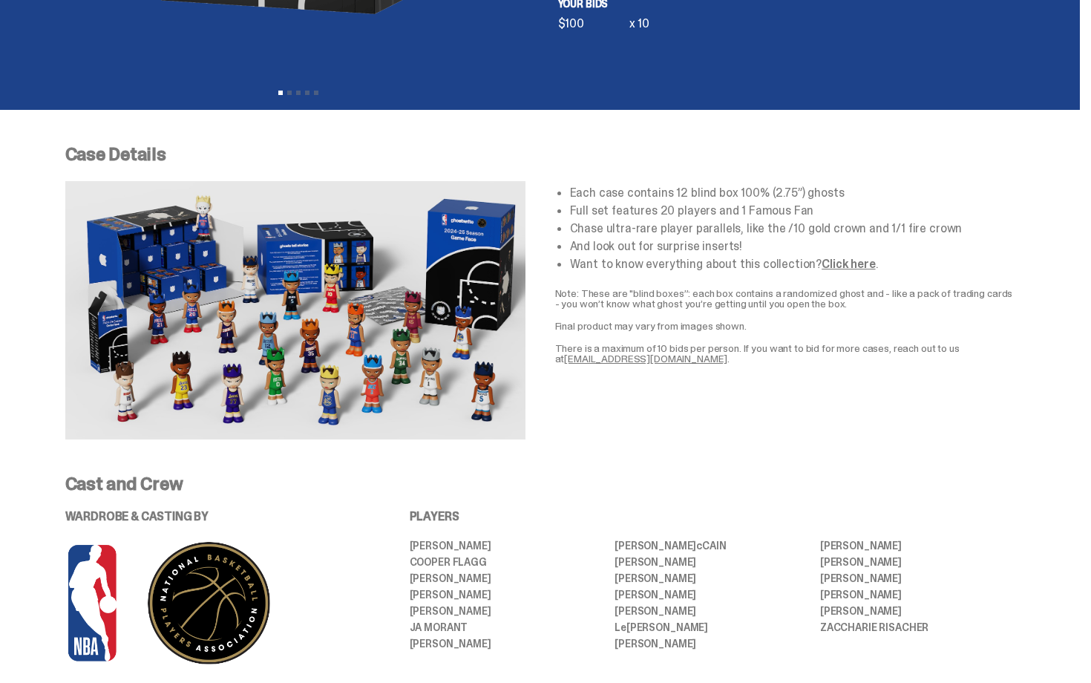
click at [714, 181] on div "Each case contains 12 blind box 100% (2.75”) ghosts Full set features 20 player…" at bounding box center [785, 310] width 460 height 258
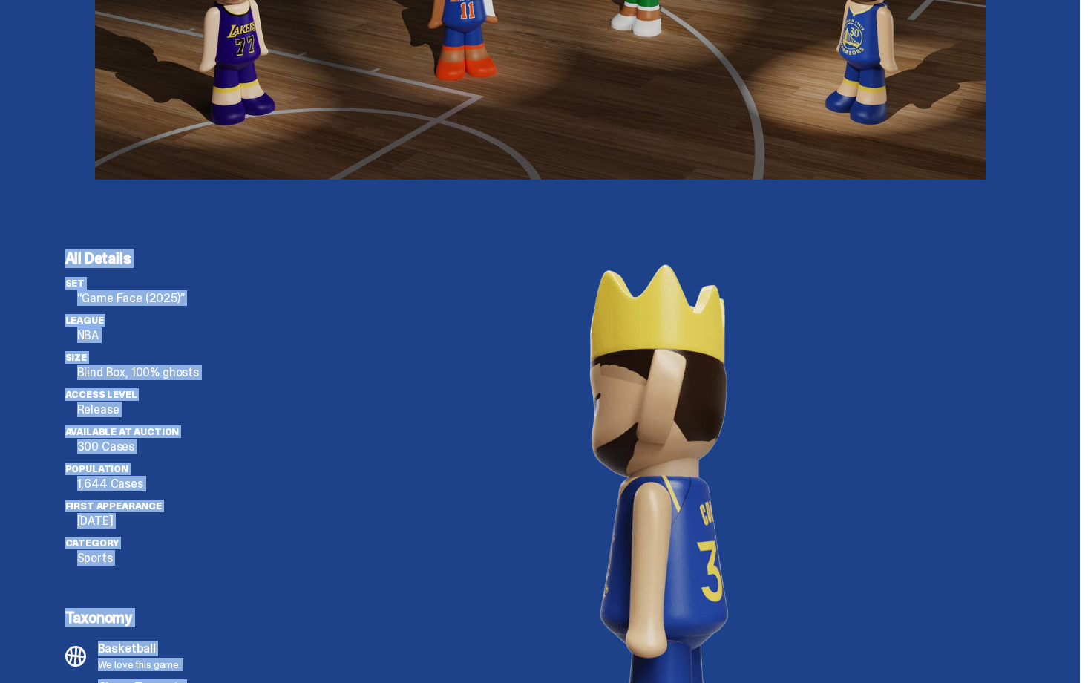
scroll to position [4107, 0]
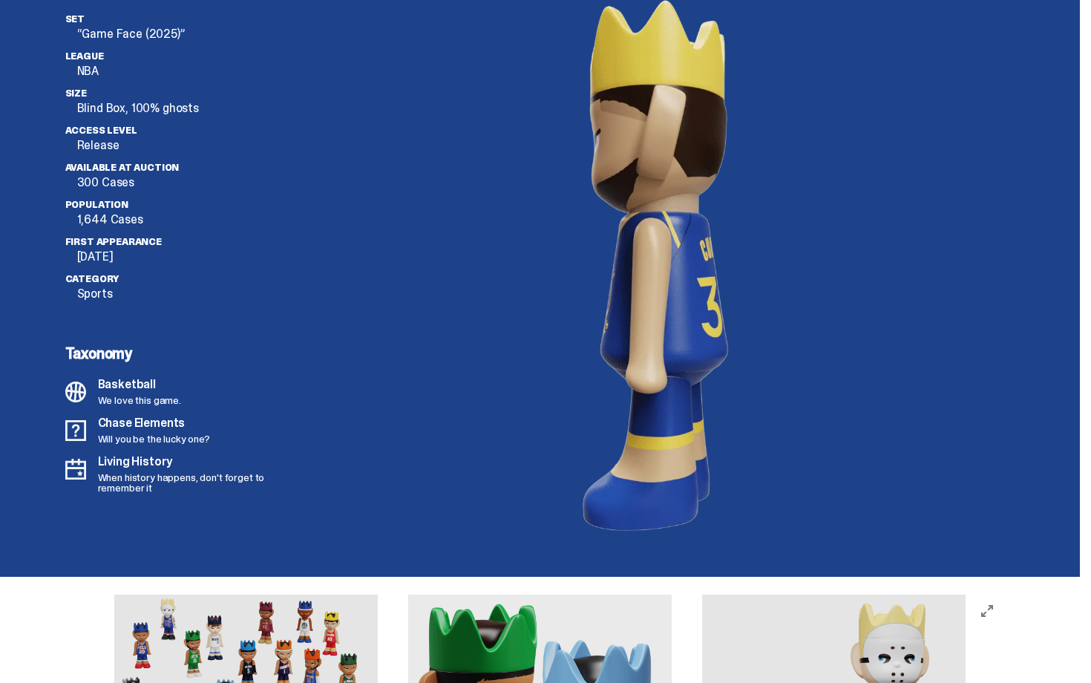
drag, startPoint x: 1090, startPoint y: 235, endPoint x: 1057, endPoint y: -27, distance: 263.9
